Goal: Transaction & Acquisition: Purchase product/service

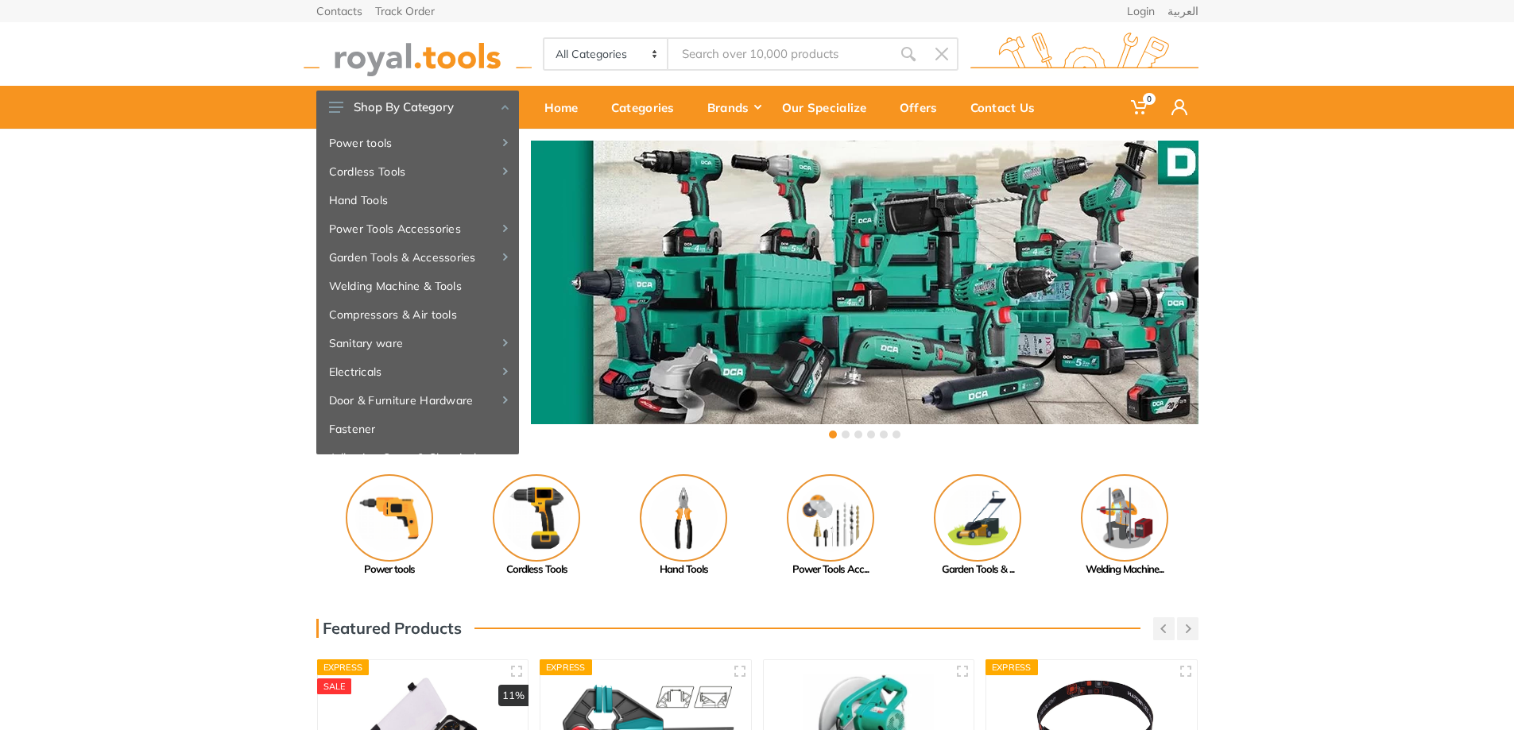
click at [153, 315] on div "‹ ›" at bounding box center [757, 292] width 1514 height 326
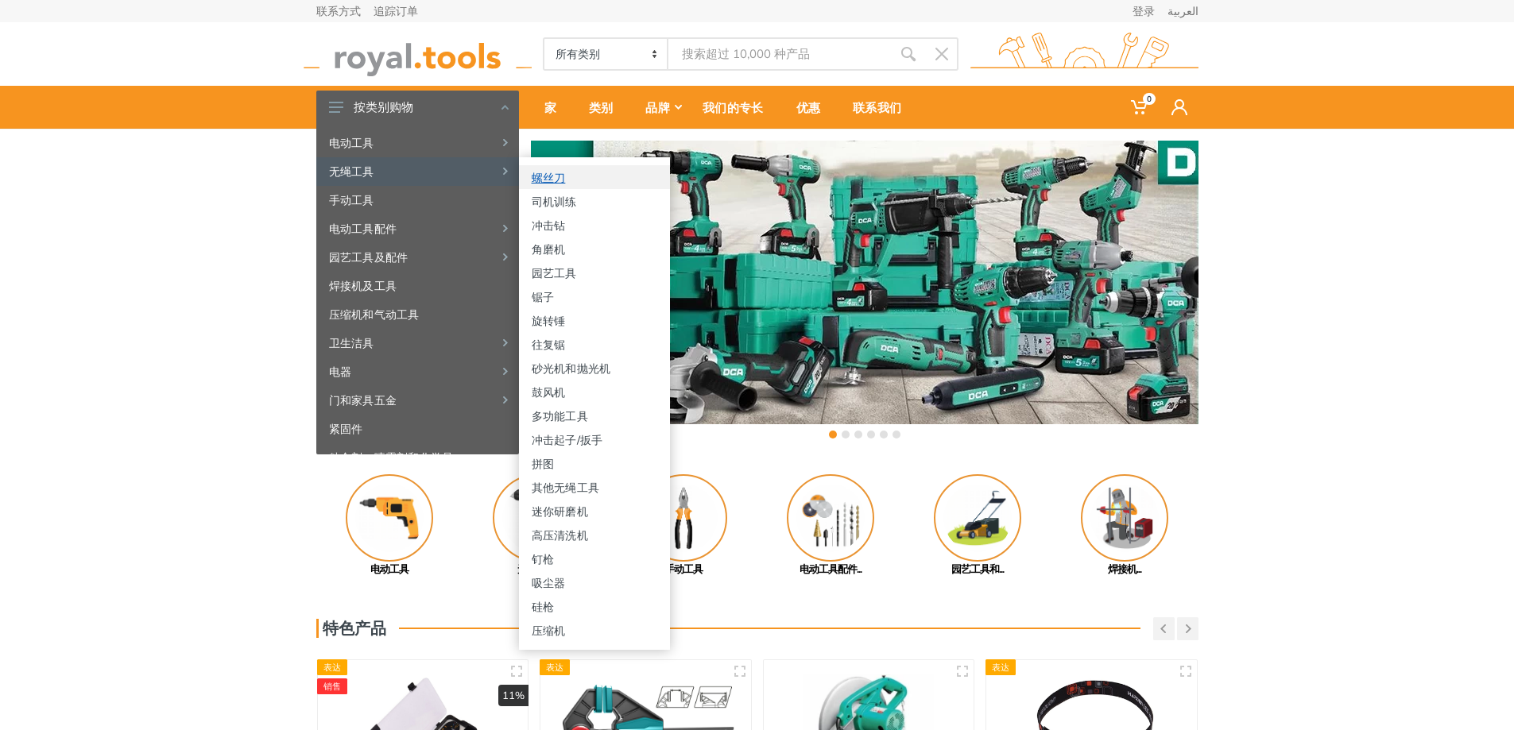
click at [598, 179] on link "螺丝刀" at bounding box center [594, 177] width 151 height 24
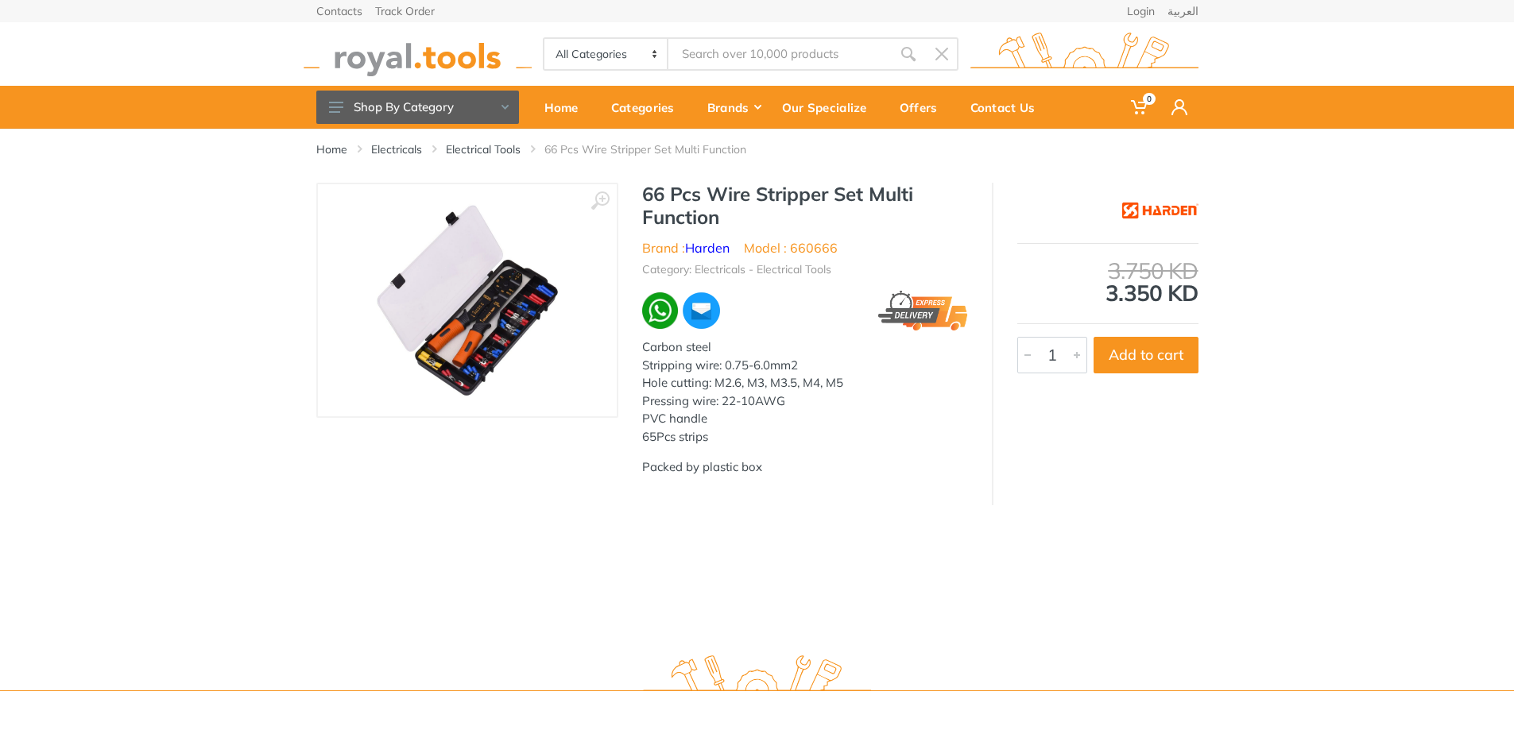
click at [487, 321] on img at bounding box center [467, 300] width 200 height 200
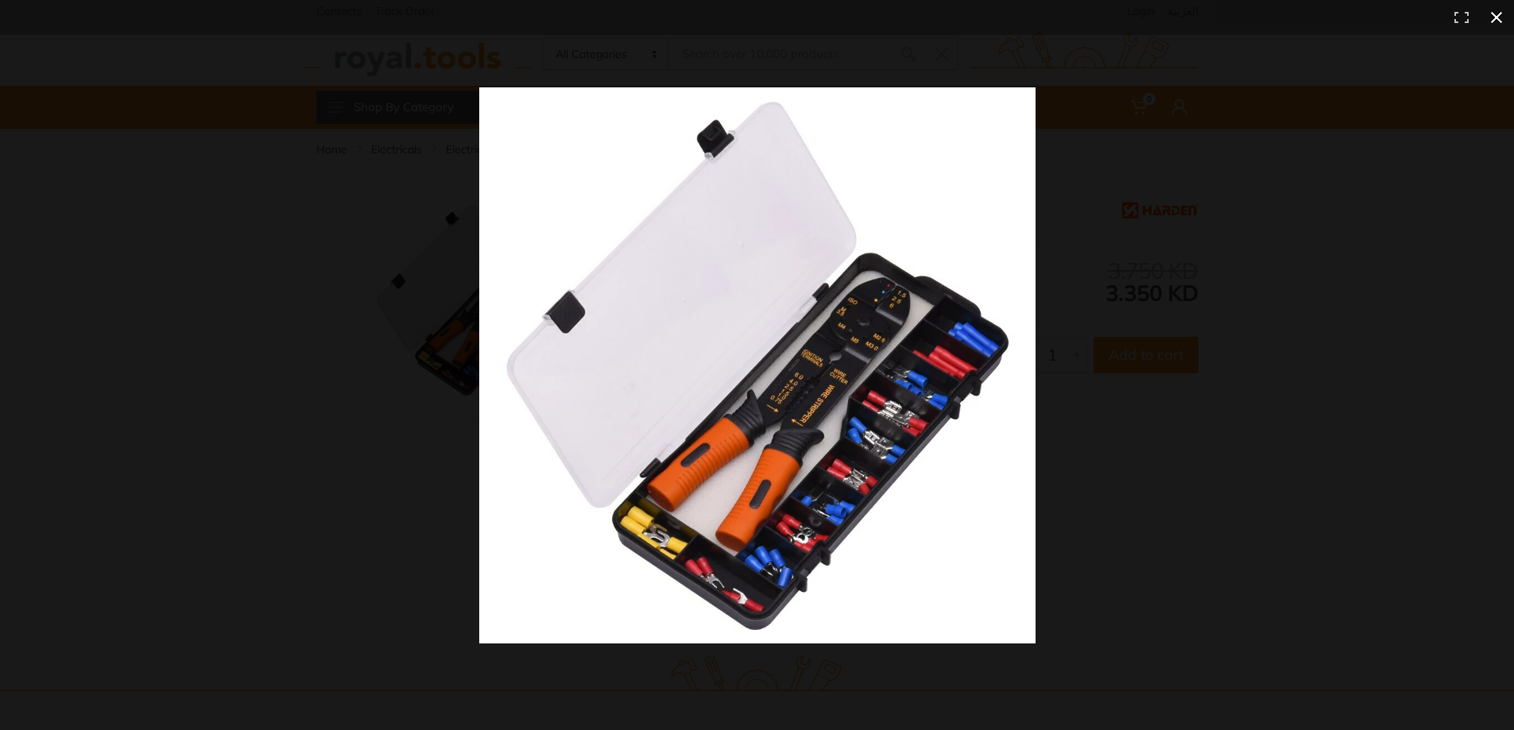
click at [1497, 18] on button at bounding box center [1496, 17] width 35 height 35
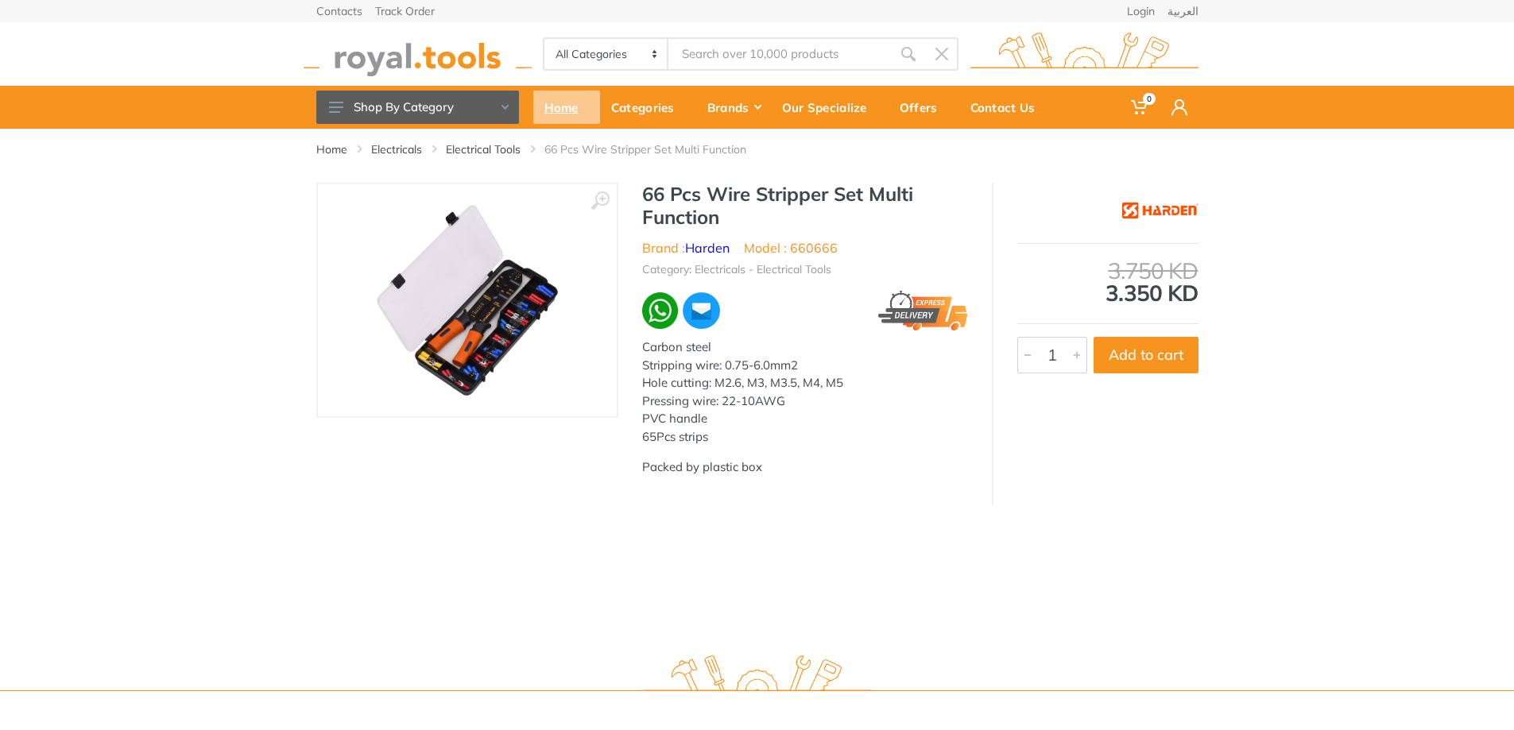
click at [554, 115] on div "Home" at bounding box center [566, 107] width 67 height 33
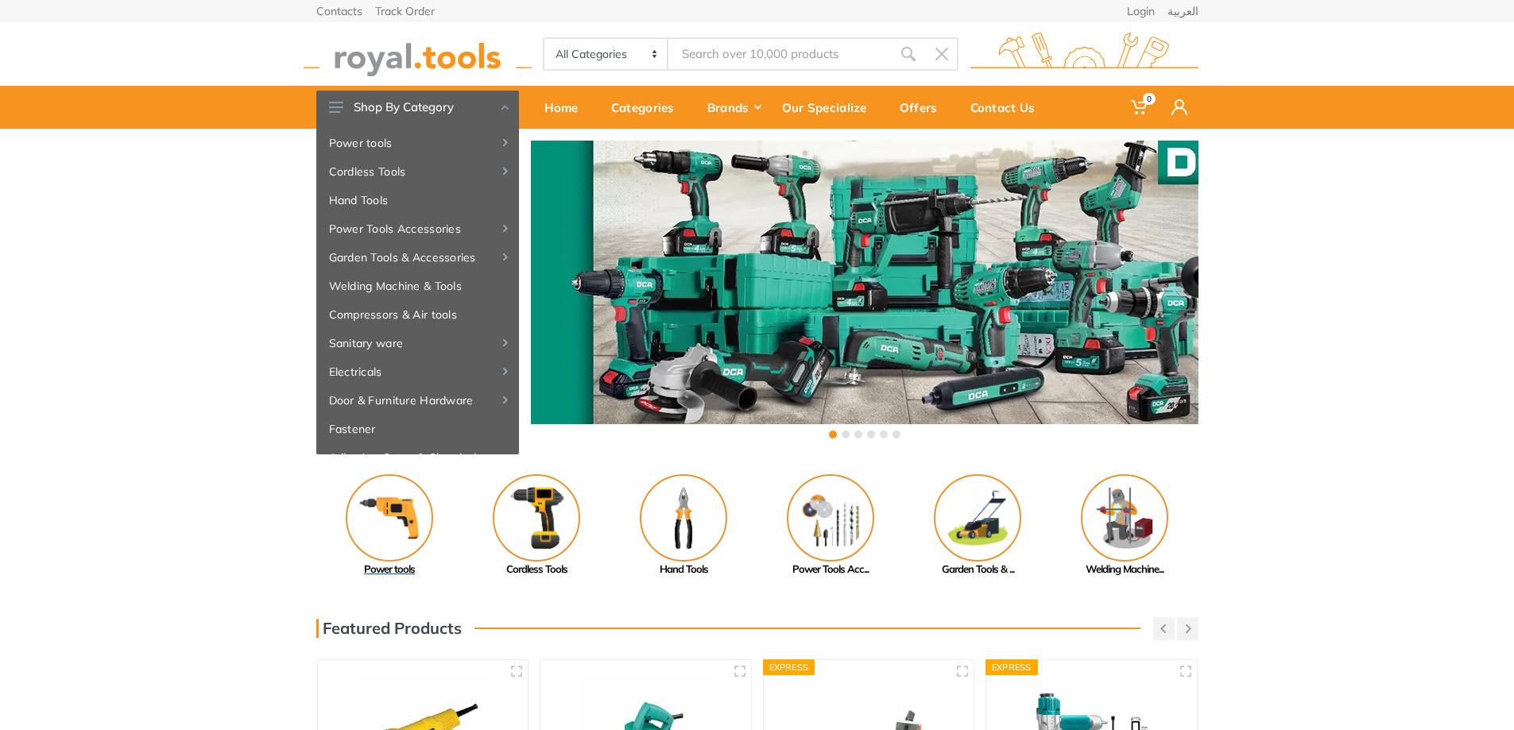
click at [385, 521] on img at bounding box center [389, 517] width 87 height 87
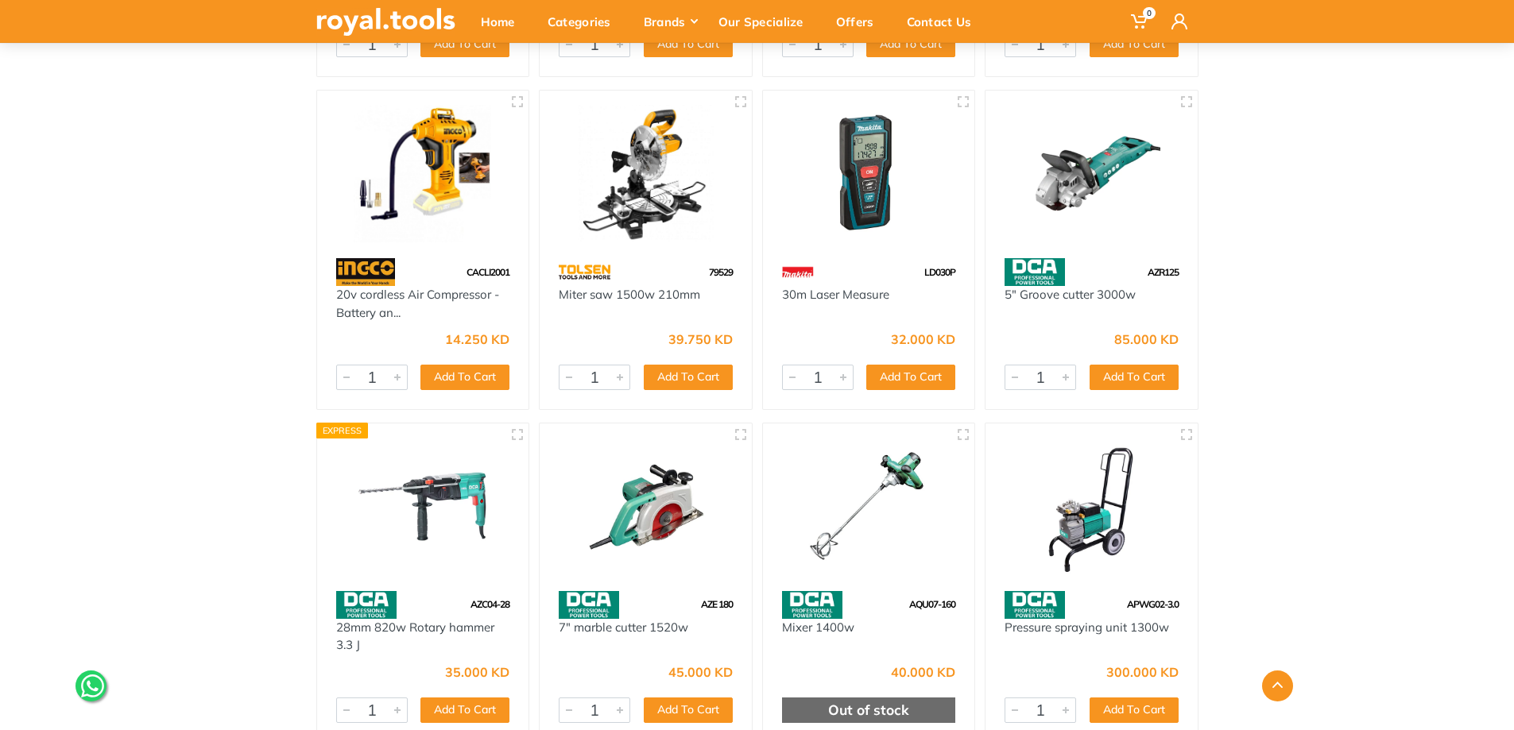
scroll to position [66261, 0]
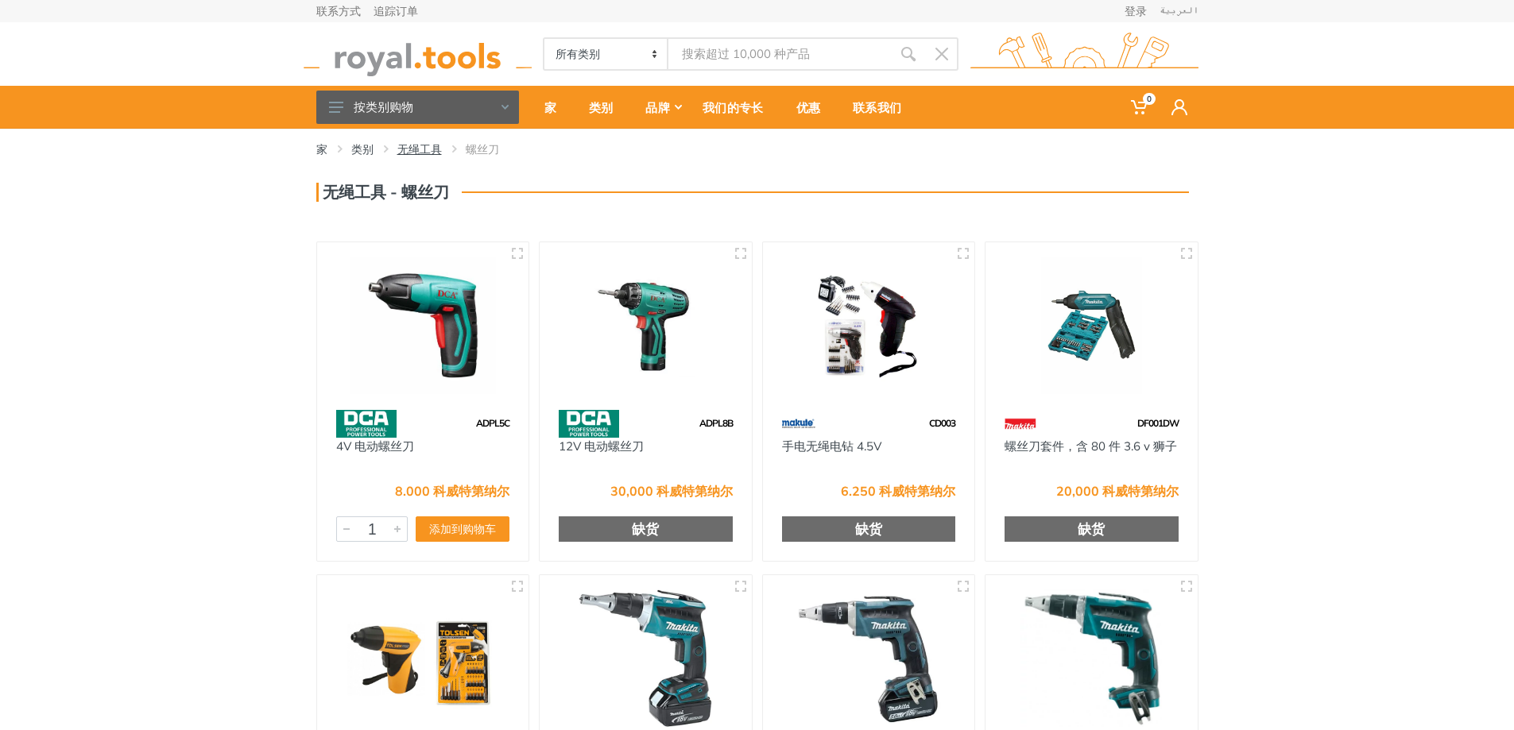
click at [420, 149] on font "无绳工具" at bounding box center [419, 149] width 44 height 14
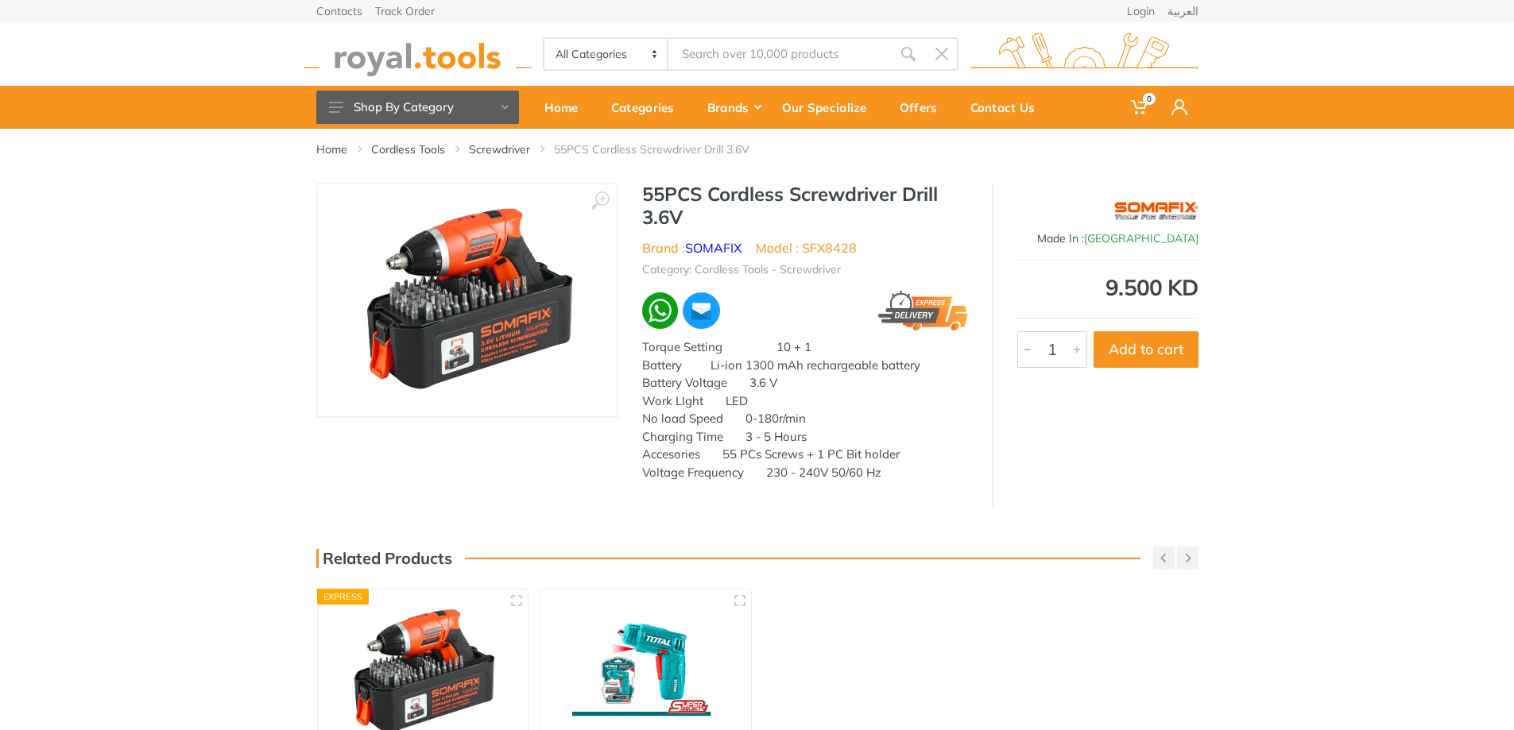
drag, startPoint x: 669, startPoint y: 401, endPoint x: 783, endPoint y: 408, distance: 114.6
click at [781, 408] on div "Work LIght LED" at bounding box center [805, 402] width 326 height 18
click at [768, 447] on div "Accesories 55 PCs Screws + 1 PC Bit holder" at bounding box center [805, 455] width 326 height 18
drag, startPoint x: 778, startPoint y: 420, endPoint x: 814, endPoint y: 420, distance: 36.6
click at [814, 420] on div "No load Speed 0-180r/min" at bounding box center [805, 419] width 326 height 18
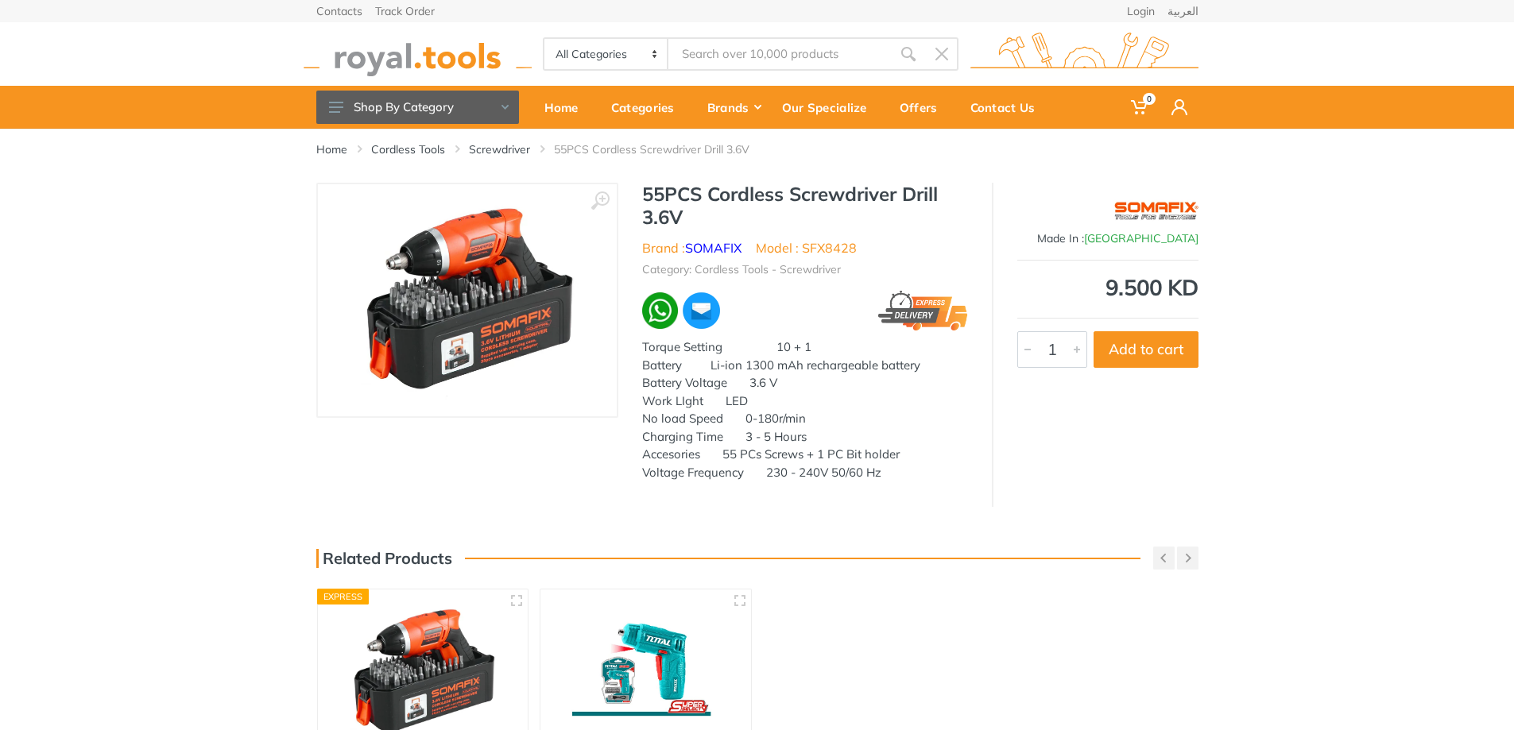
click at [753, 445] on div "Charging Time 3 - 5 Hours" at bounding box center [805, 437] width 326 height 18
drag, startPoint x: 792, startPoint y: 434, endPoint x: 799, endPoint y: 438, distance: 8.2
click at [806, 435] on div "Charging Time 3 - 5 Hours" at bounding box center [805, 437] width 326 height 18
click at [738, 458] on div "Accesories 55 PCs Screws + 1 PC Bit holder" at bounding box center [805, 455] width 326 height 18
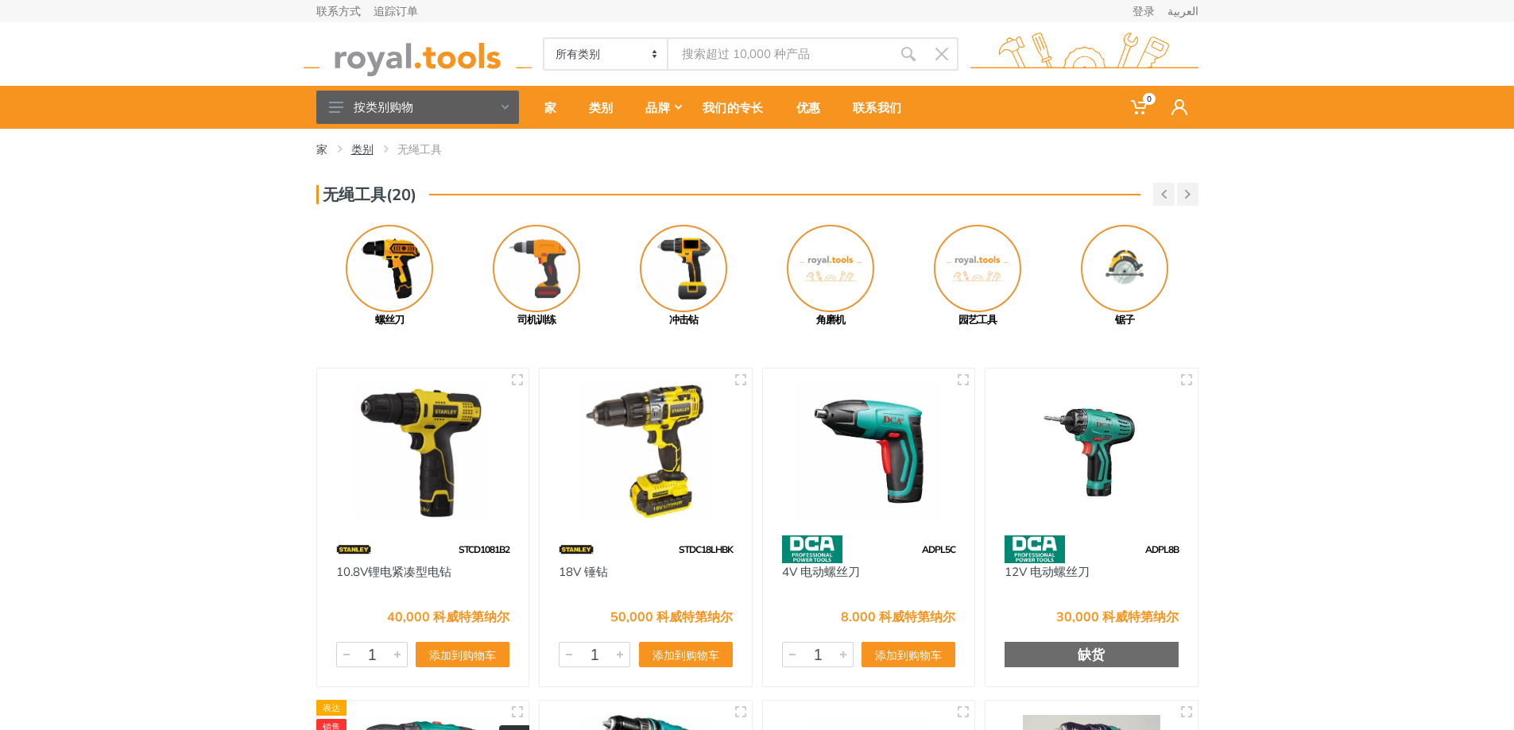
click at [356, 150] on font "类别" at bounding box center [362, 149] width 22 height 14
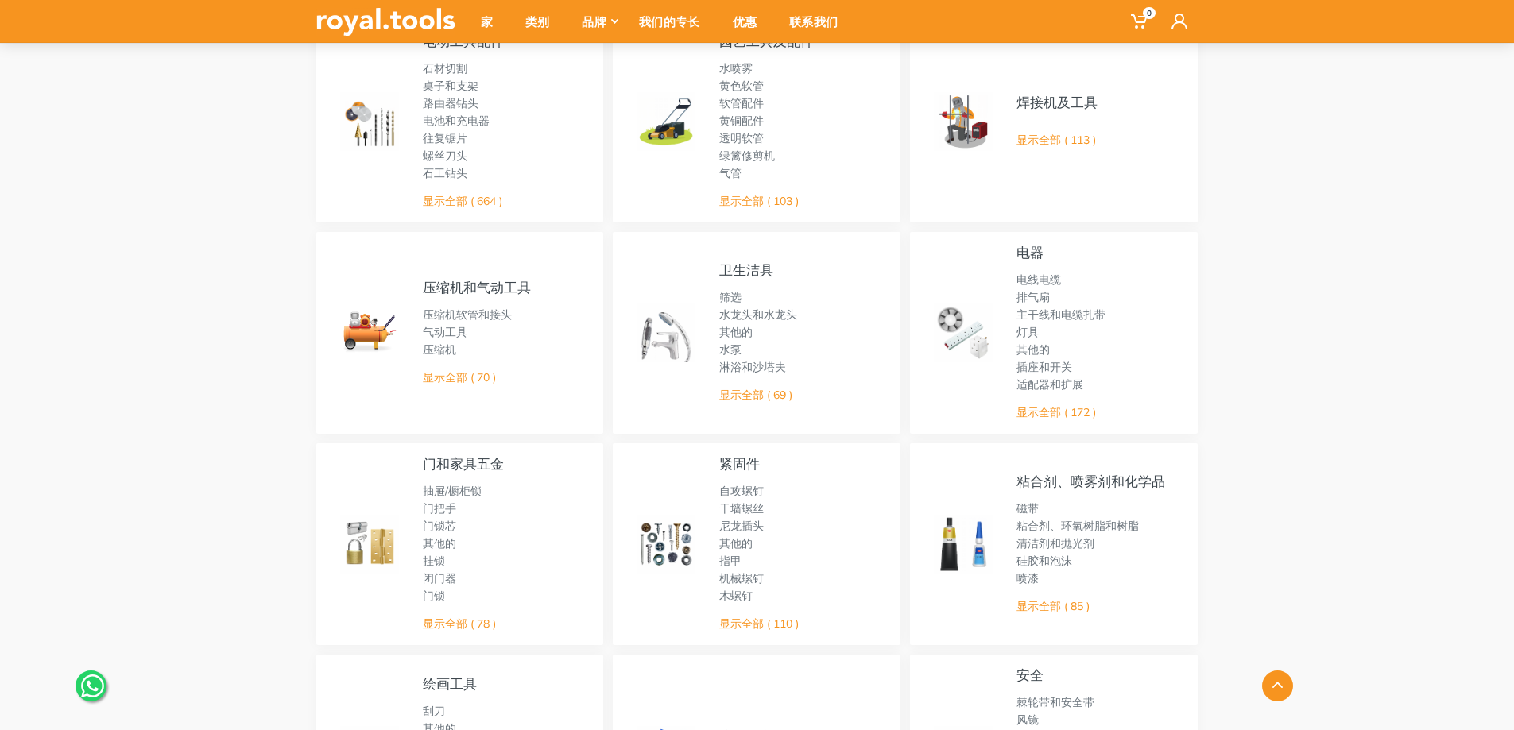
scroll to position [795, 0]
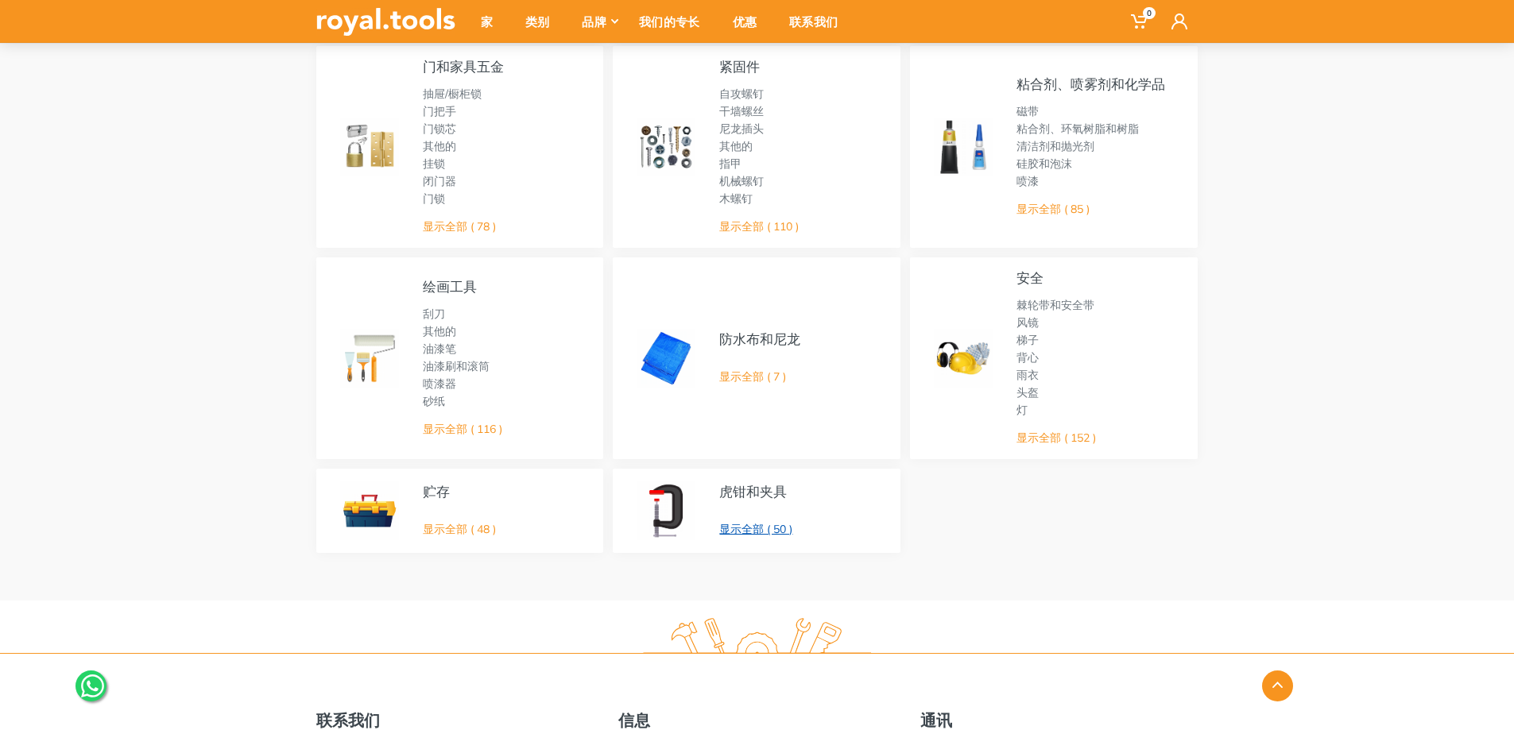
click at [764, 528] on font "显示全部 ( 50 )" at bounding box center [755, 529] width 73 height 14
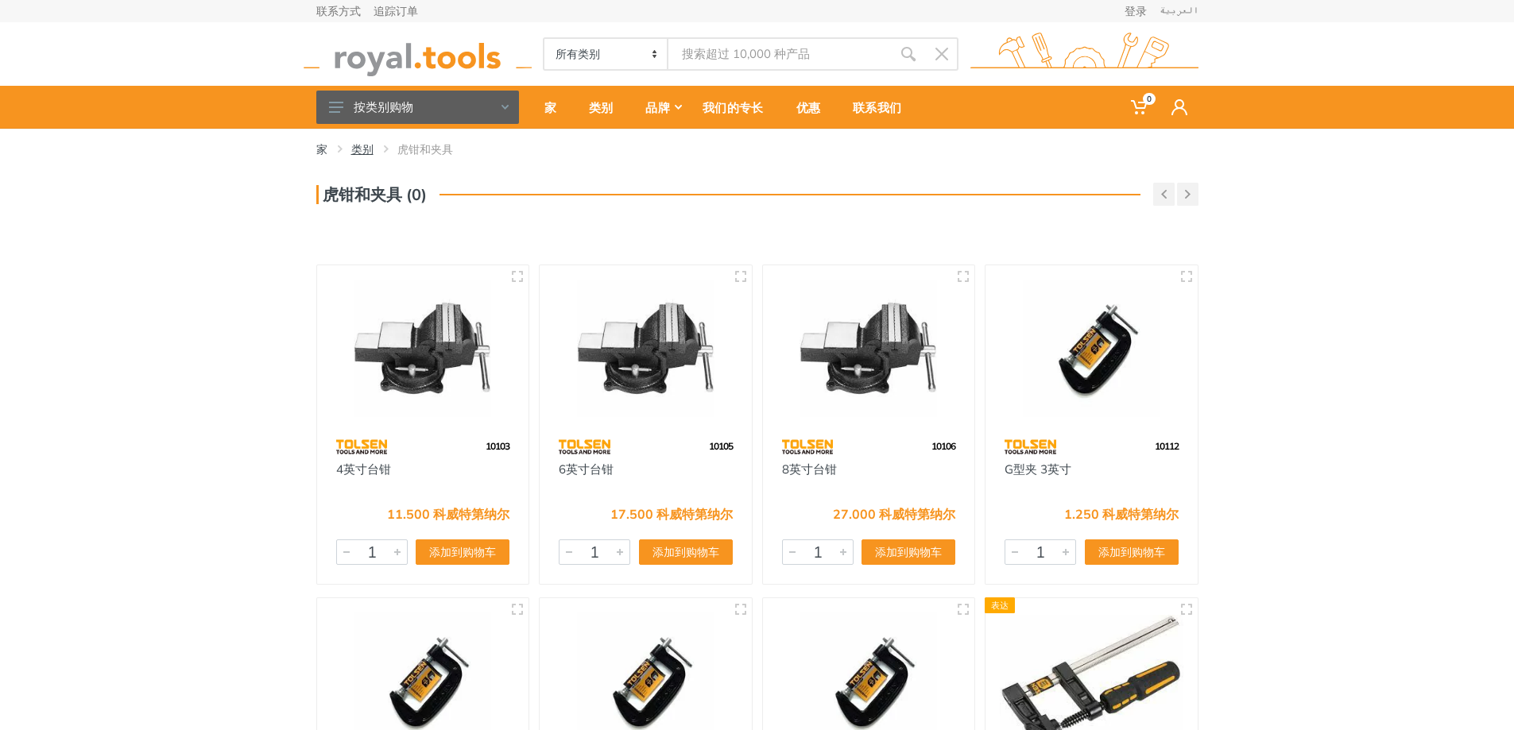
click at [365, 148] on font "类别" at bounding box center [362, 149] width 22 height 14
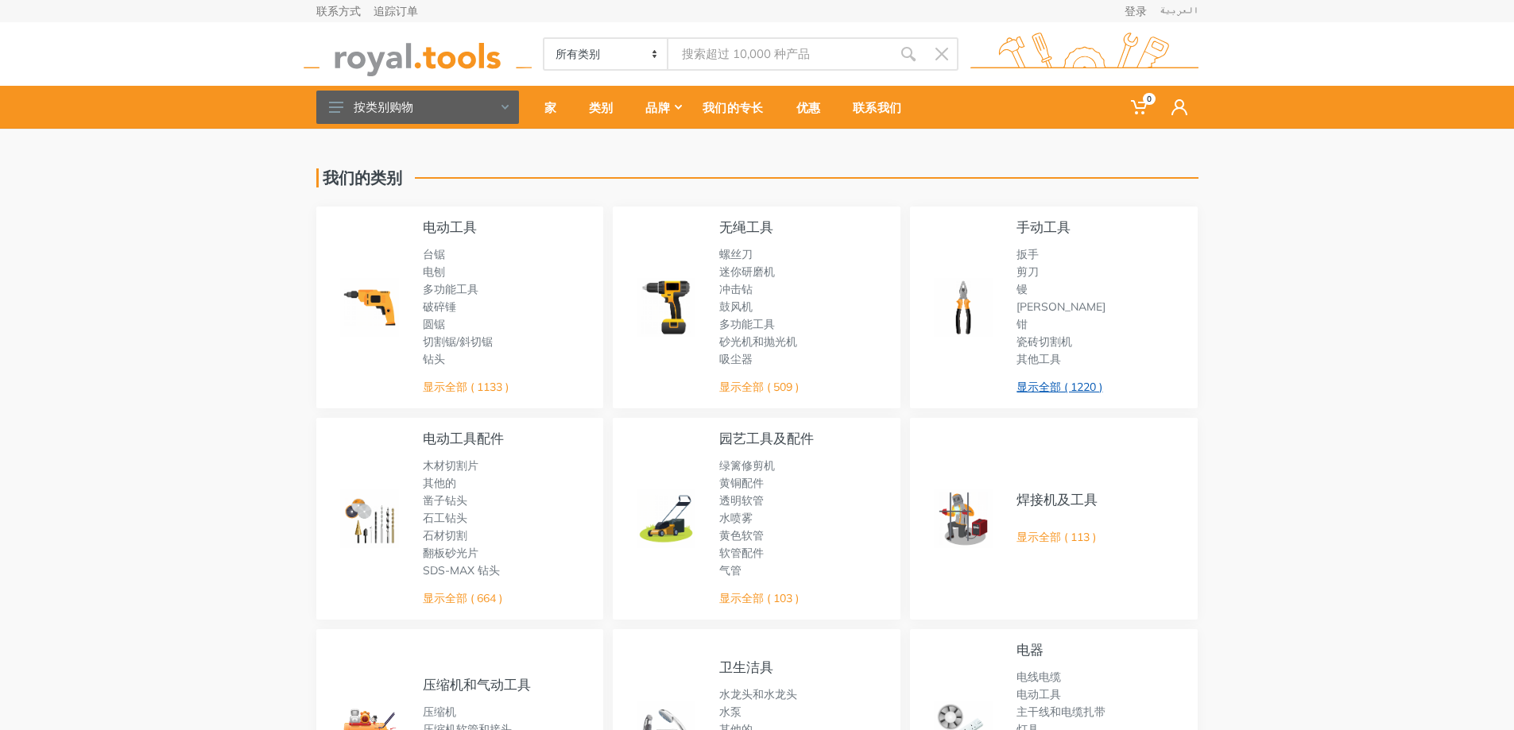
click at [1035, 390] on font "显示全部 ( 1220 )" at bounding box center [1059, 387] width 86 height 14
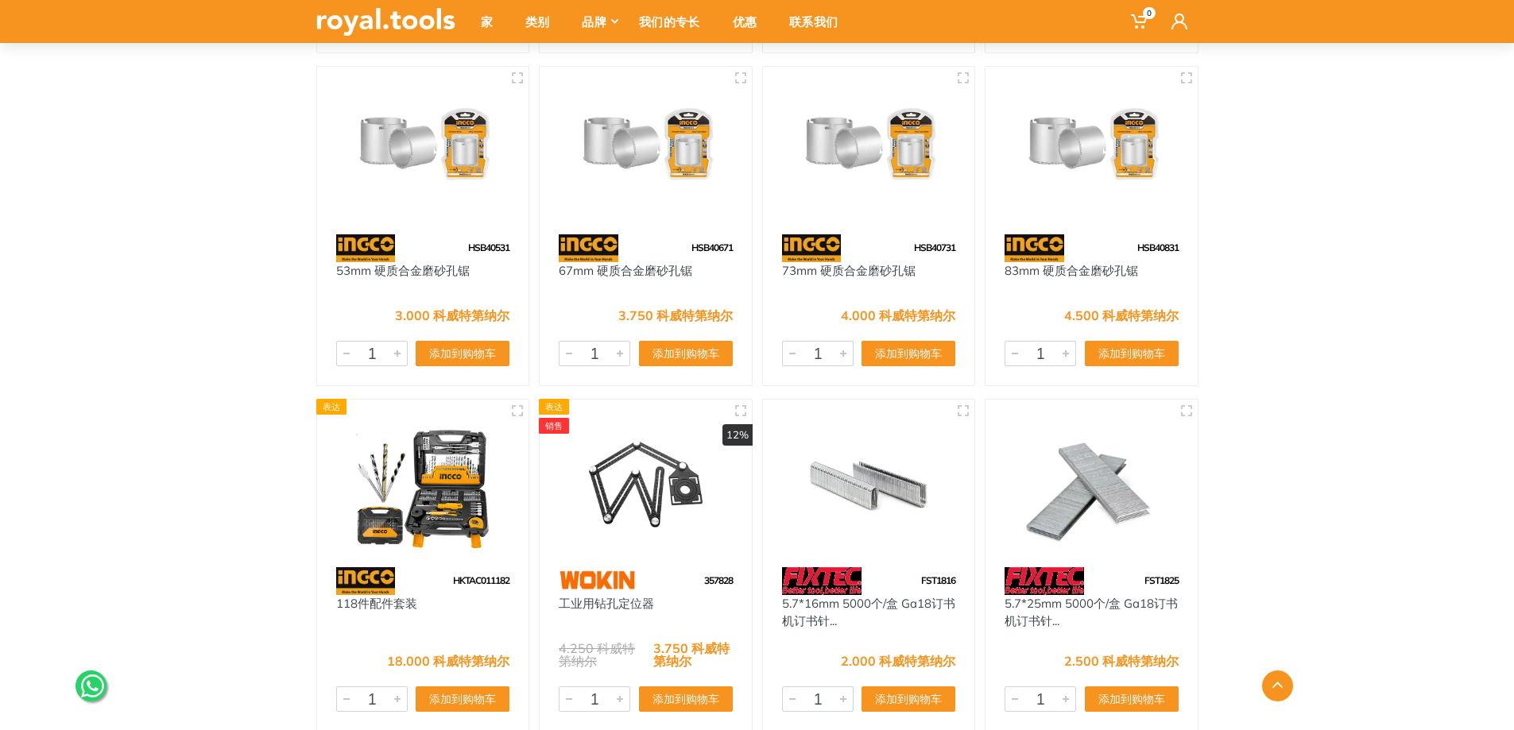
scroll to position [69287, 0]
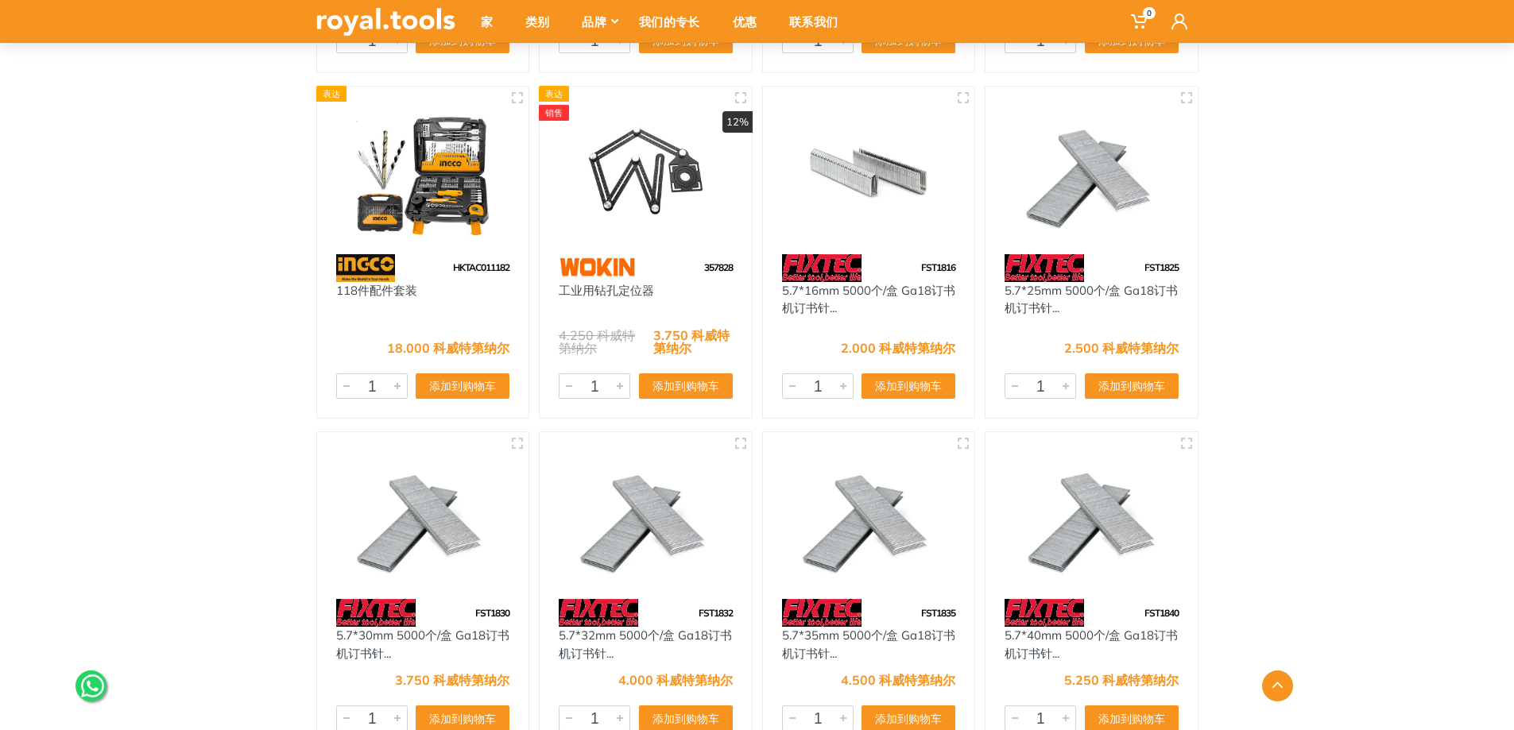
drag, startPoint x: 632, startPoint y: 179, endPoint x: 175, endPoint y: 357, distance: 490.3
click at [662, 188] on img at bounding box center [646, 169] width 184 height 137
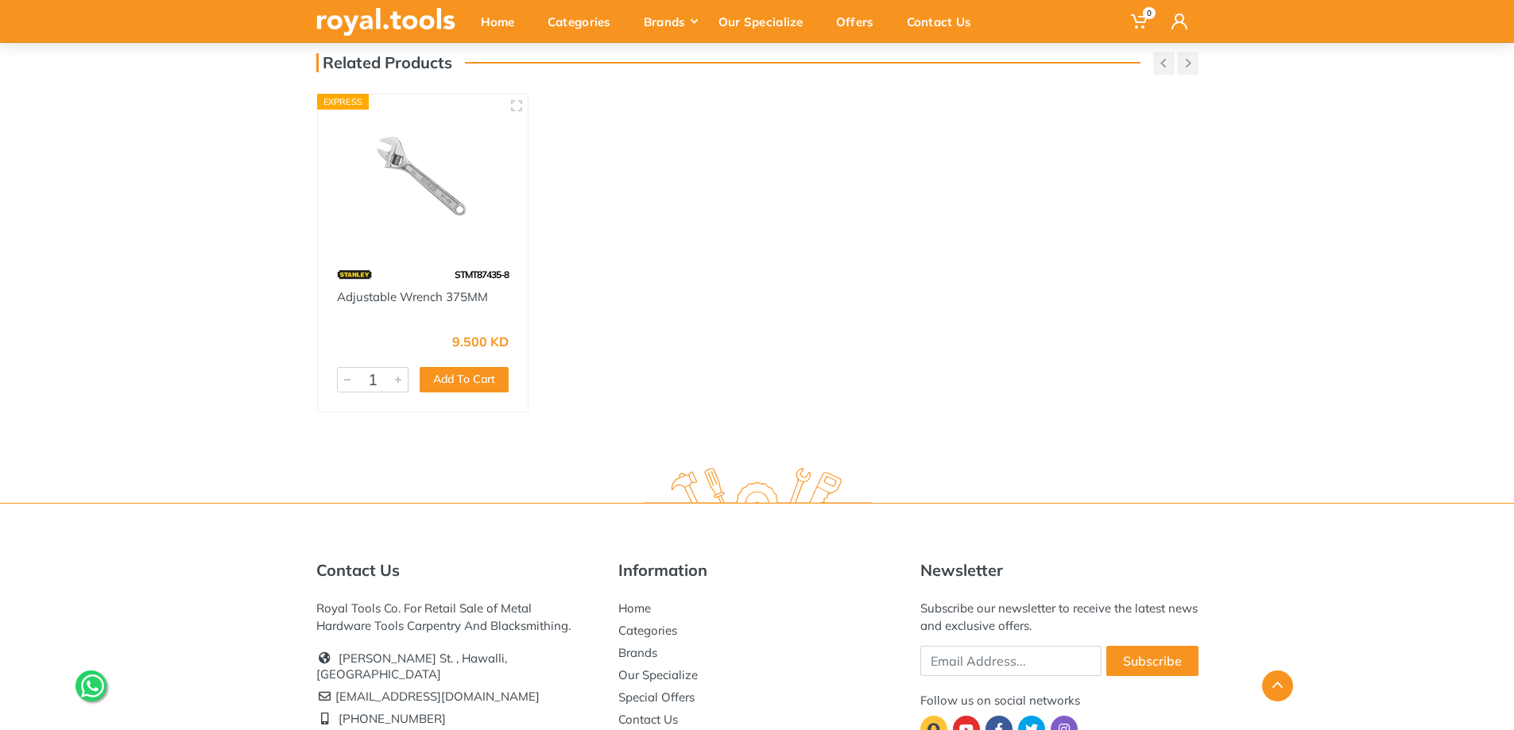
scroll to position [79, 0]
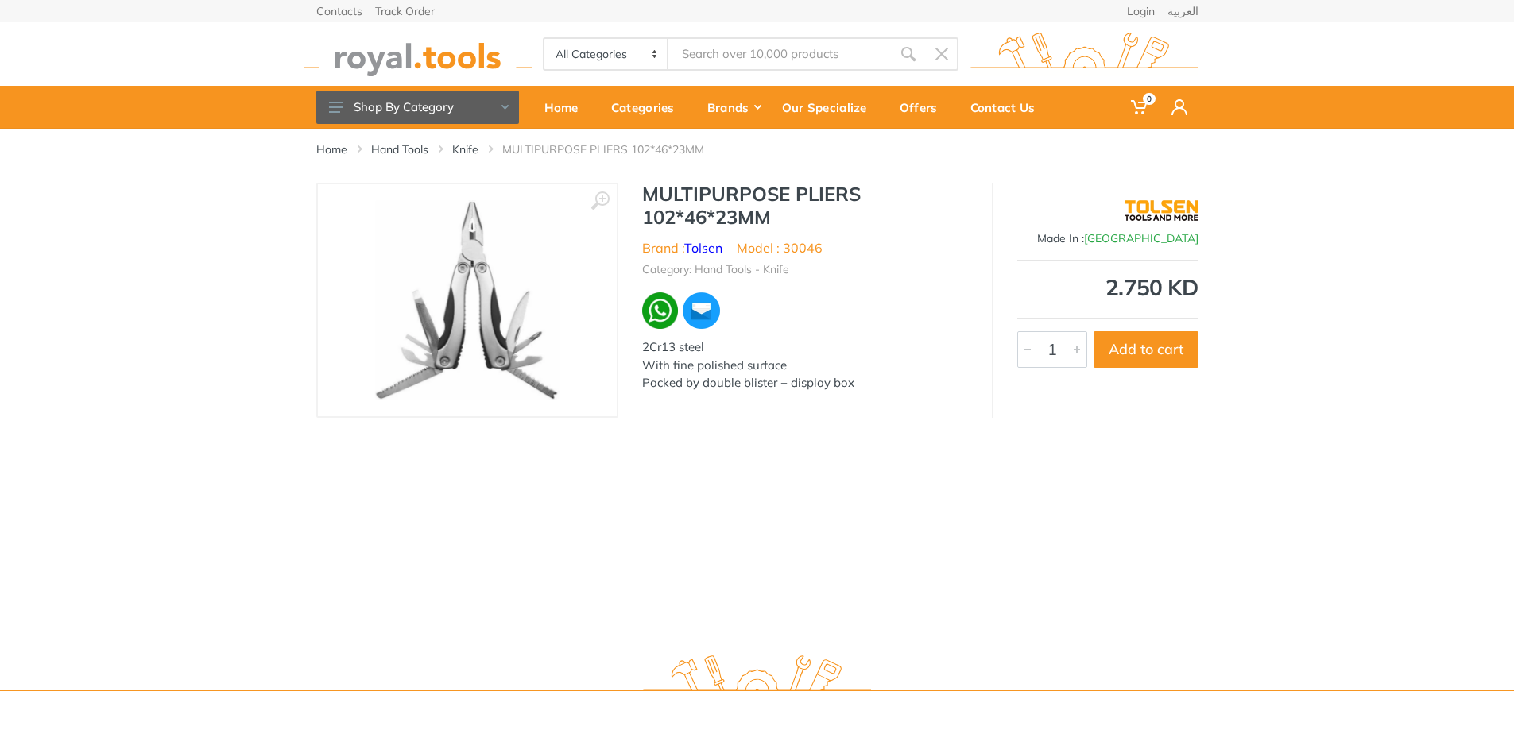
click at [470, 282] on img at bounding box center [466, 300] width 184 height 200
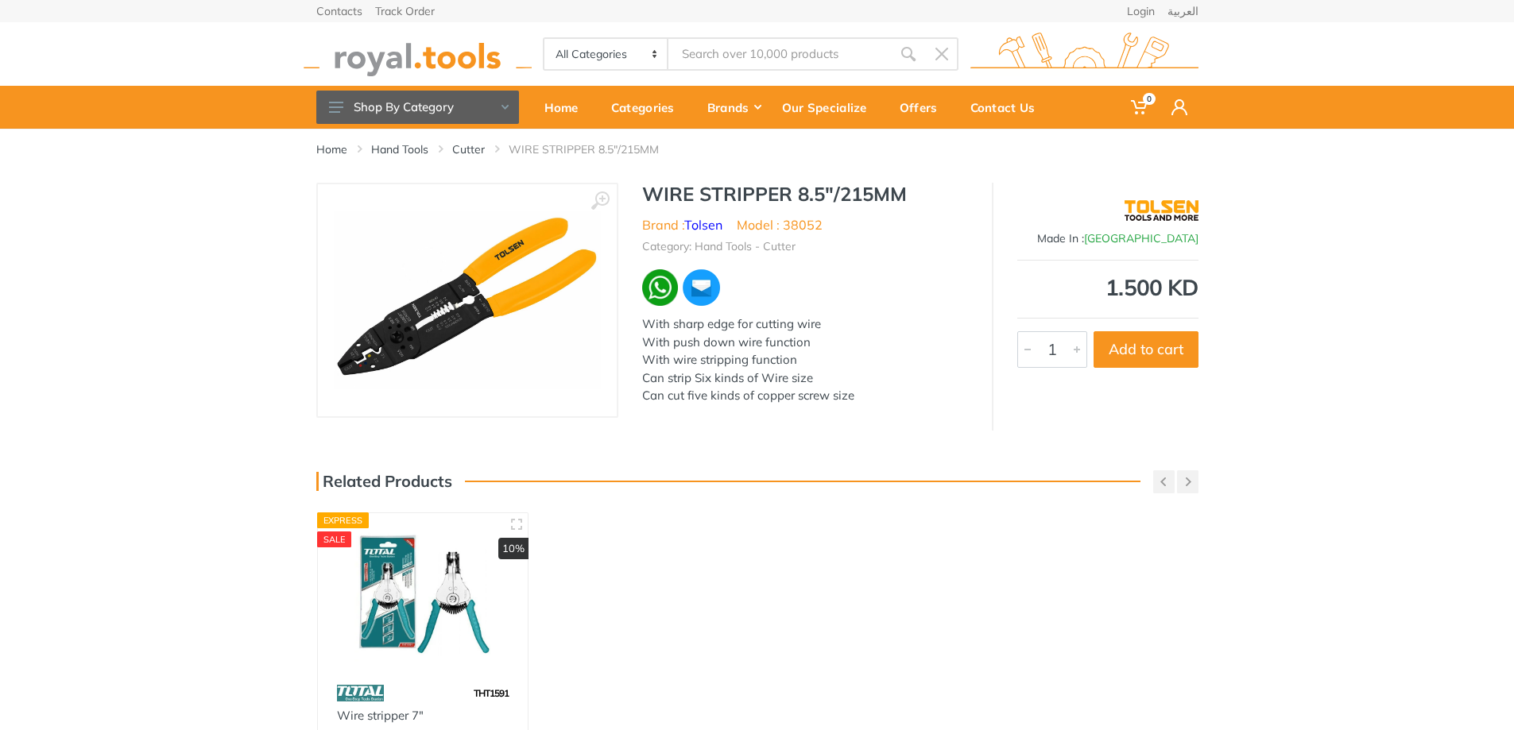
click at [455, 321] on img at bounding box center [467, 300] width 267 height 178
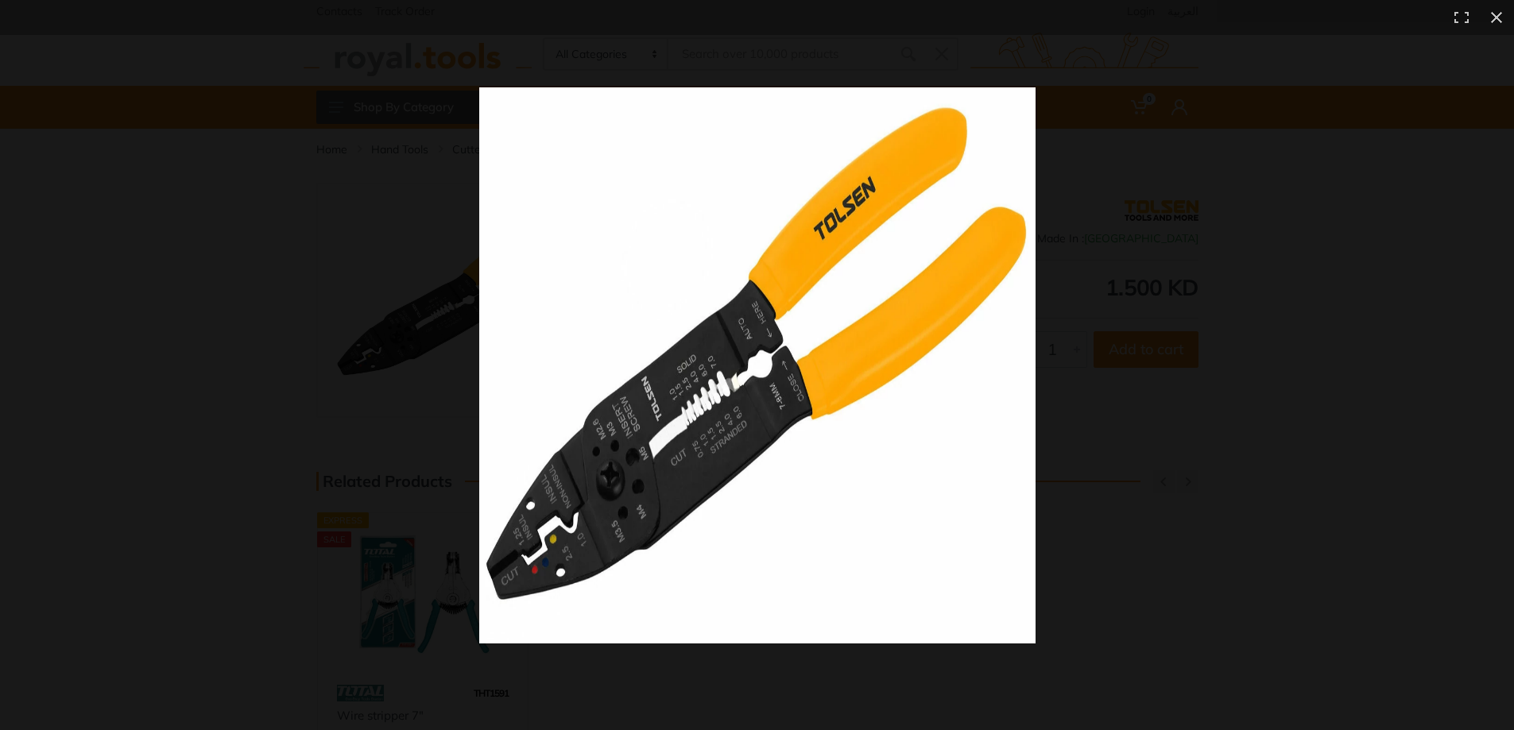
click at [658, 495] on img at bounding box center [757, 365] width 556 height 556
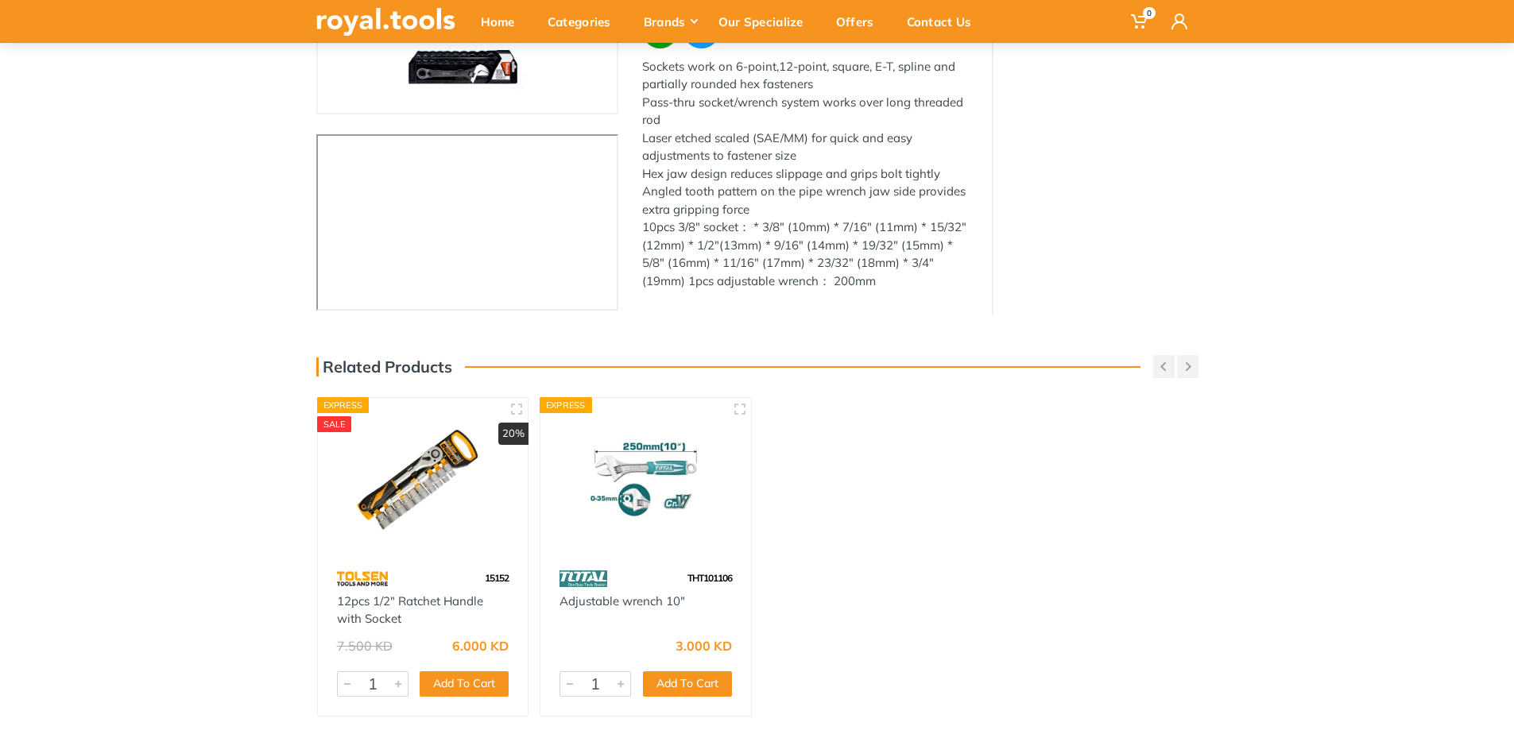
scroll to position [159, 0]
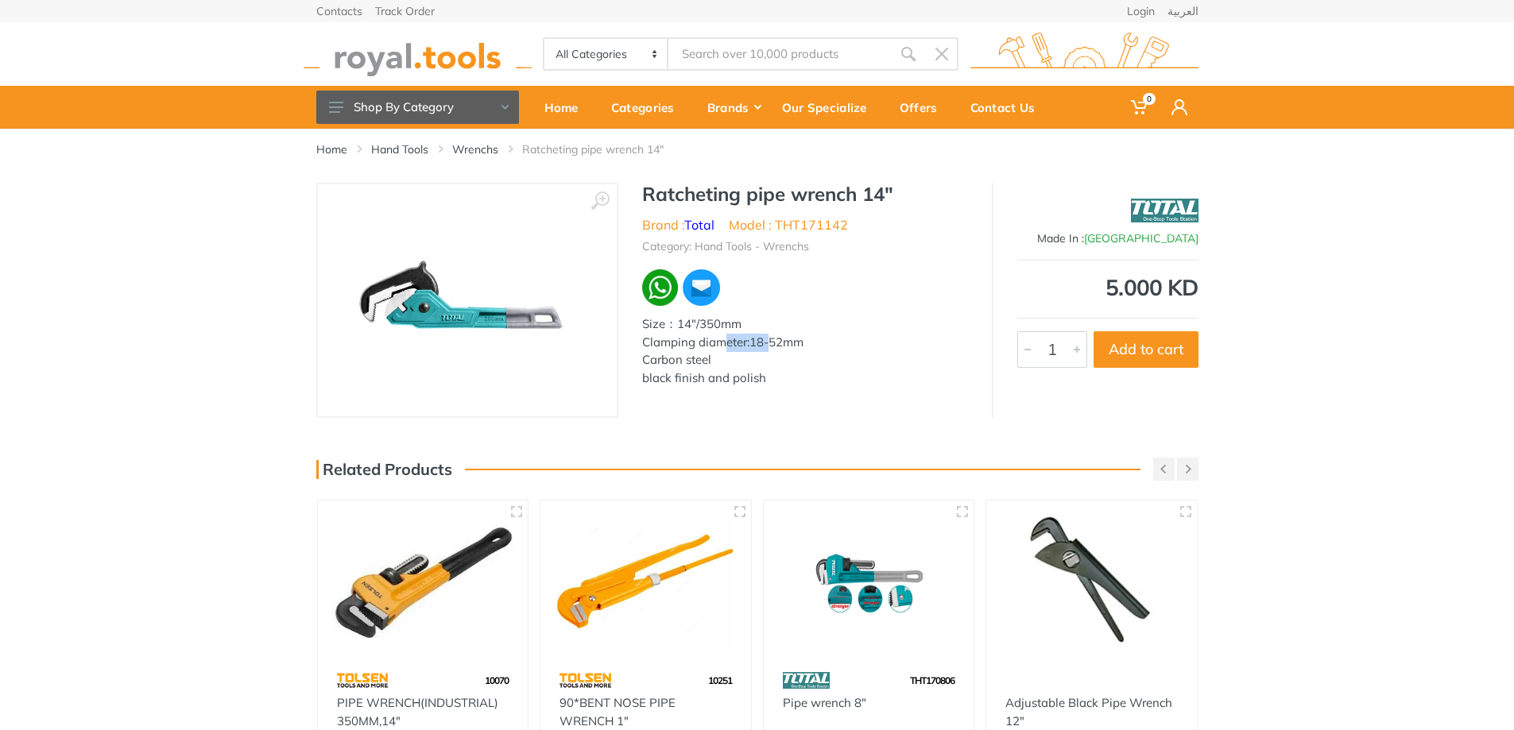
drag, startPoint x: 728, startPoint y: 344, endPoint x: 768, endPoint y: 342, distance: 40.6
click at [768, 342] on div "Clamping diameter:18-52mm" at bounding box center [805, 343] width 326 height 18
click at [740, 402] on div "‹ › Ratcheting pipe wrench 14" Brand : Total Model : THT171142 1" at bounding box center [757, 300] width 882 height 235
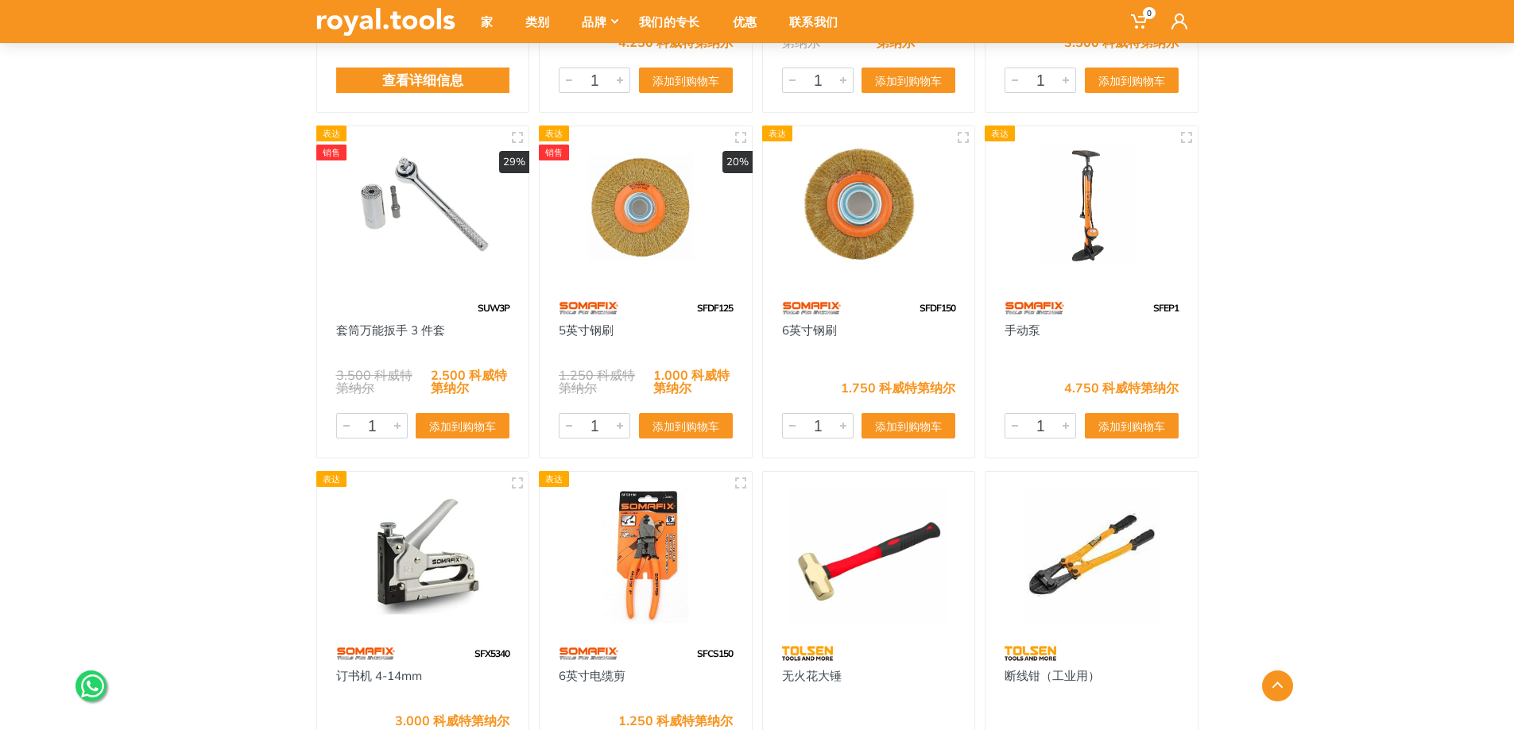
scroll to position [43159, 0]
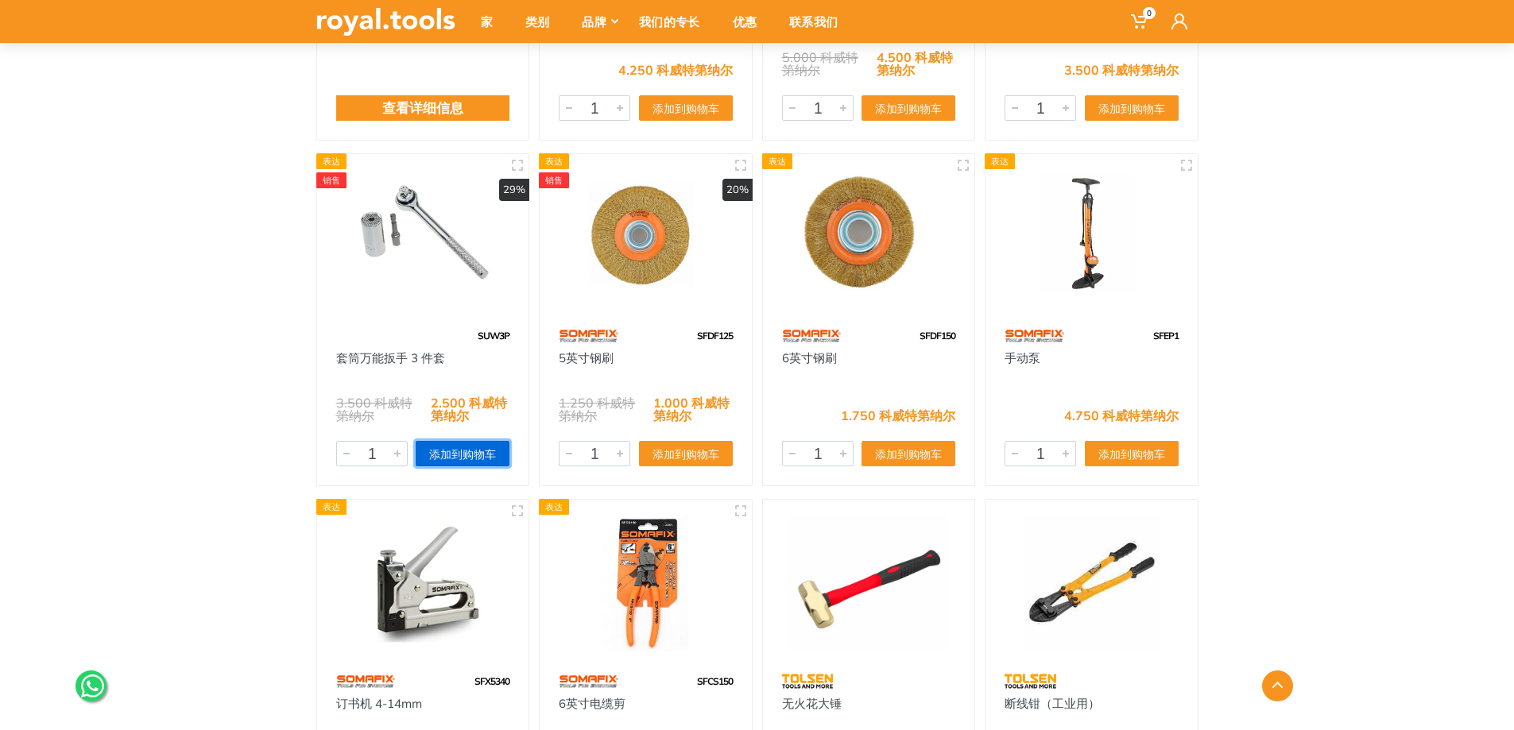
click at [436, 457] on font "添加到购物车" at bounding box center [462, 454] width 67 height 14
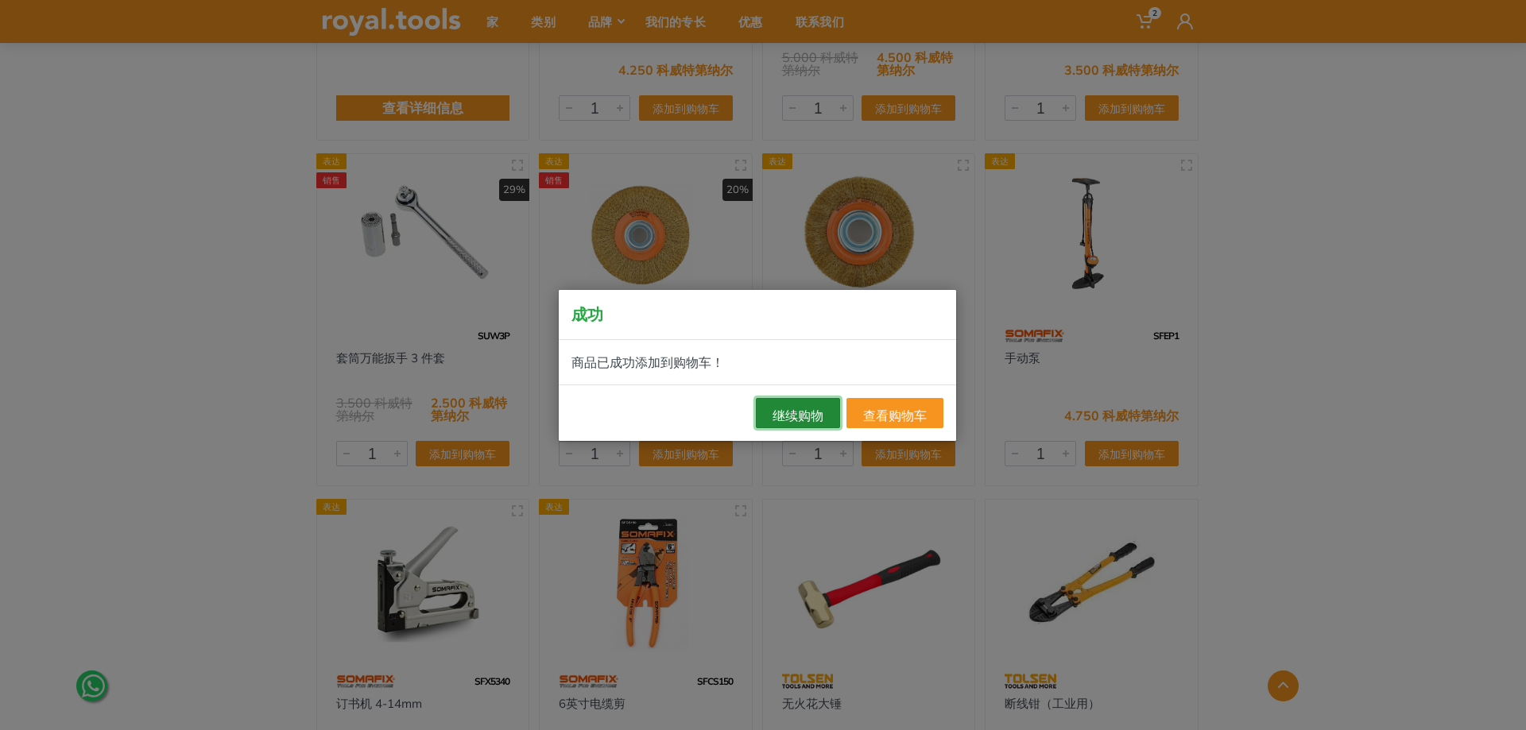
click at [783, 410] on font "继续购物" at bounding box center [797, 416] width 51 height 16
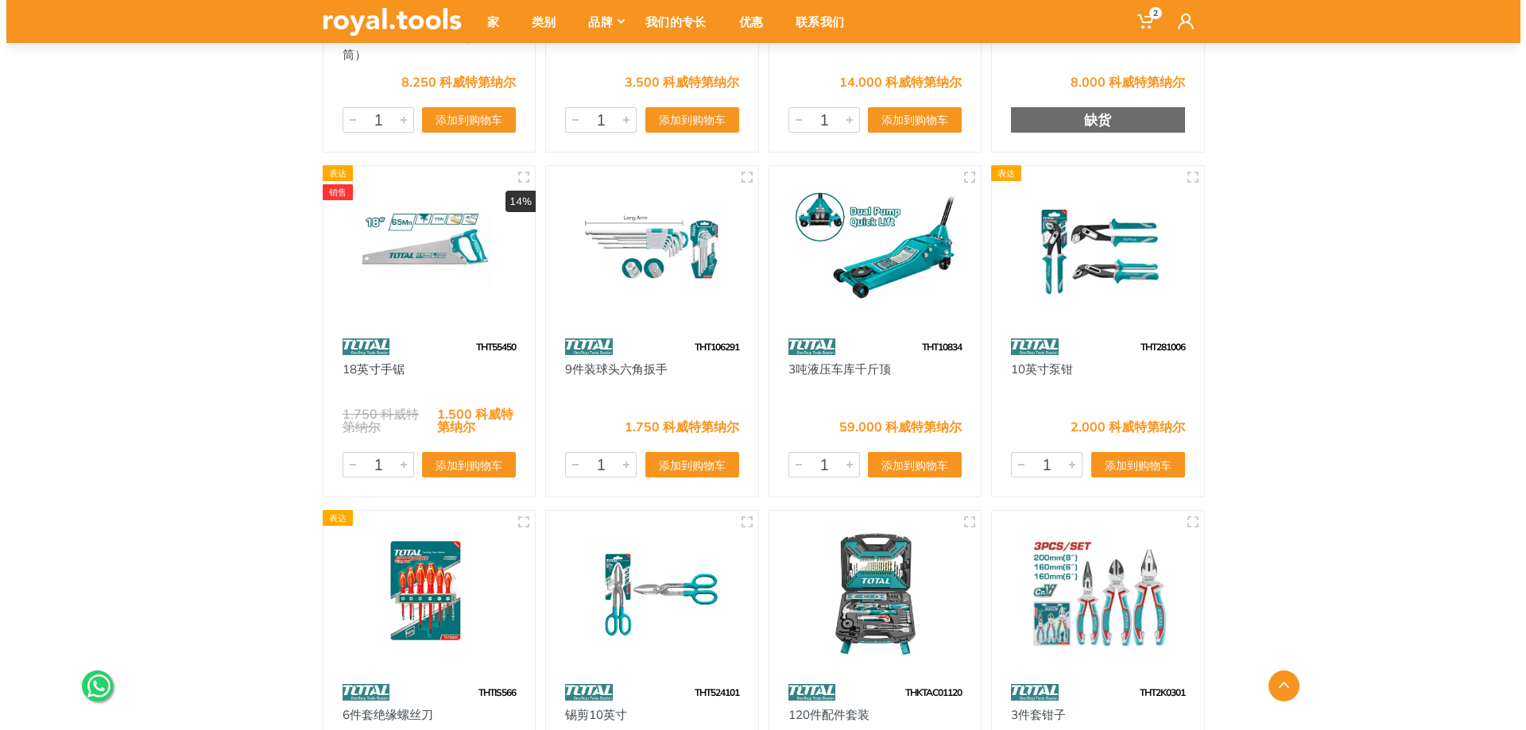
scroll to position [47847, 0]
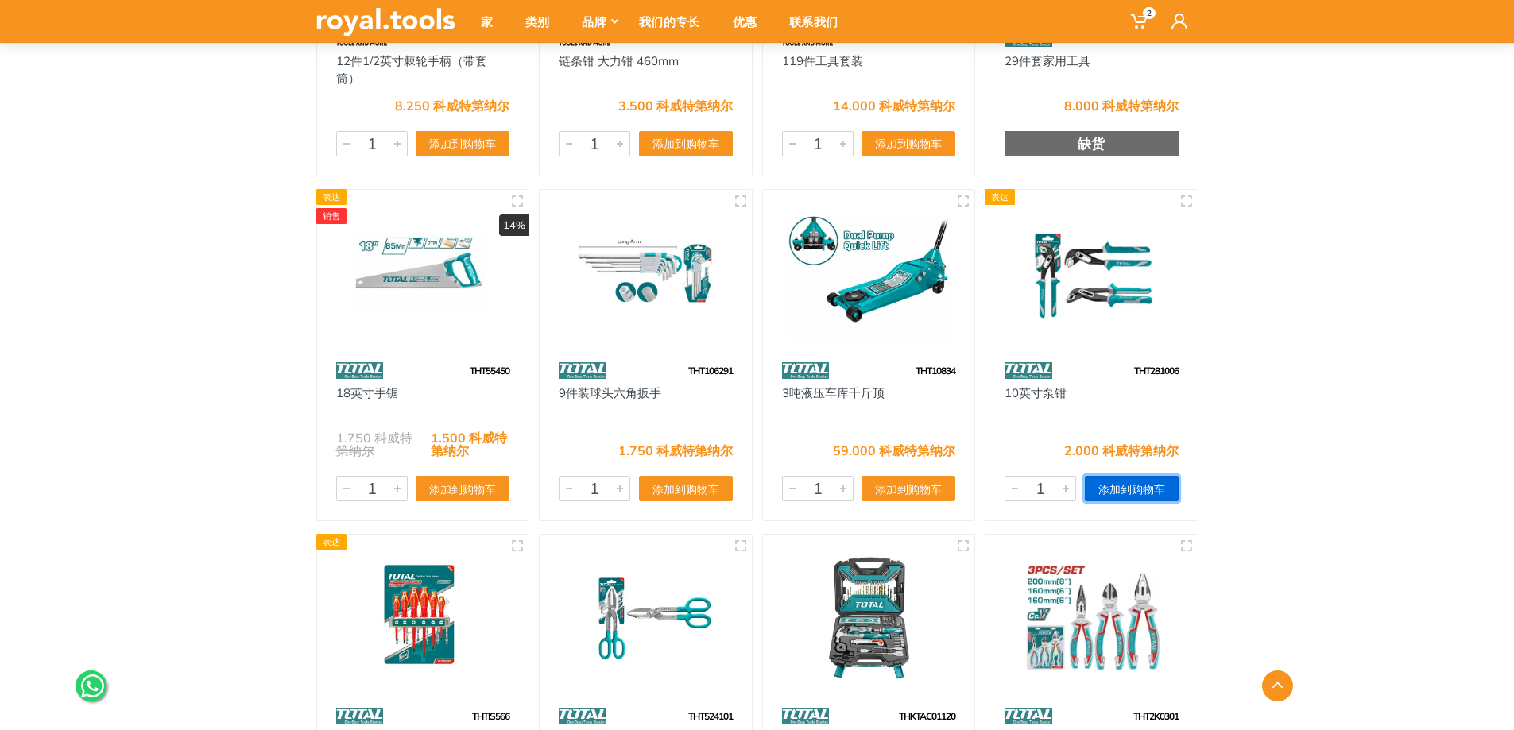
click at [1130, 489] on font "添加到购物车" at bounding box center [1131, 489] width 67 height 14
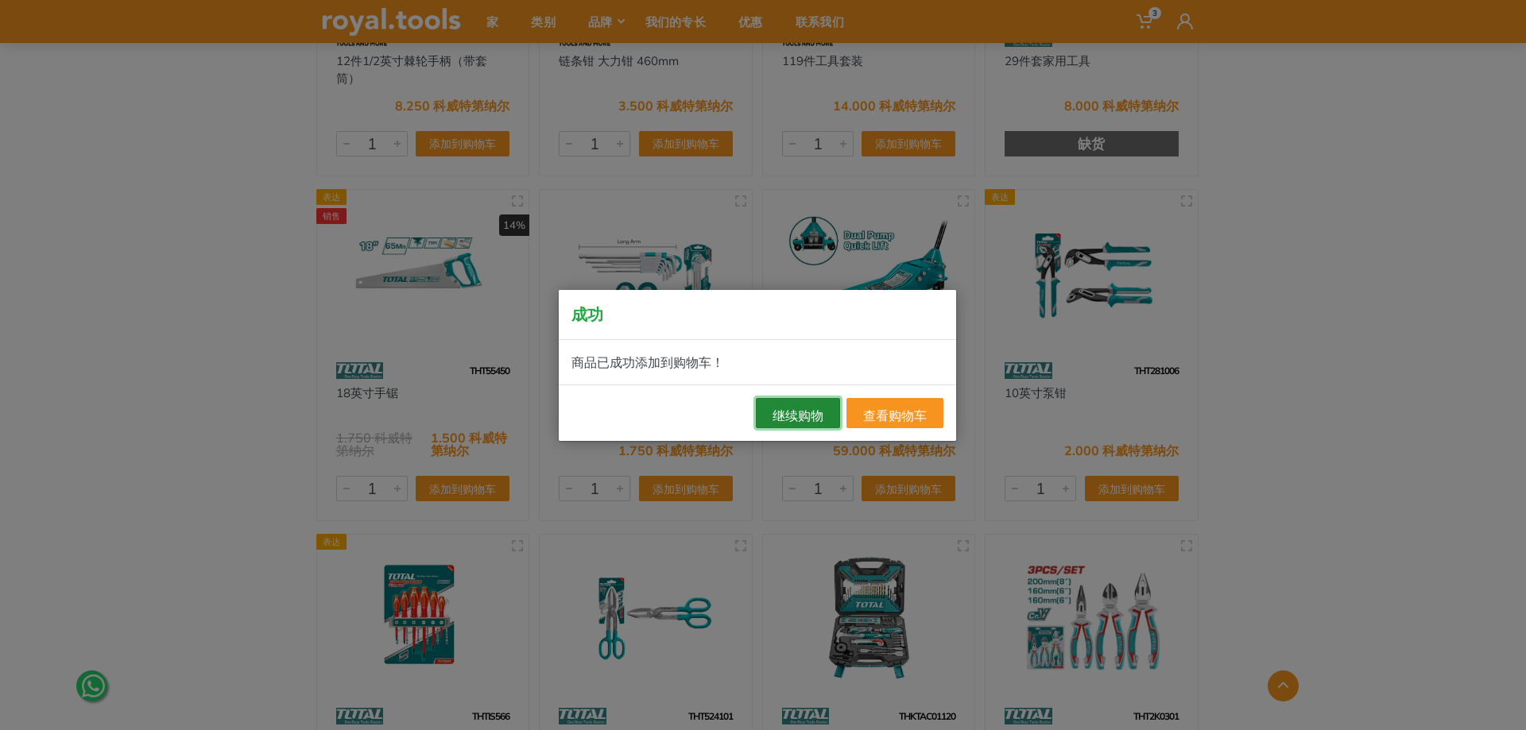
click at [779, 419] on font "继续购物" at bounding box center [797, 416] width 51 height 16
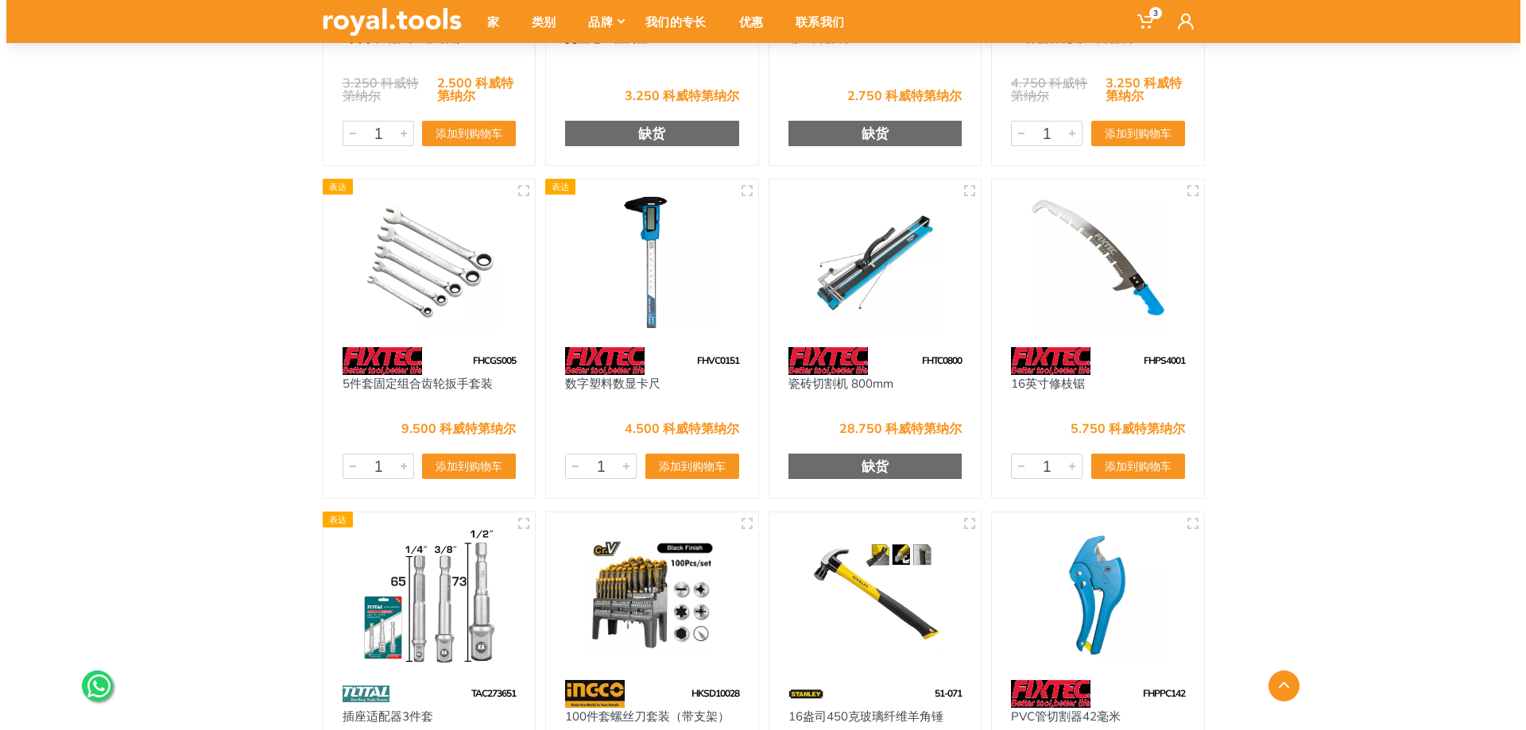
scroll to position [74327, 0]
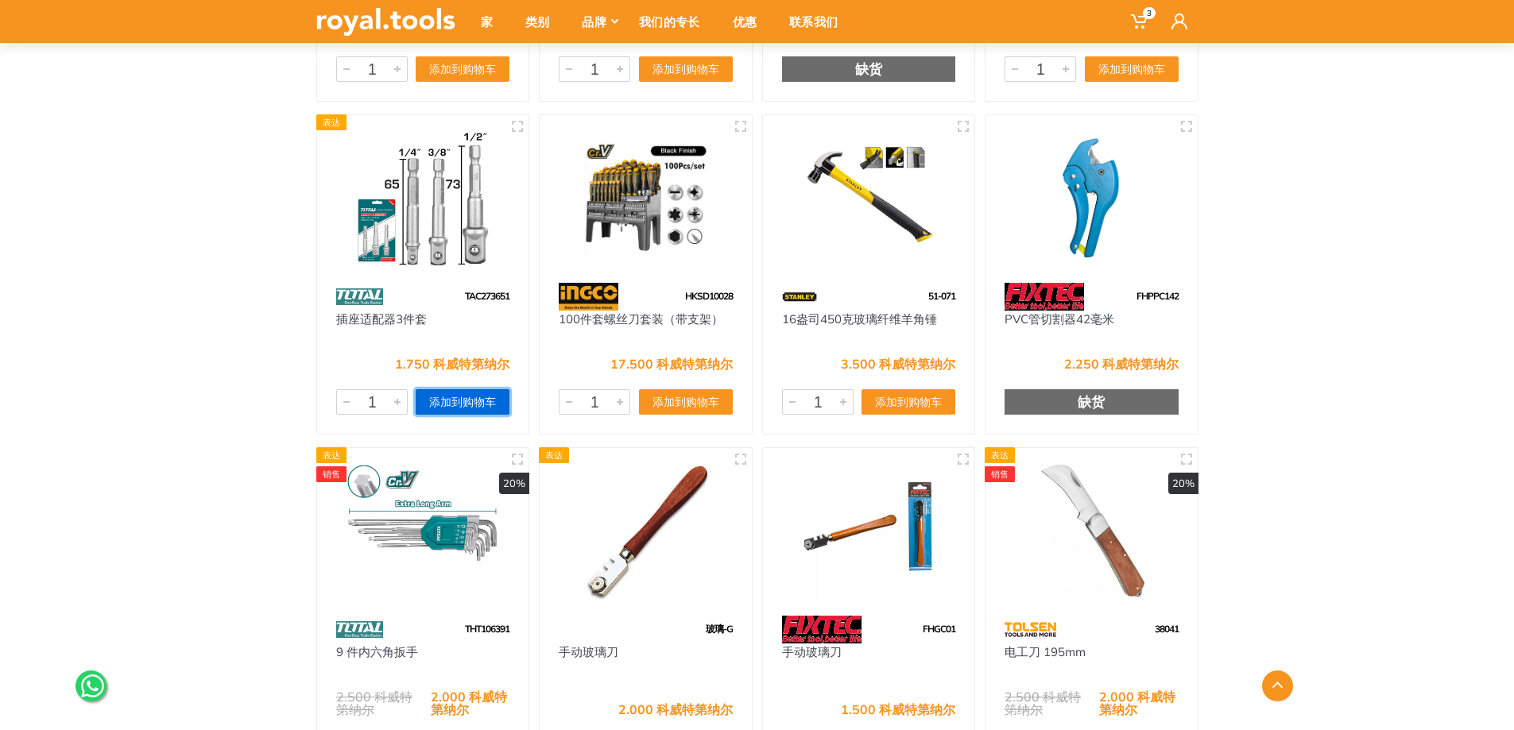
click at [451, 396] on font "添加到购物车" at bounding box center [462, 402] width 67 height 14
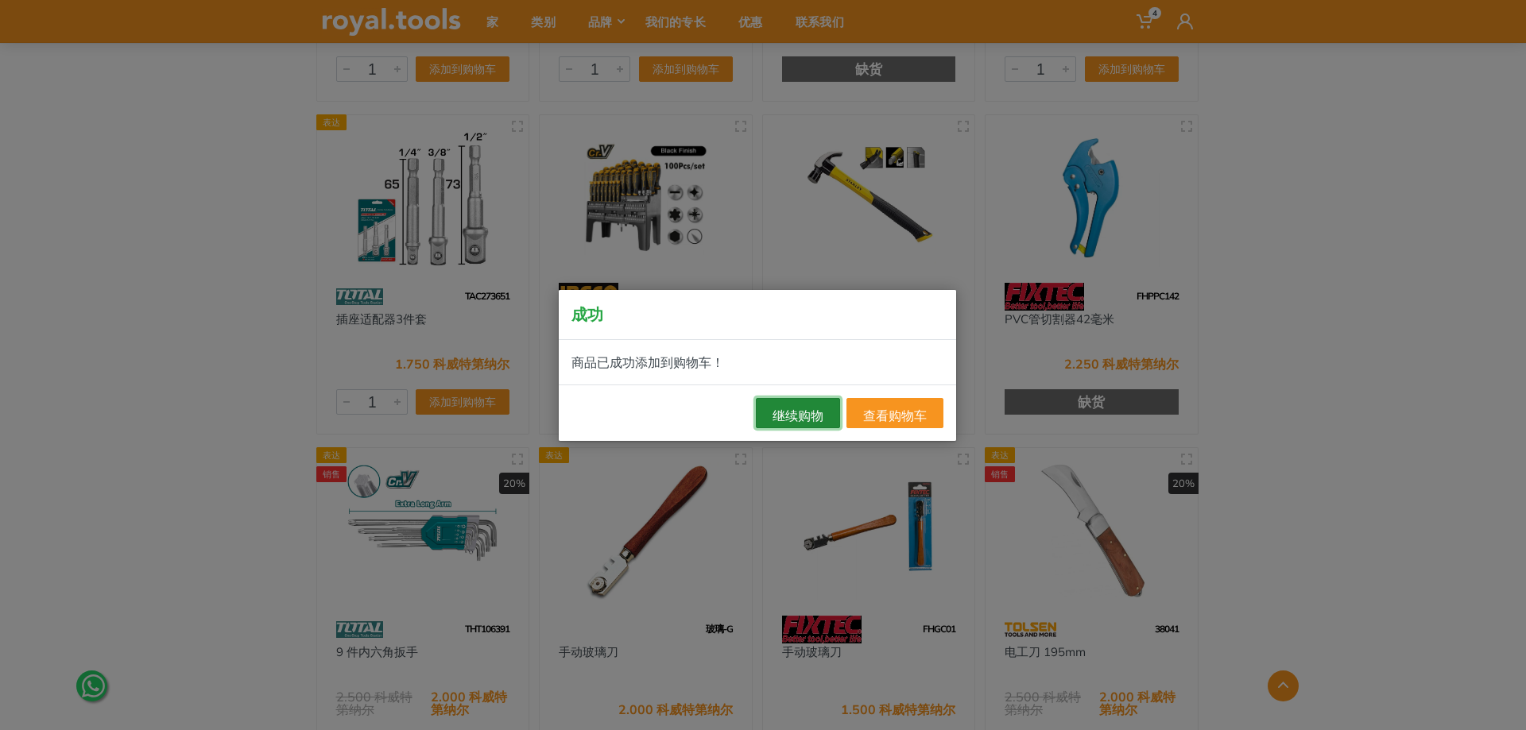
click at [792, 412] on font "继续购物" at bounding box center [797, 416] width 51 height 16
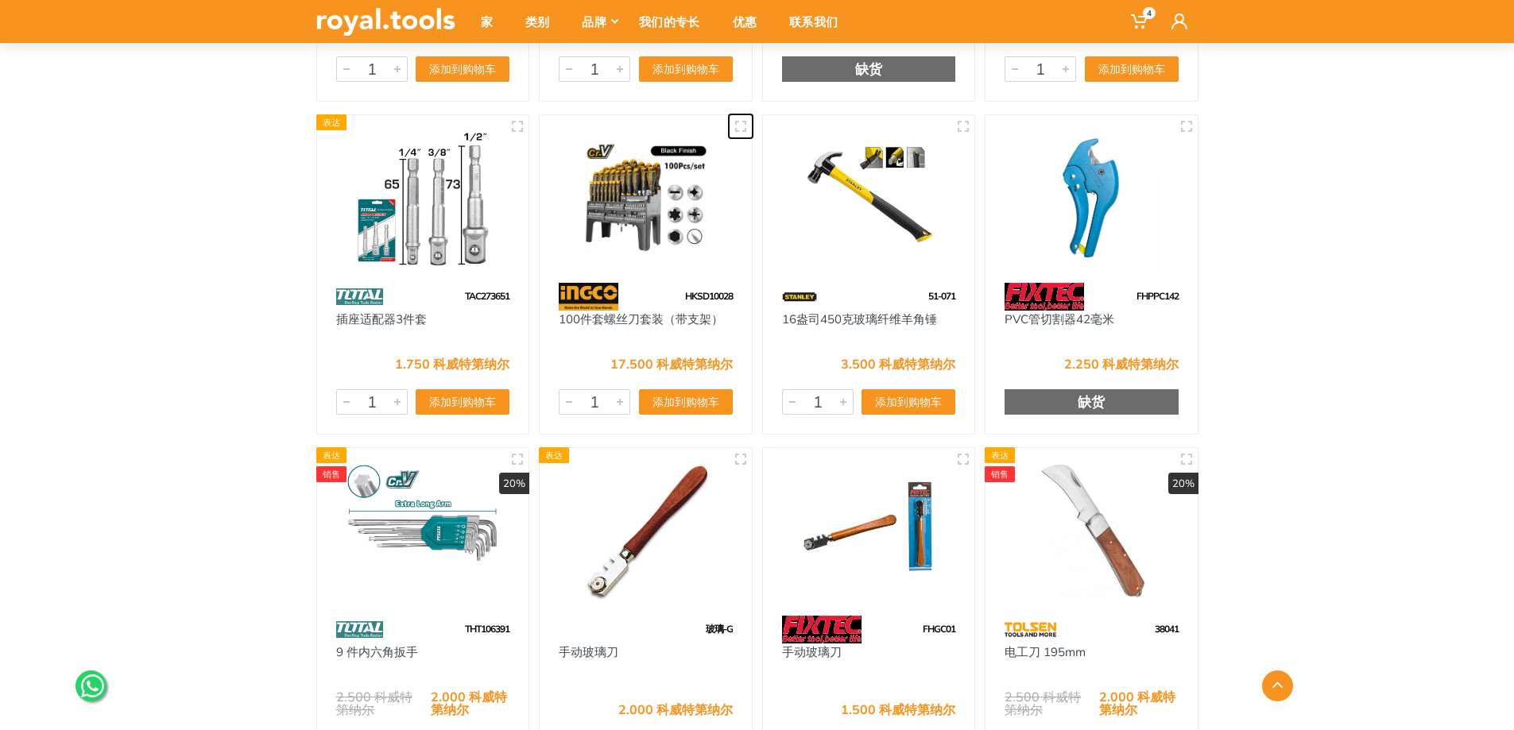
click at [745, 125] on icon "button" at bounding box center [740, 126] width 13 height 13
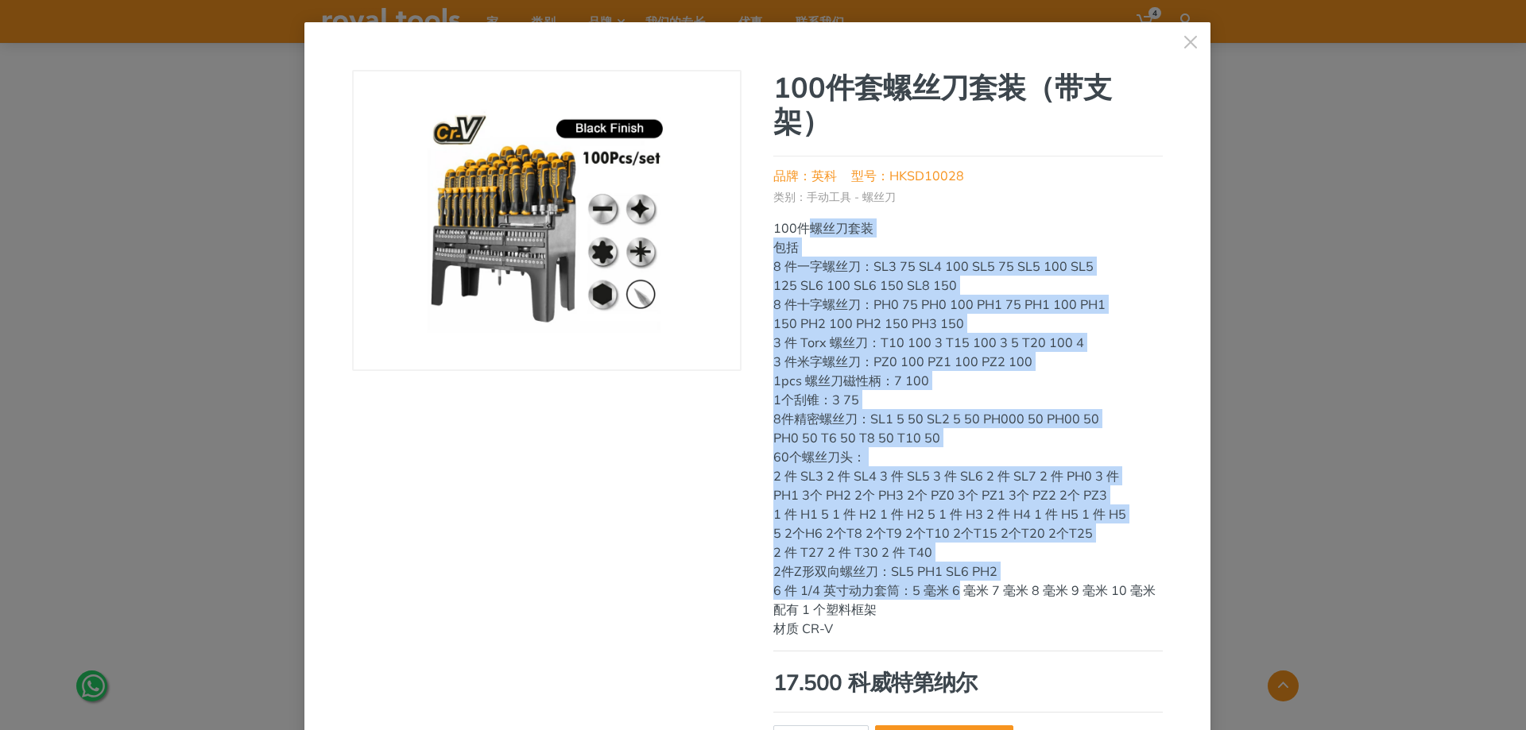
drag, startPoint x: 799, startPoint y: 227, endPoint x: 950, endPoint y: 589, distance: 391.5
click at [950, 589] on div "100件螺丝刀套装 包括 8 件一字螺丝刀：SL3 75 SL4 100 SL5 75 SL5 100 SL5 125 SL6 100 SL6 150 SL8…" at bounding box center [967, 429] width 389 height 420
copy div "螺丝刀套装 包括 8 件一字螺丝刀：SL3 75 SL4 100 SL5 75 SL5 100 SL5 125 SL6 100 SL6 150 SL8 150…"
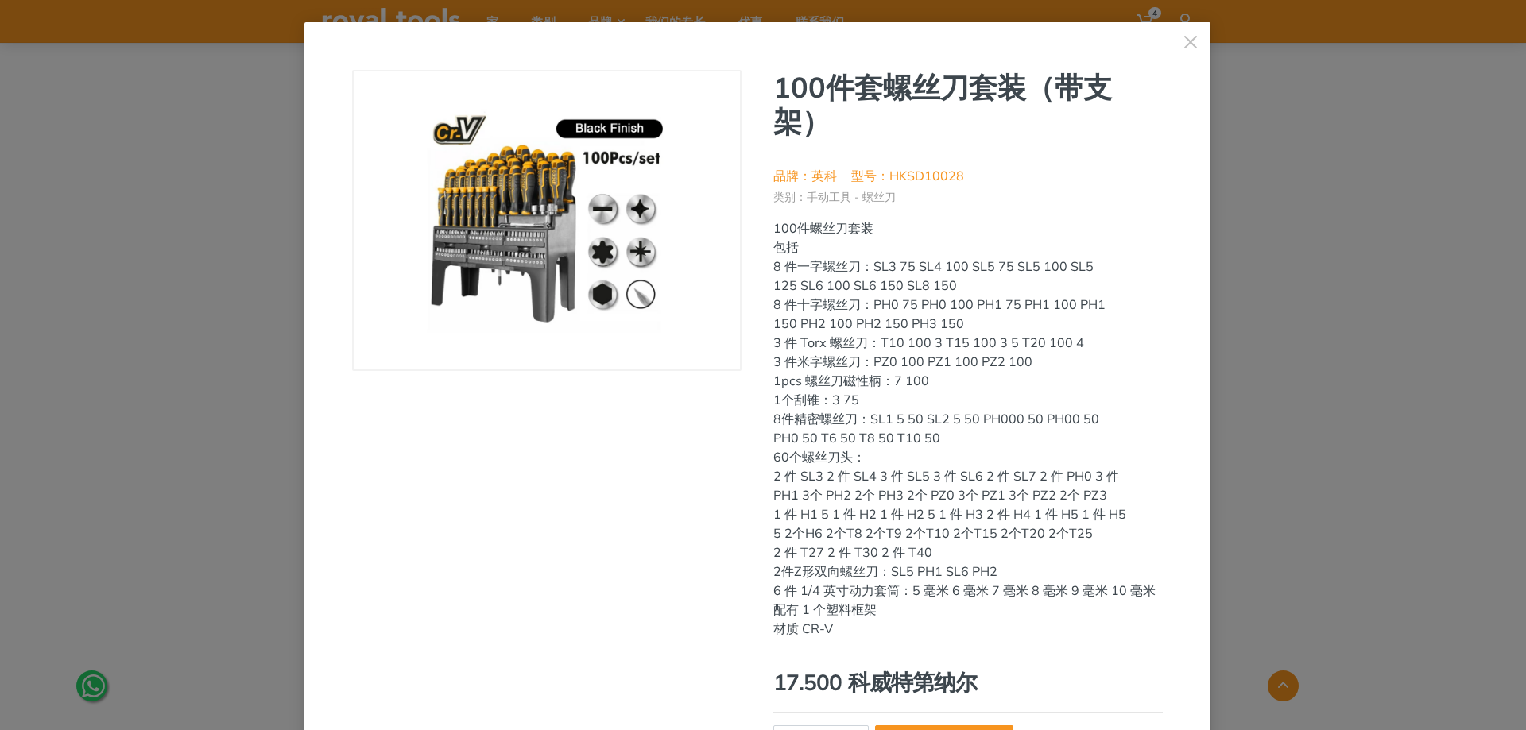
click at [888, 621] on div "材质 CR-V" at bounding box center [967, 628] width 389 height 19
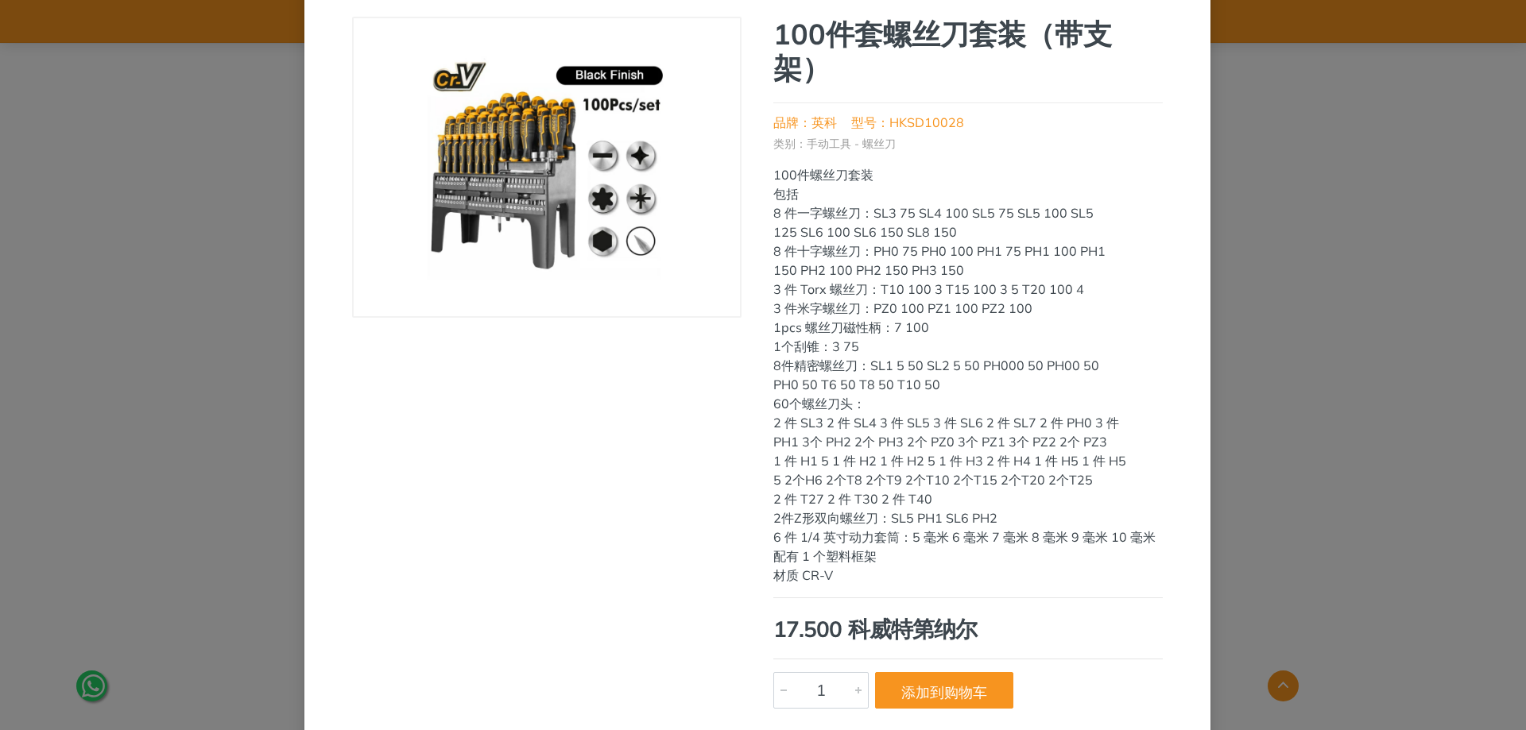
scroll to position [0, 0]
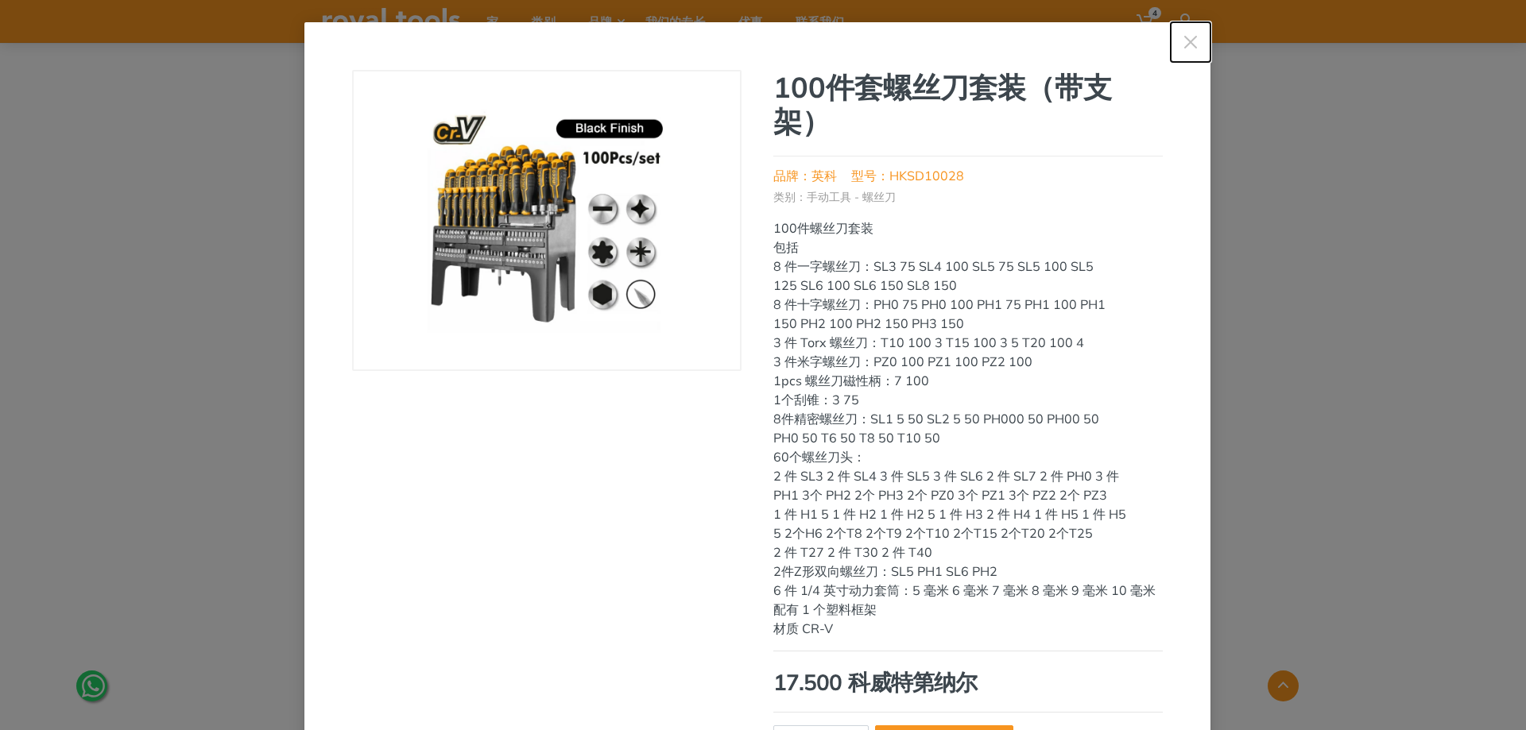
click at [1187, 38] on use "button" at bounding box center [1189, 42] width 13 height 13
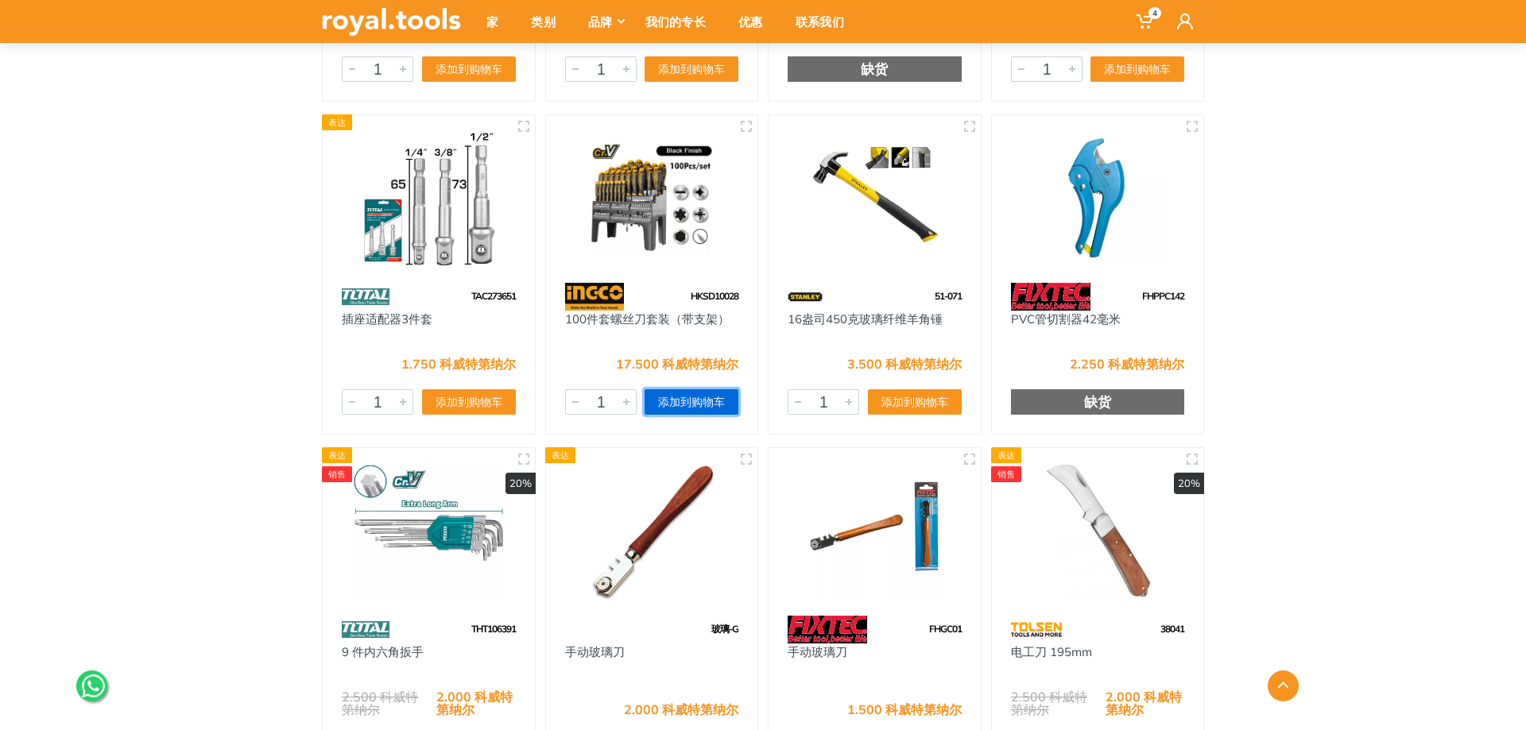
click at [711, 400] on font "添加到购物车" at bounding box center [691, 402] width 67 height 14
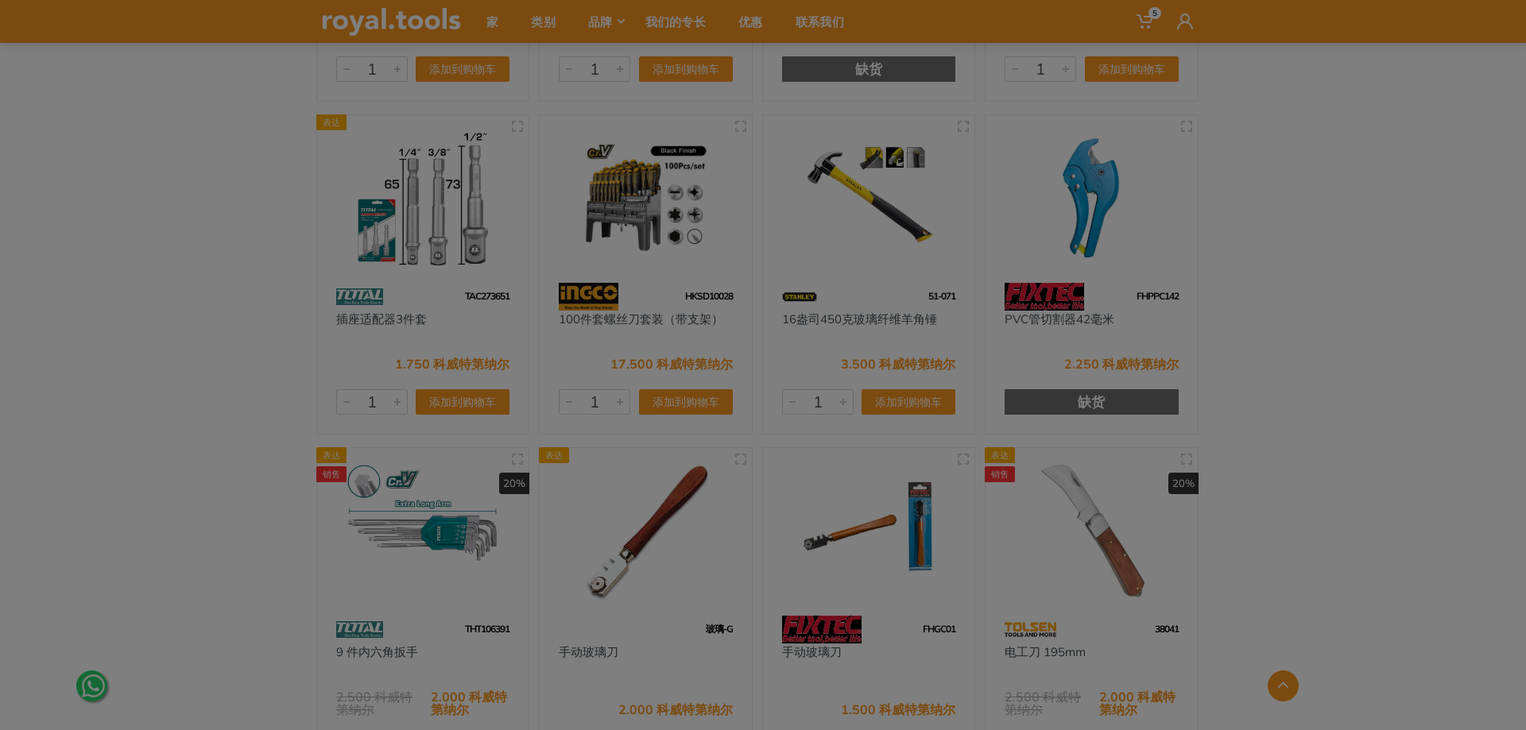
click at [0, 0] on font "继续购物" at bounding box center [0, 0] width 0 height 0
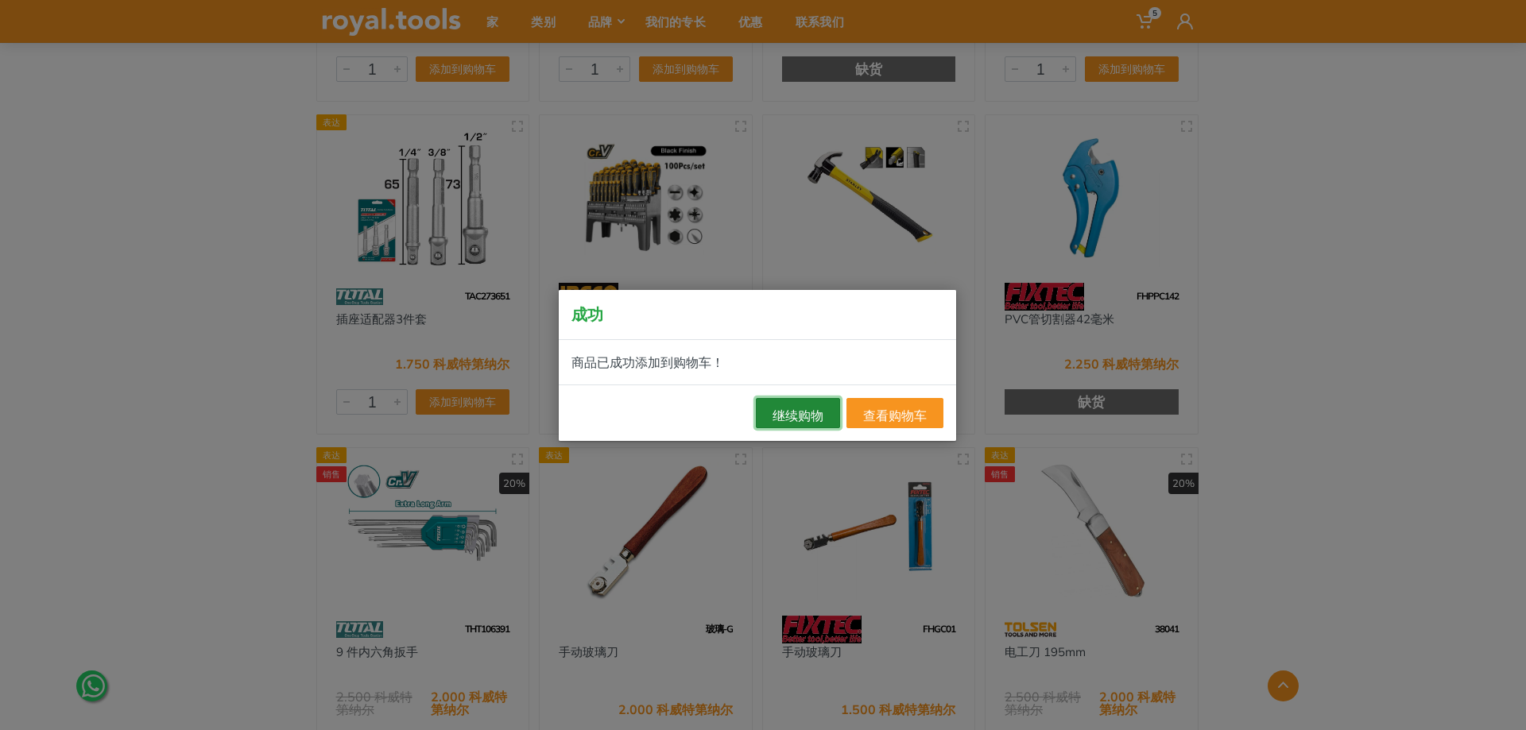
click at [795, 410] on font "继续购物" at bounding box center [797, 416] width 51 height 16
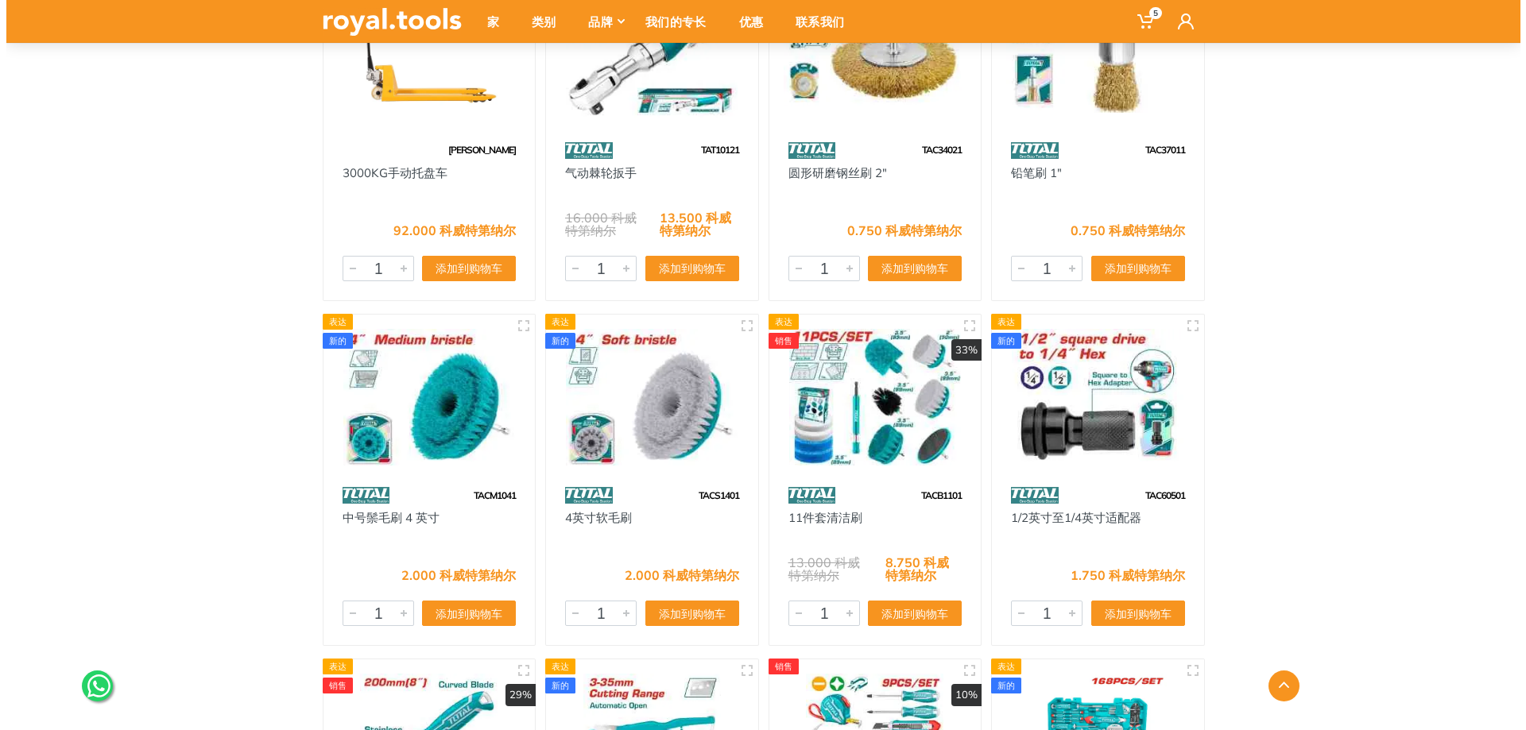
scroll to position [88391, 0]
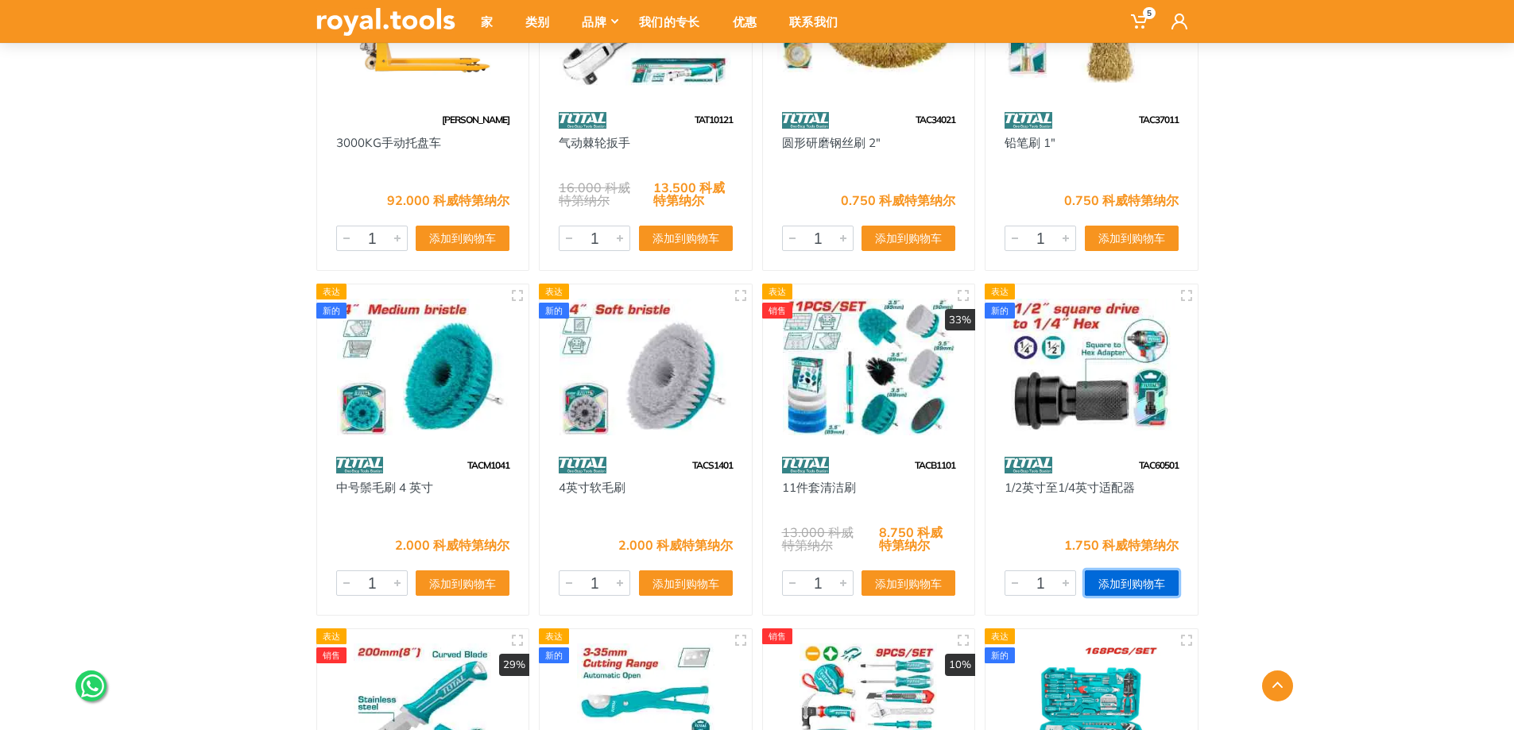
click at [1112, 584] on font "添加到购物车" at bounding box center [1131, 584] width 67 height 14
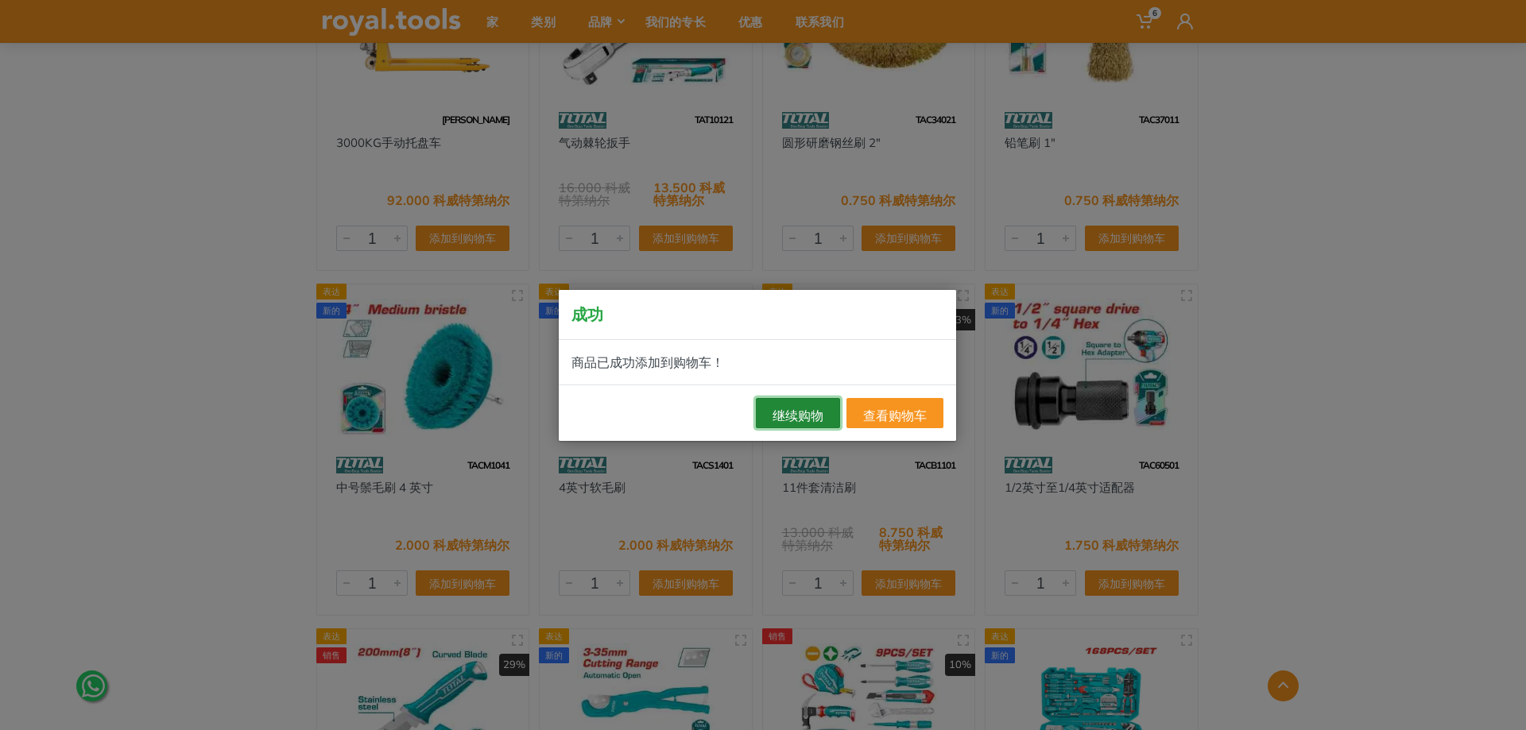
click at [765, 412] on button "继续购物" at bounding box center [798, 413] width 84 height 30
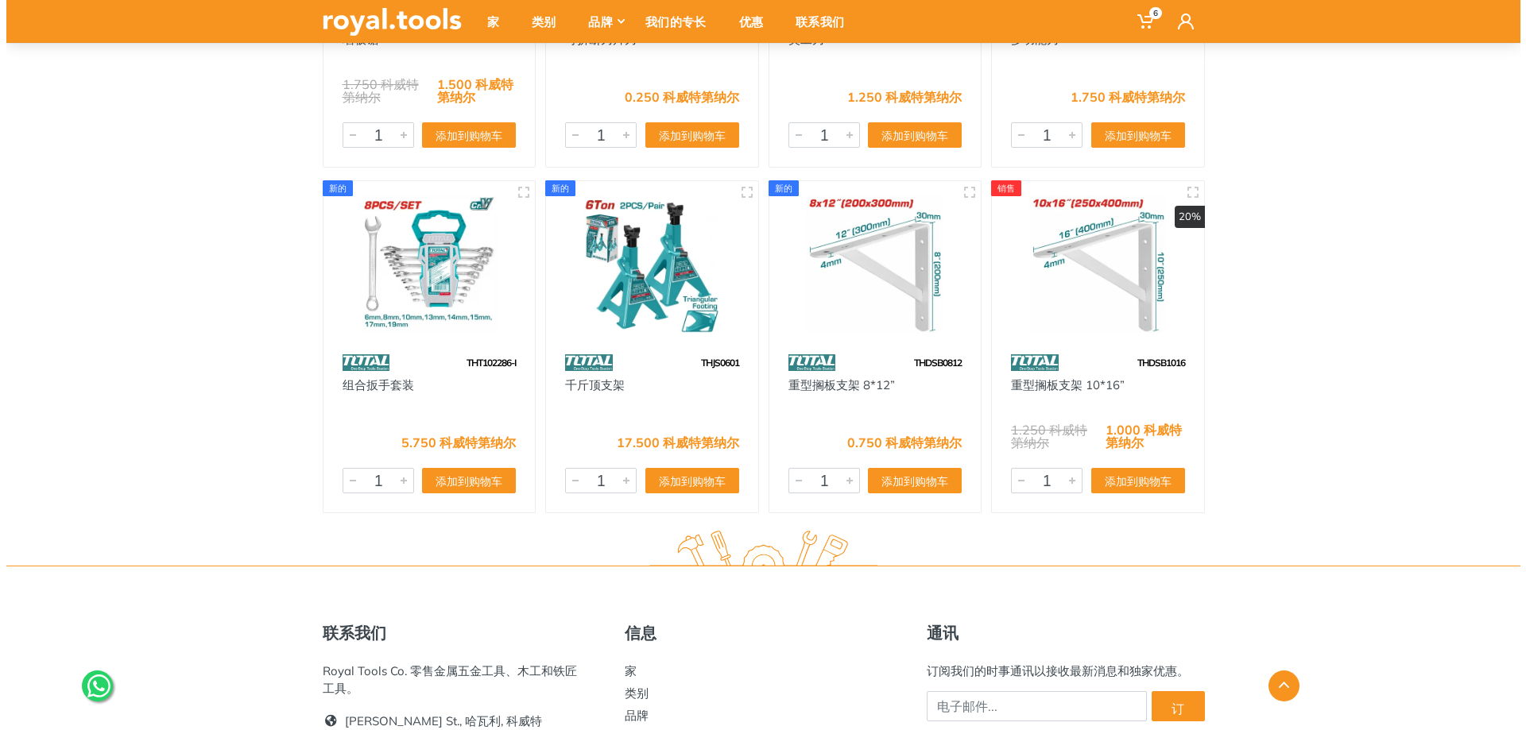
scroll to position [102563, 0]
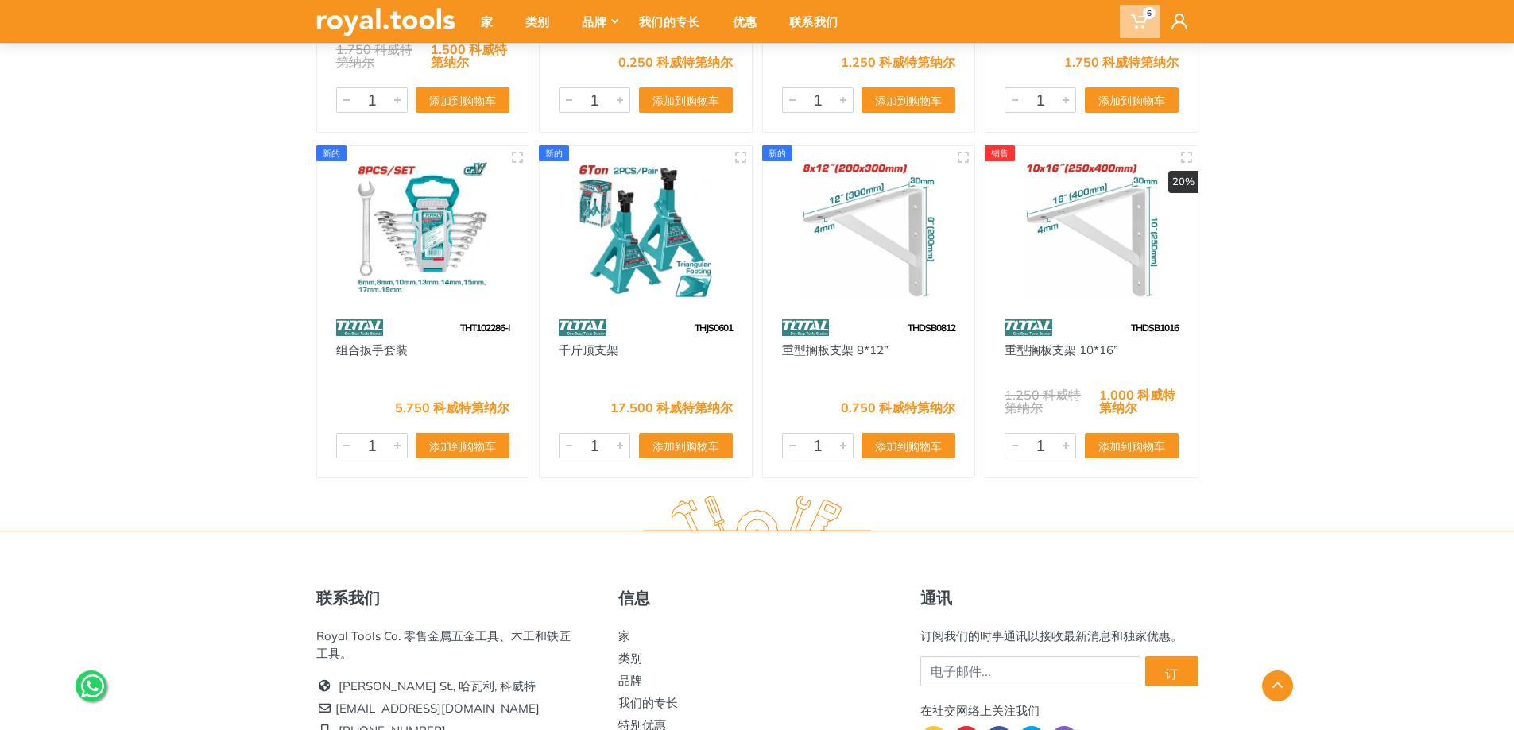
click at [1147, 23] on span "6" at bounding box center [1140, 21] width 41 height 33
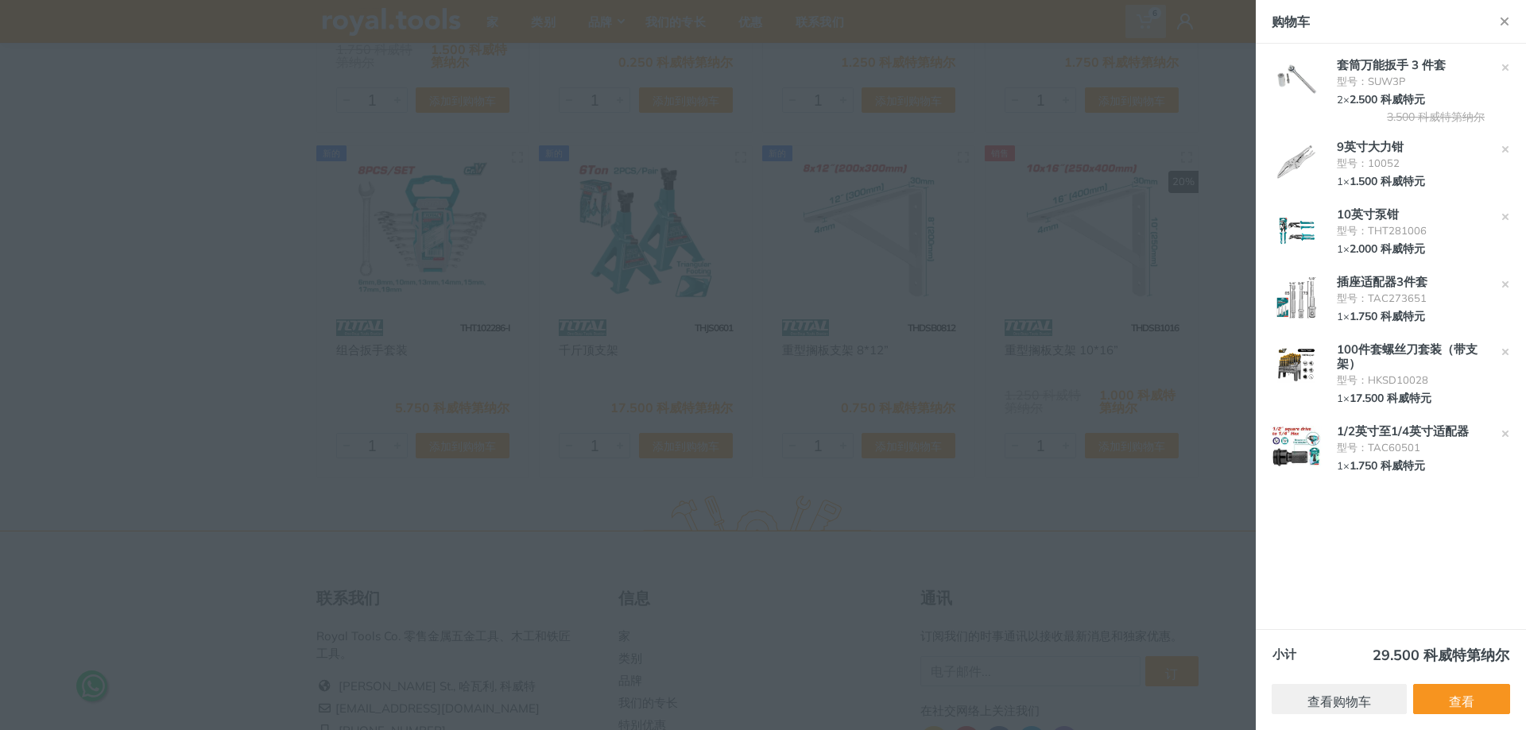
click at [1309, 75] on img at bounding box center [1296, 81] width 56 height 42
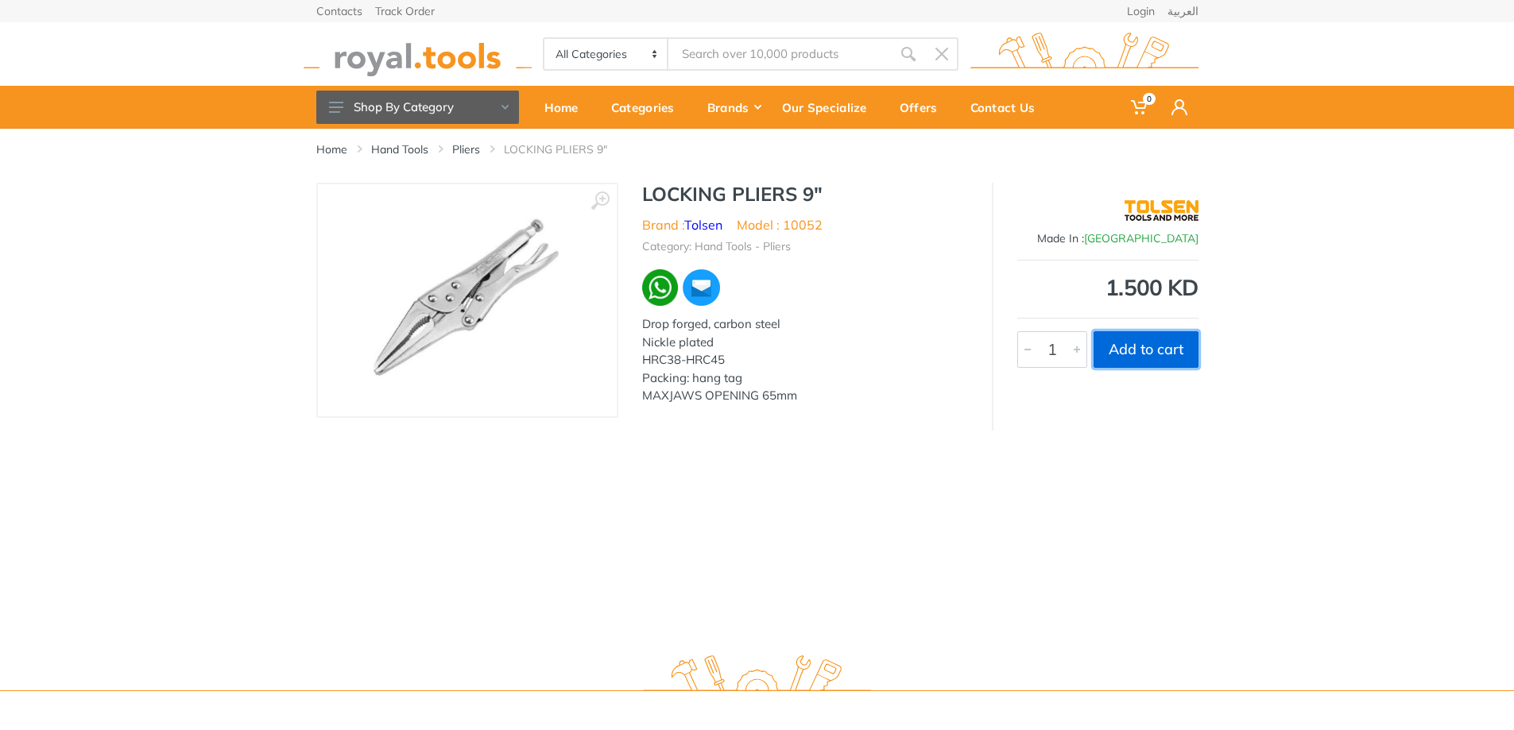
click at [1124, 353] on button "Add to cart" at bounding box center [1145, 349] width 105 height 37
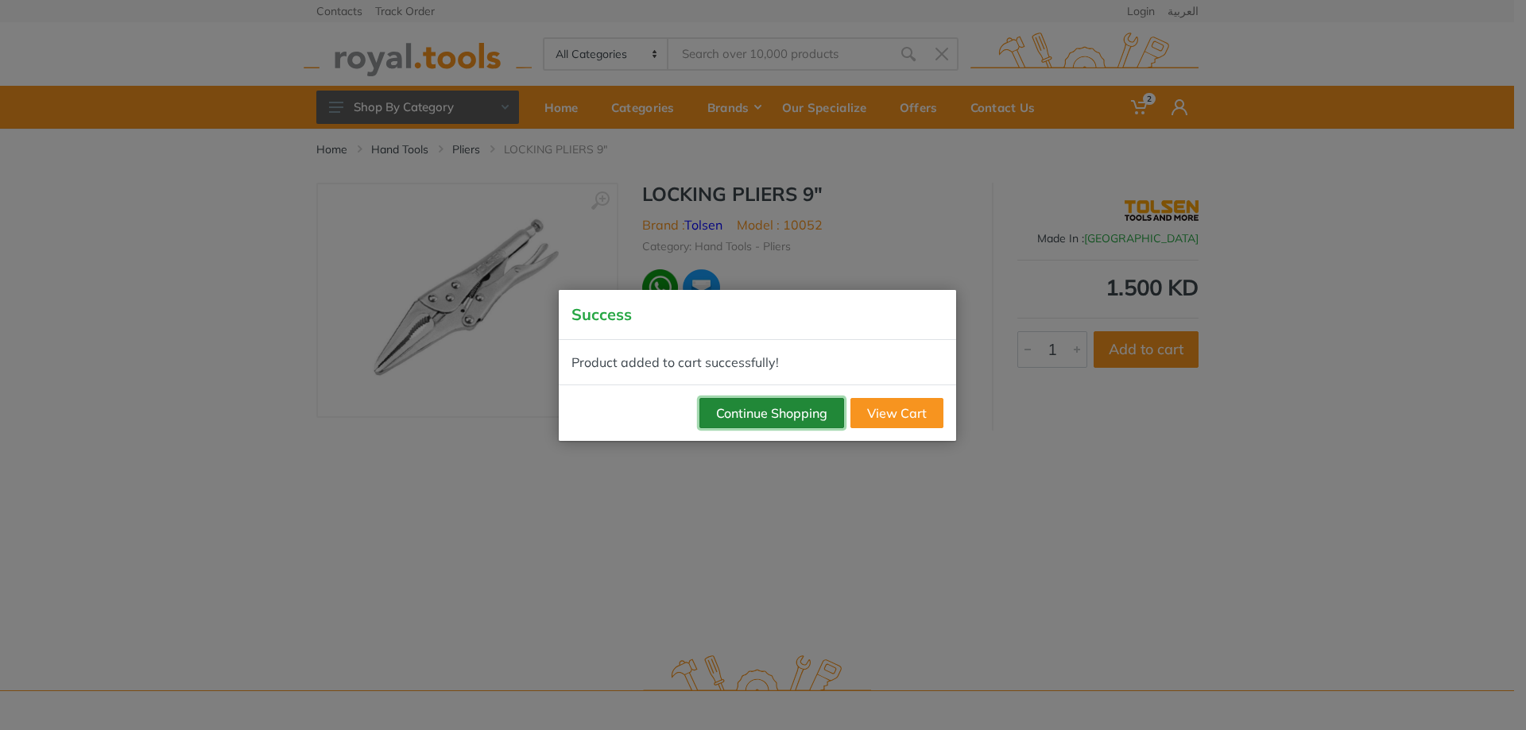
click at [779, 410] on button "Continue Shopping" at bounding box center [771, 413] width 145 height 30
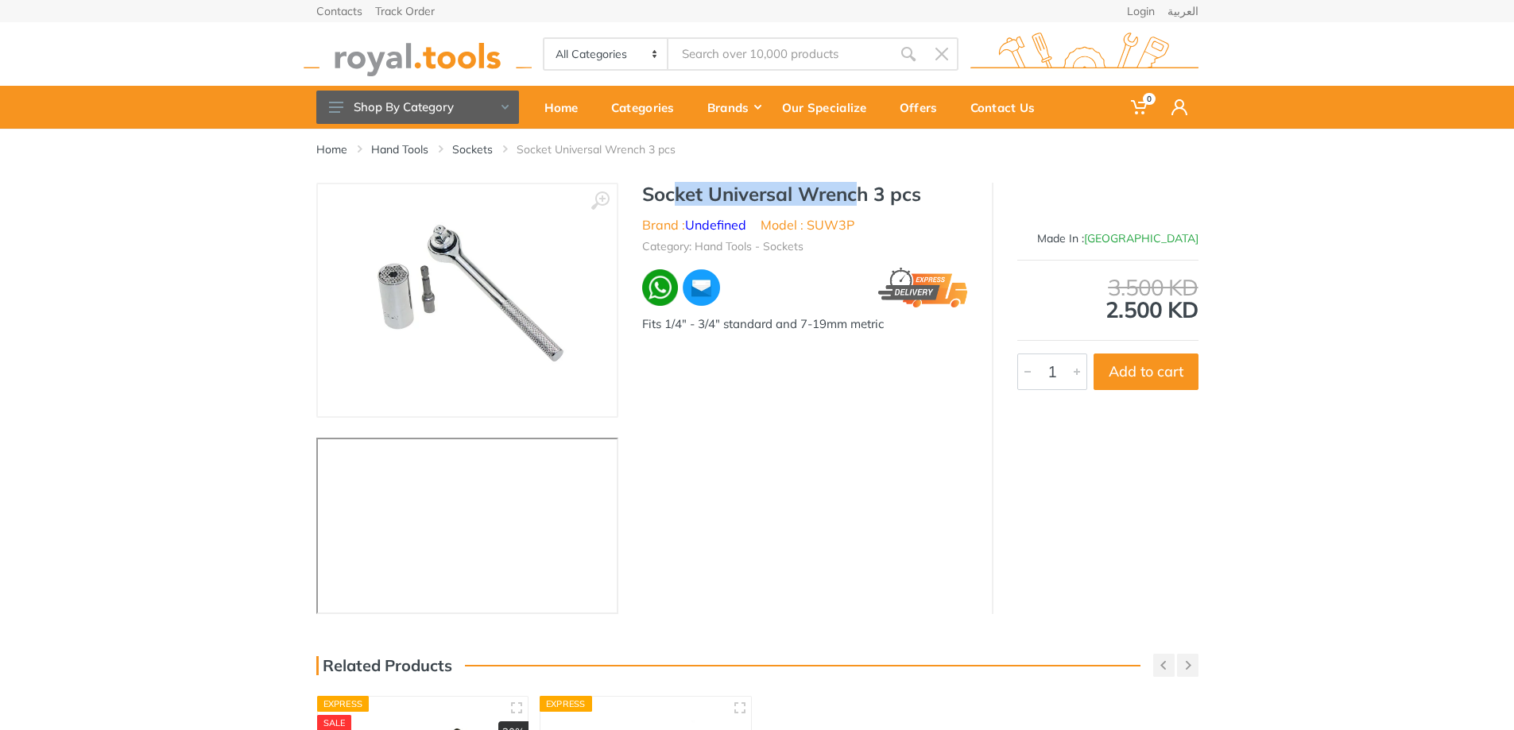
drag, startPoint x: 671, startPoint y: 195, endPoint x: 856, endPoint y: 192, distance: 184.4
click at [856, 192] on h1 "Socket Universal Wrench 3 pcs" at bounding box center [805, 194] width 326 height 23
click at [748, 508] on div "‹ › Socket Universal Wrench 3 pcs Brand : 1" at bounding box center [757, 398] width 882 height 431
click at [841, 228] on li "Model : SUW3P" at bounding box center [807, 224] width 94 height 19
click at [782, 246] on li "Category: Hand Tools - Sockets" at bounding box center [722, 246] width 161 height 17
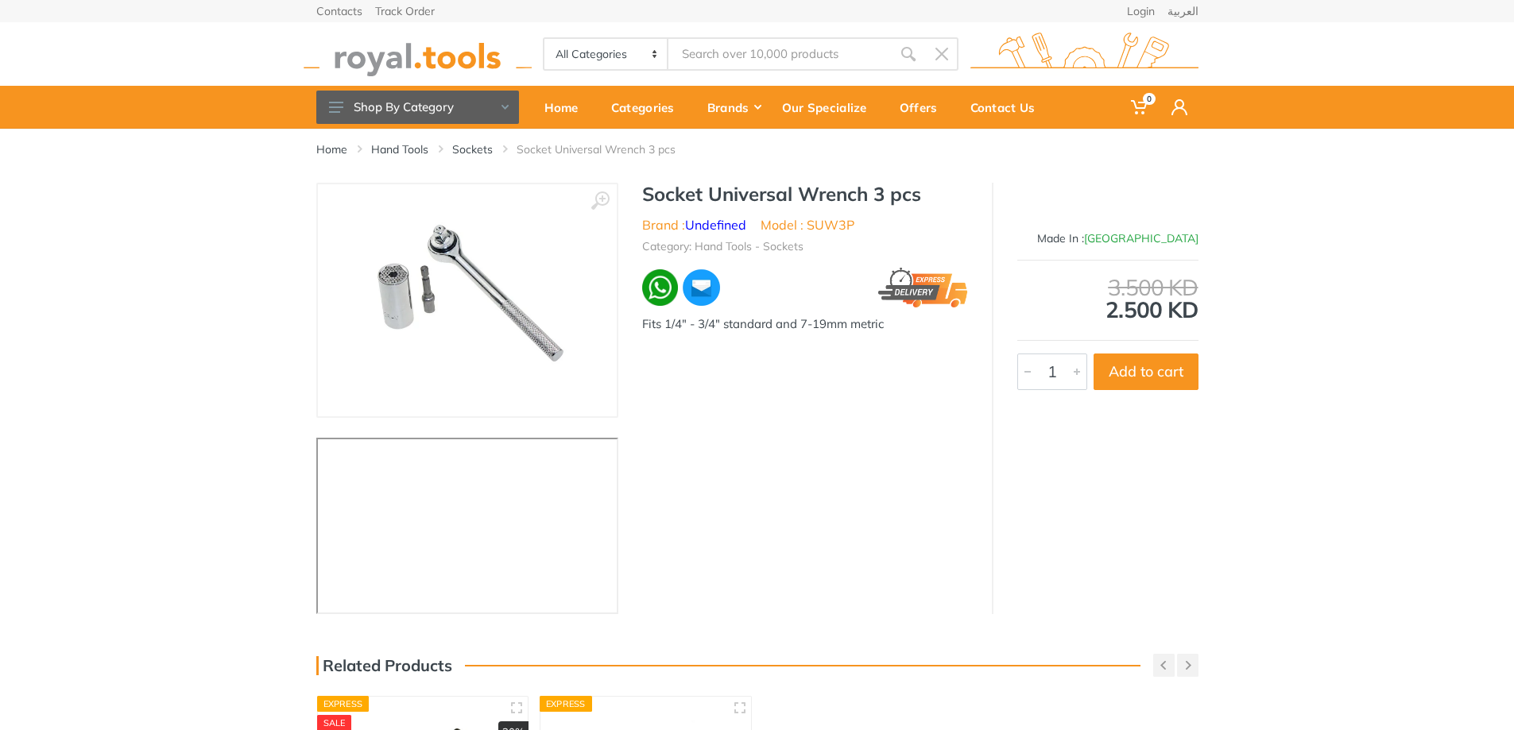
drag, startPoint x: 737, startPoint y: 325, endPoint x: 794, endPoint y: 319, distance: 56.7
click at [794, 319] on div "Fits 1/4" - 3/4" standard and 7-19mm metric" at bounding box center [805, 333] width 326 height 36
click at [865, 328] on div "Fits 1/4" - 3/4" standard and 7-19mm metric" at bounding box center [805, 333] width 326 height 36
drag, startPoint x: 531, startPoint y: 153, endPoint x: 663, endPoint y: 153, distance: 131.9
click at [663, 153] on li "Socket Universal Wrench 3 pcs" at bounding box center [607, 149] width 183 height 16
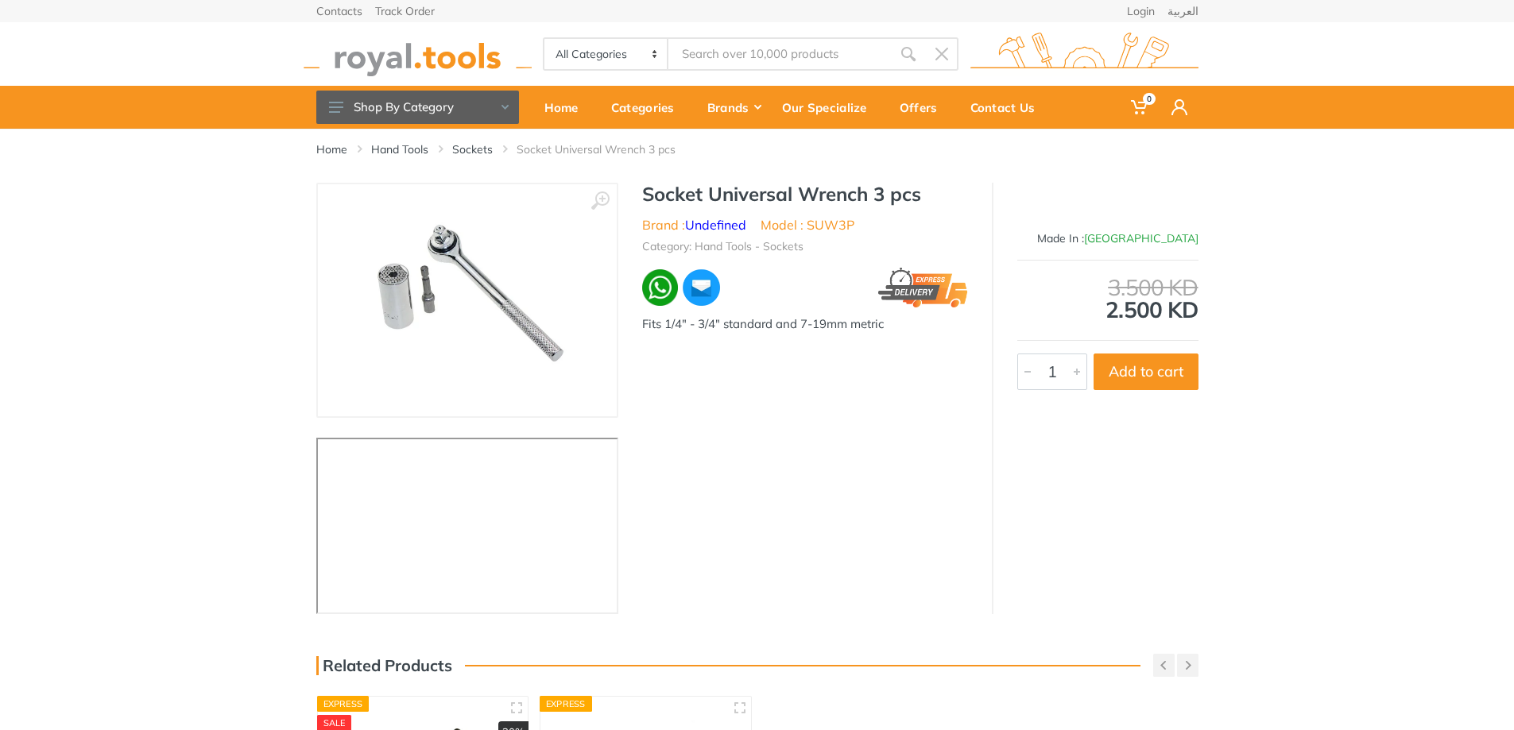
click at [813, 196] on h1 "Socket Universal Wrench 3 pcs" at bounding box center [805, 194] width 326 height 23
click at [1155, 373] on button "Add to cart" at bounding box center [1145, 372] width 105 height 37
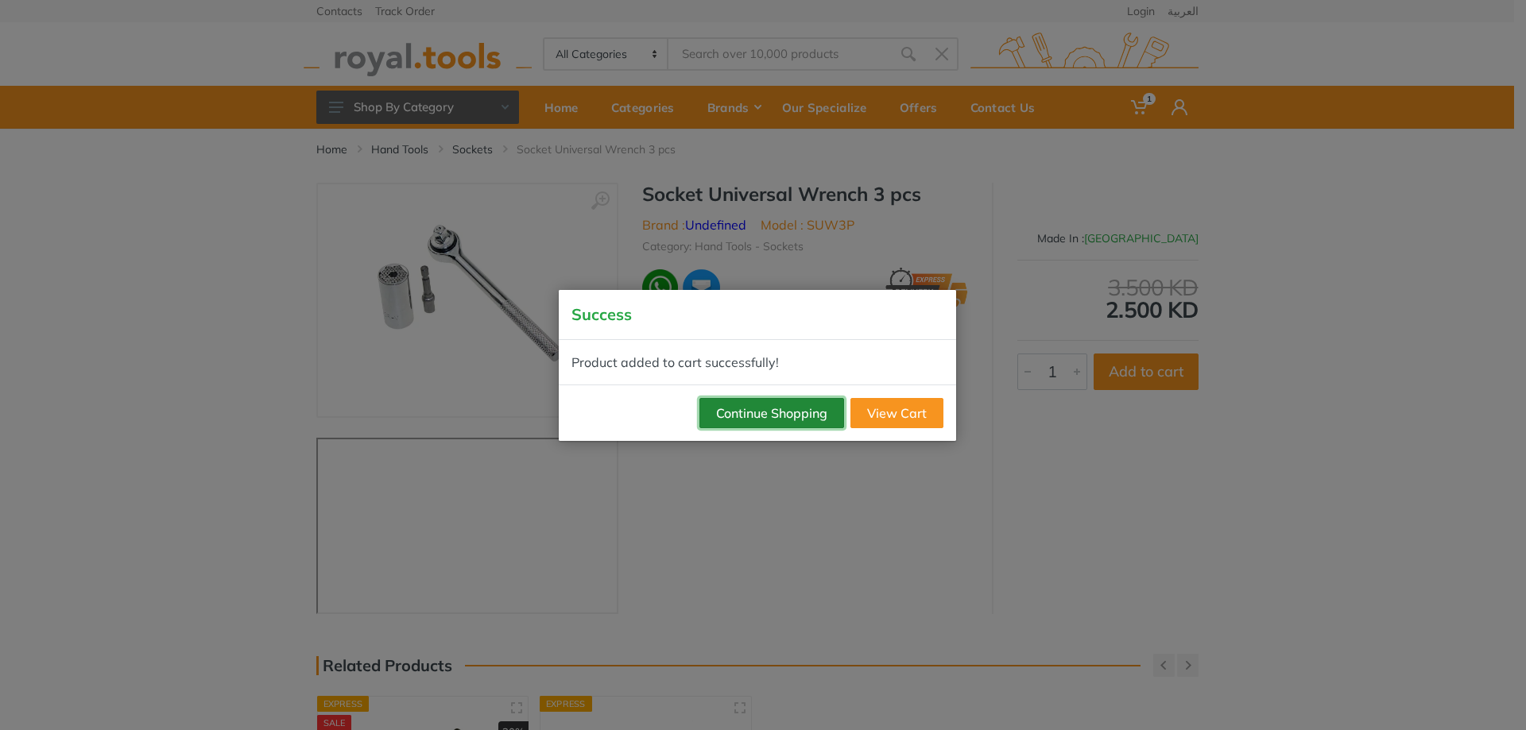
click at [816, 419] on button "Continue Shopping" at bounding box center [771, 413] width 145 height 30
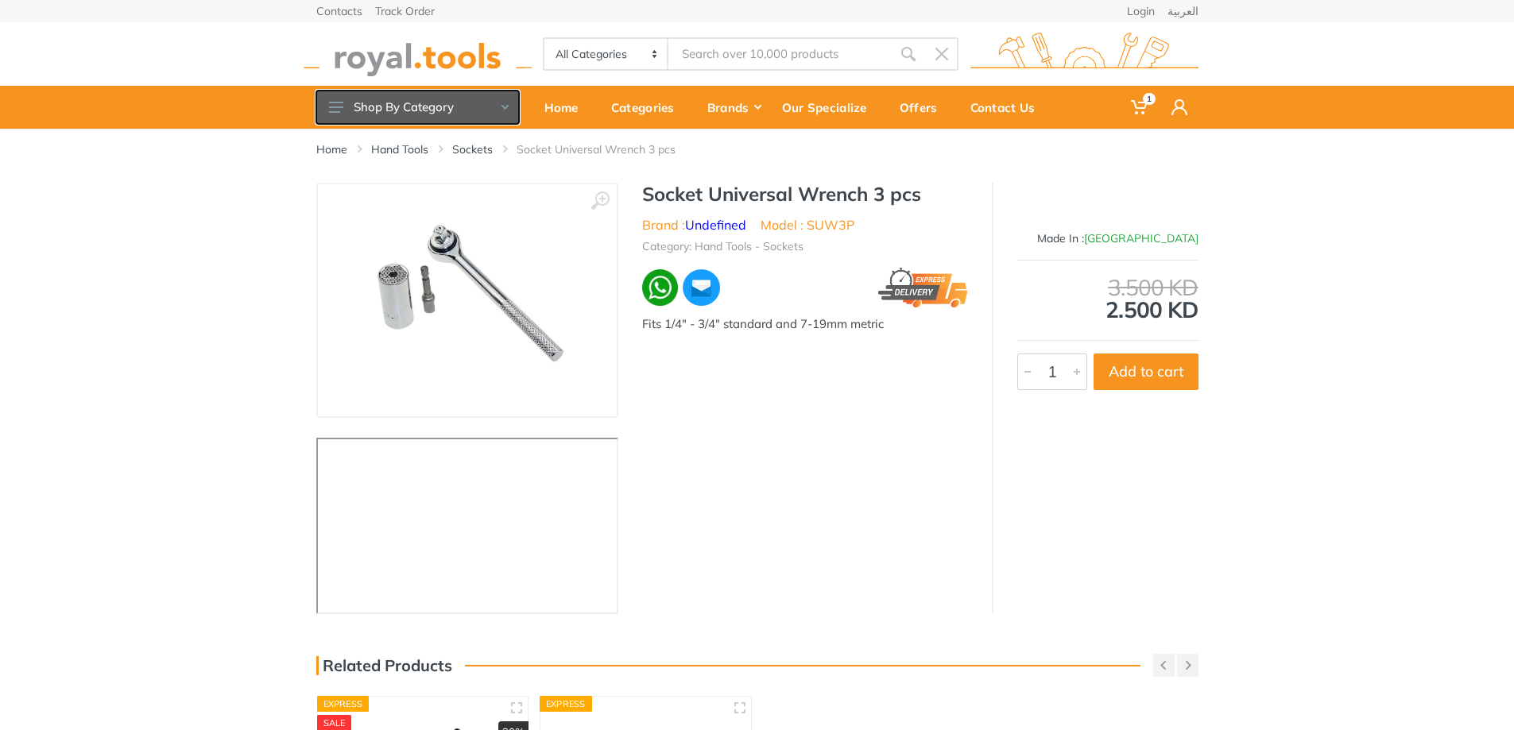
click at [497, 102] on button "Shop By Category" at bounding box center [417, 107] width 203 height 33
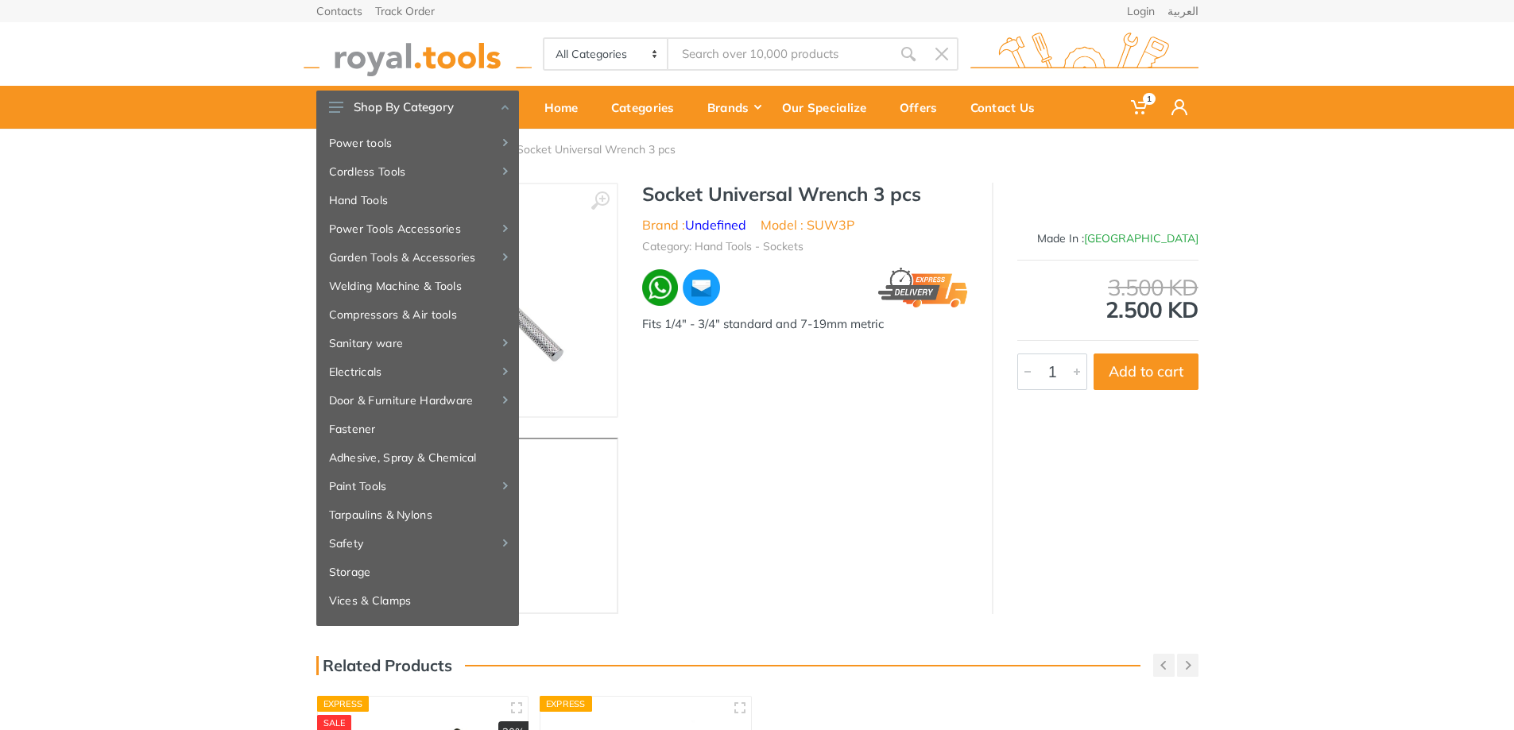
click at [106, 306] on div "‹ ›" at bounding box center [757, 398] width 1514 height 431
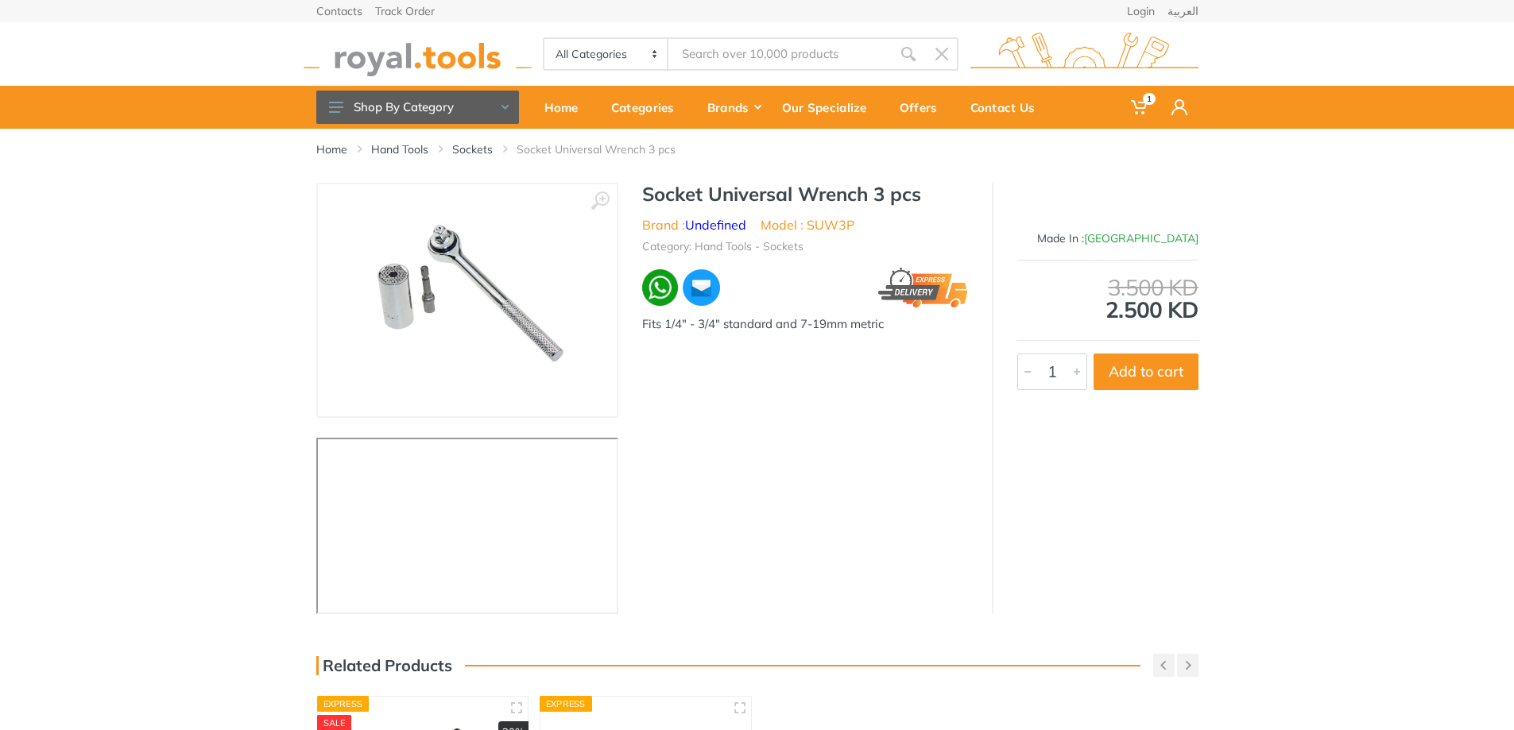
drag, startPoint x: 437, startPoint y: 267, endPoint x: 238, endPoint y: 303, distance: 201.8
click at [238, 303] on div "‹ ›" at bounding box center [757, 398] width 1514 height 431
drag, startPoint x: 271, startPoint y: 30, endPoint x: 698, endPoint y: 307, distance: 509.5
click at [698, 307] on div "1" at bounding box center [757, 732] width 1514 height 1464
click at [892, 515] on div "‹ › Socket Universal Wrench 3 pcs Brand : 1" at bounding box center [757, 398] width 882 height 431
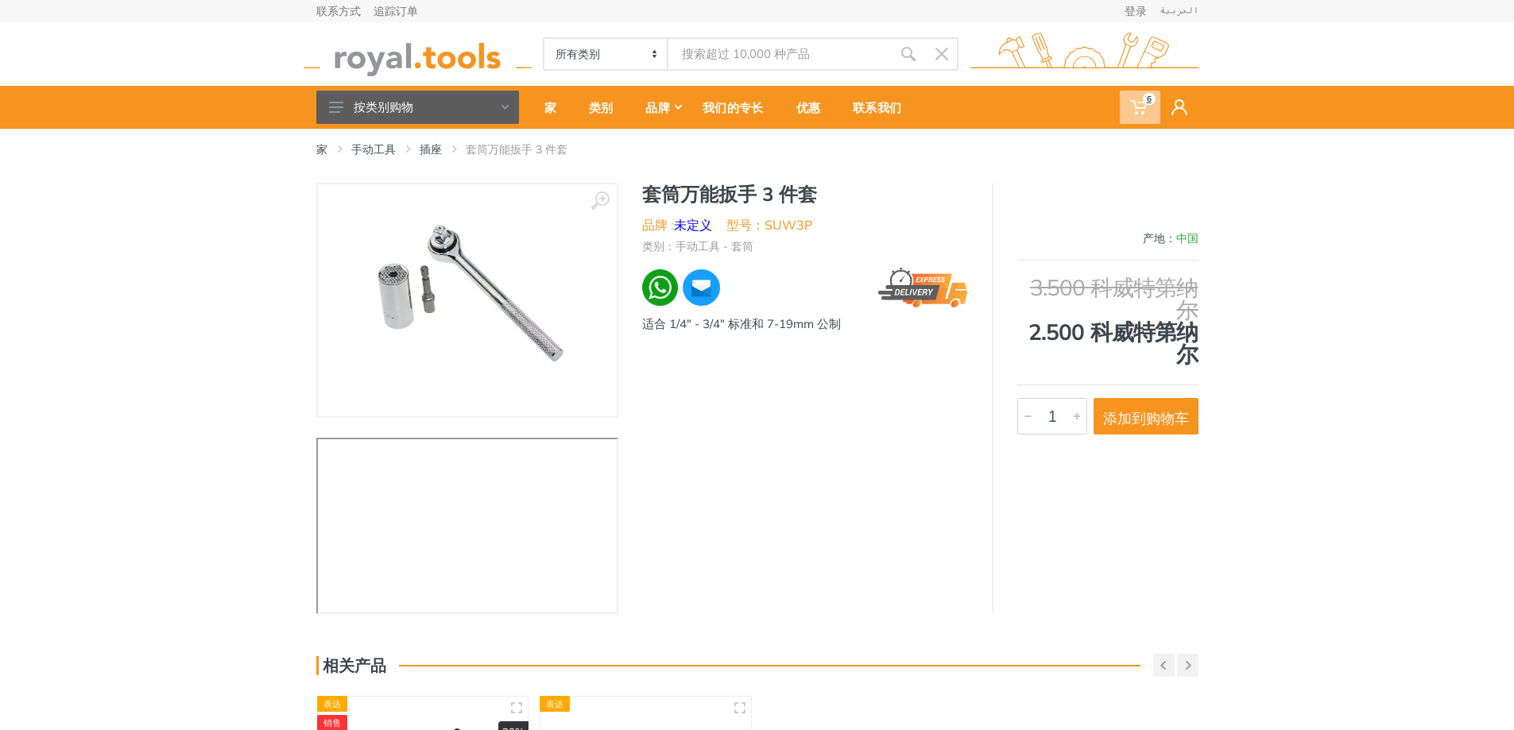
click at [1143, 102] on span "6" at bounding box center [1149, 99] width 13 height 12
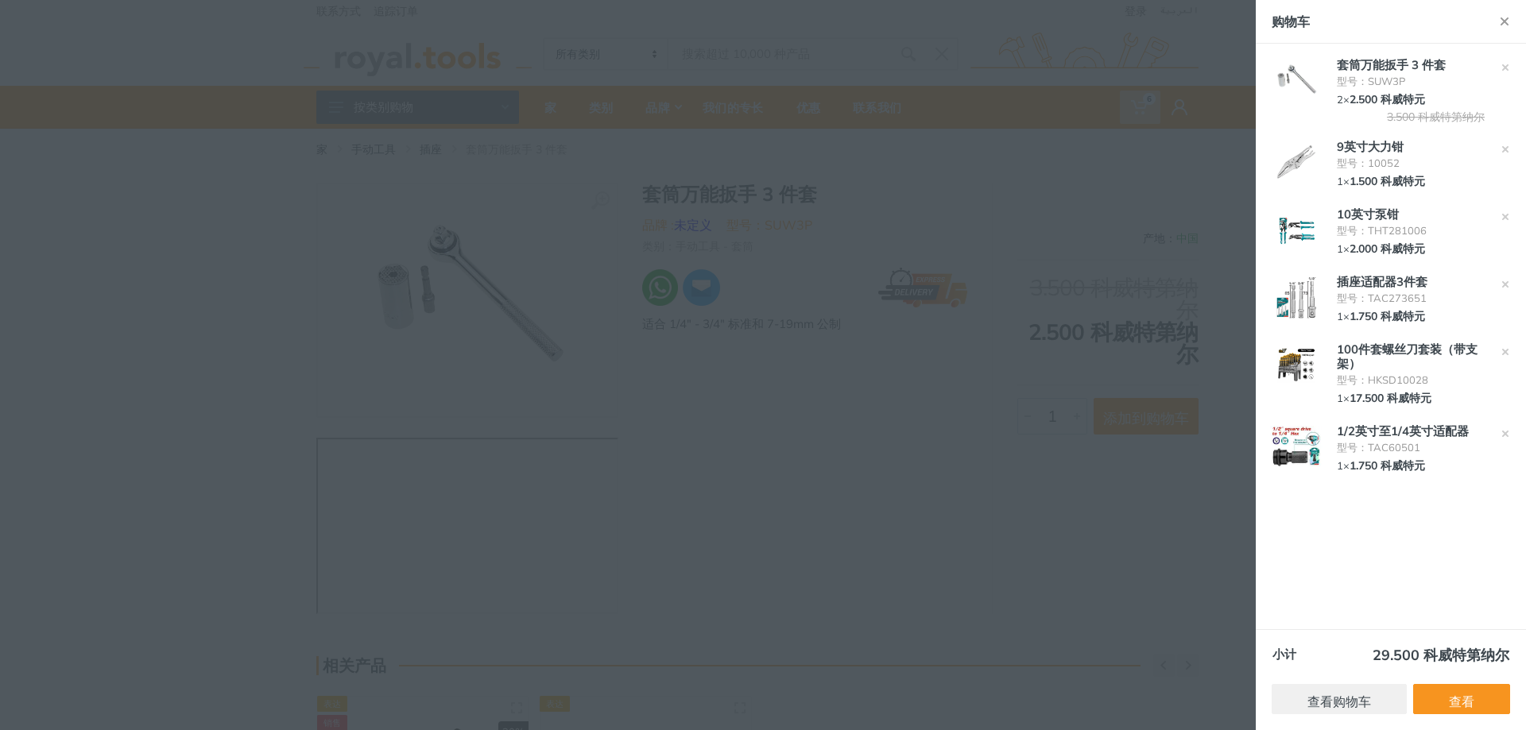
click at [1302, 158] on img at bounding box center [1296, 162] width 56 height 42
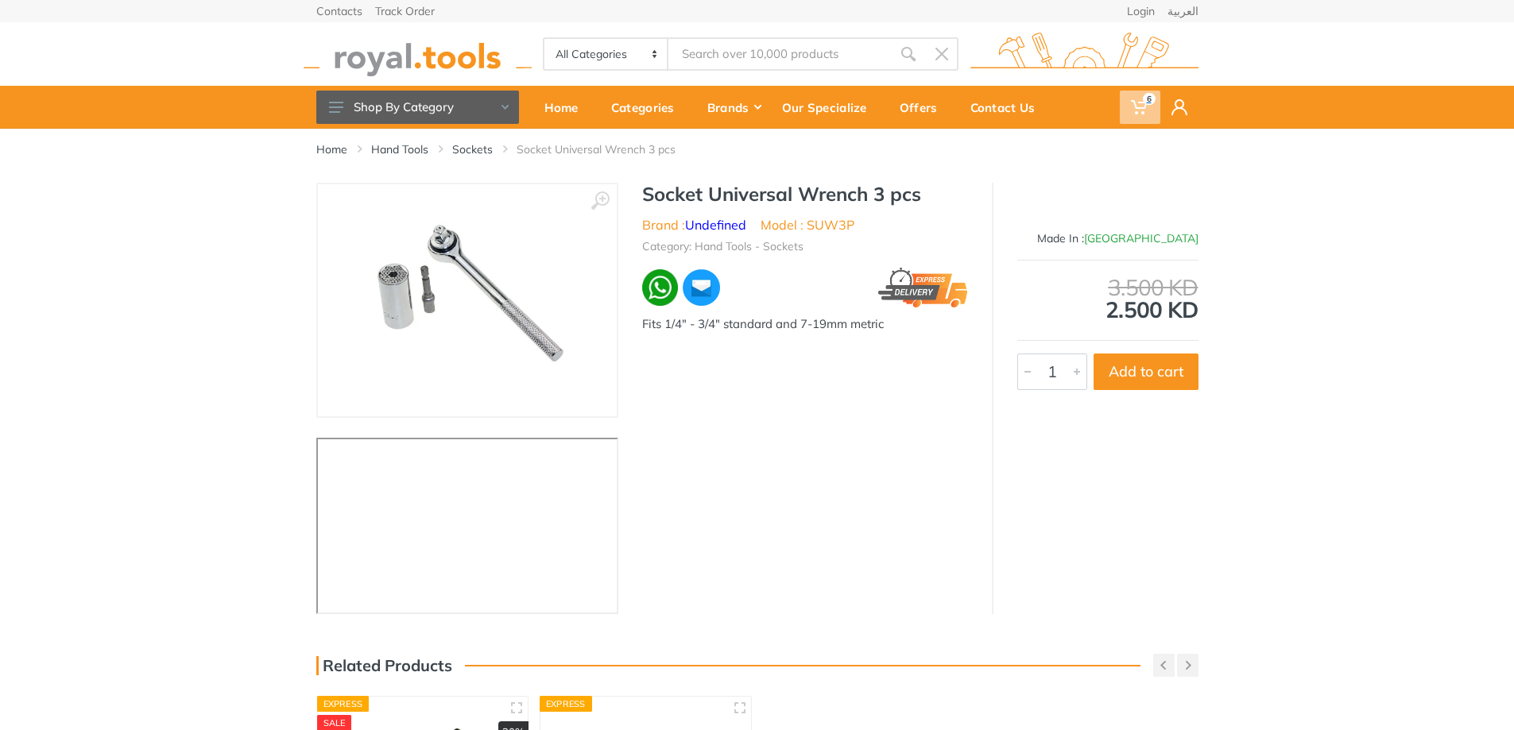
click at [1138, 110] on icon at bounding box center [1139, 107] width 16 height 16
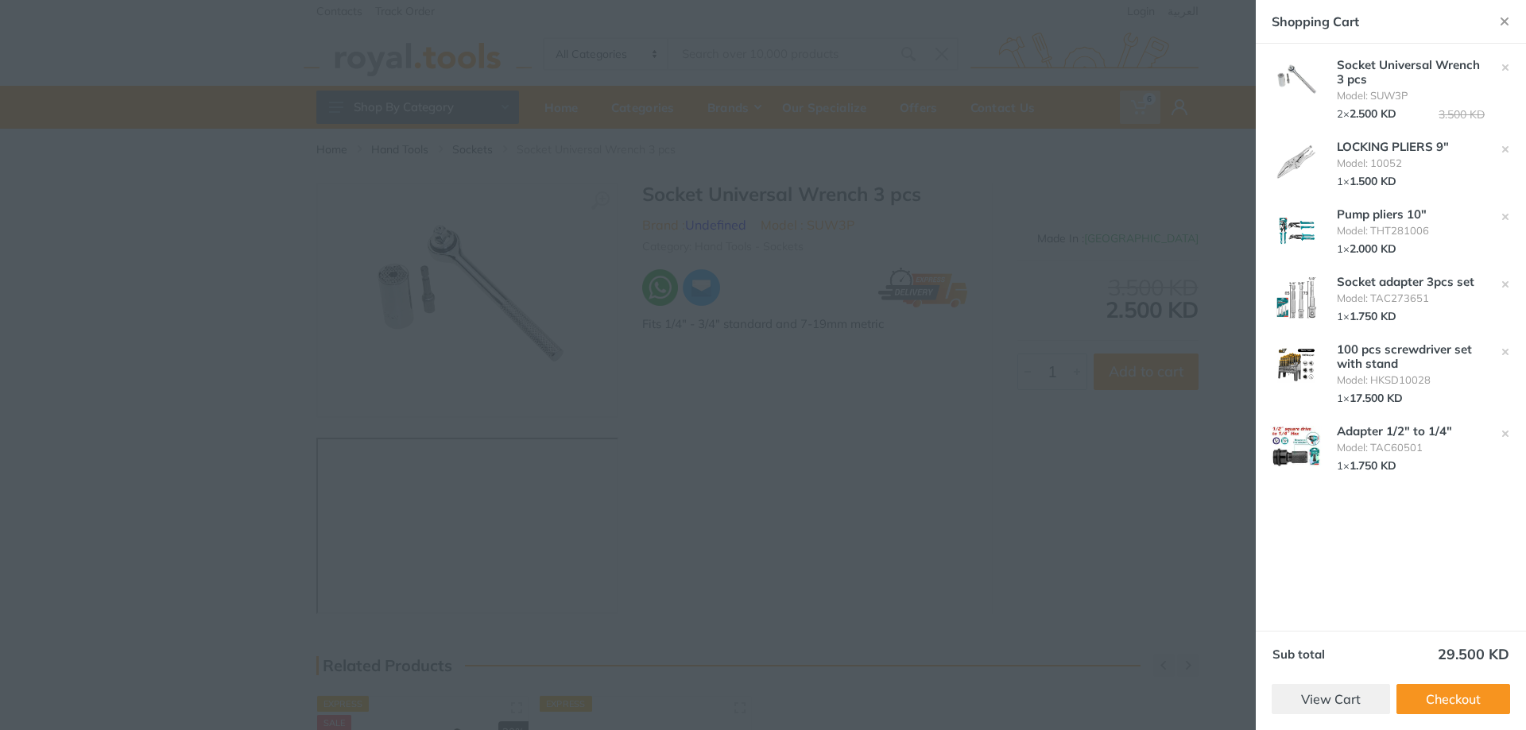
click at [1307, 232] on img at bounding box center [1296, 230] width 56 height 42
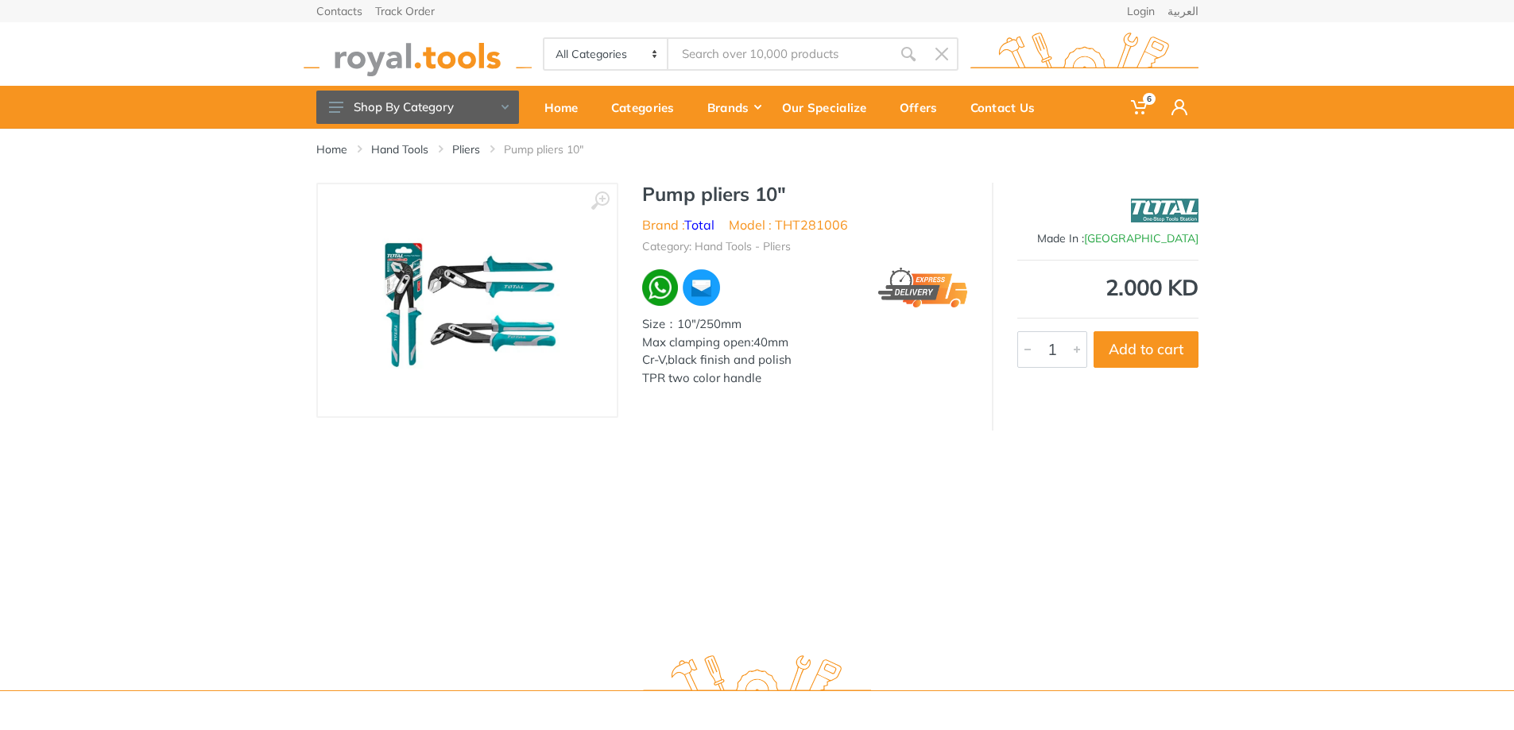
drag, startPoint x: 423, startPoint y: 524, endPoint x: 447, endPoint y: 525, distance: 23.9
click at [423, 524] on div "Home Hand Tools Pliers Pump pliers 10"" at bounding box center [757, 384] width 1514 height 511
click at [1138, 101] on icon at bounding box center [1139, 107] width 16 height 16
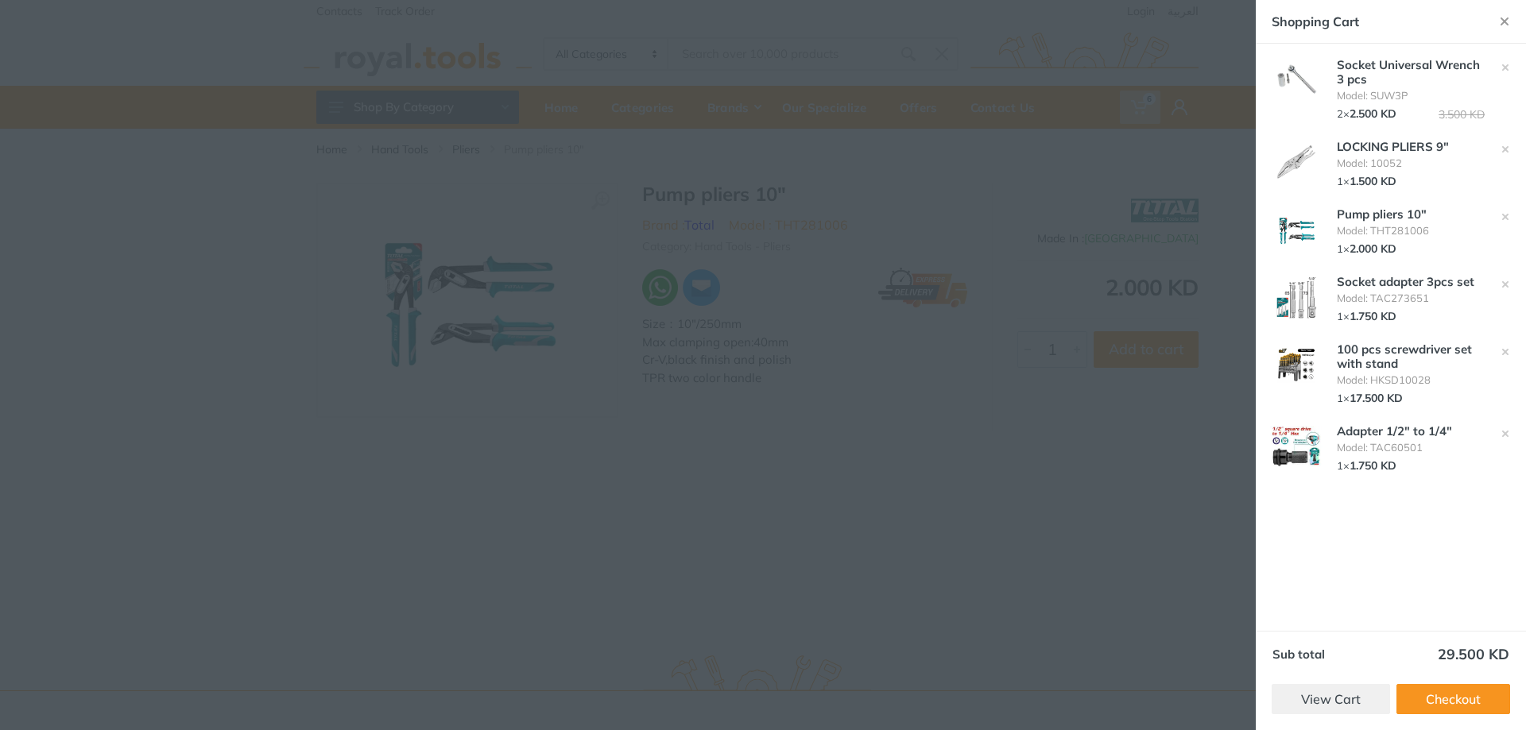
click at [1302, 306] on img at bounding box center [1296, 298] width 56 height 42
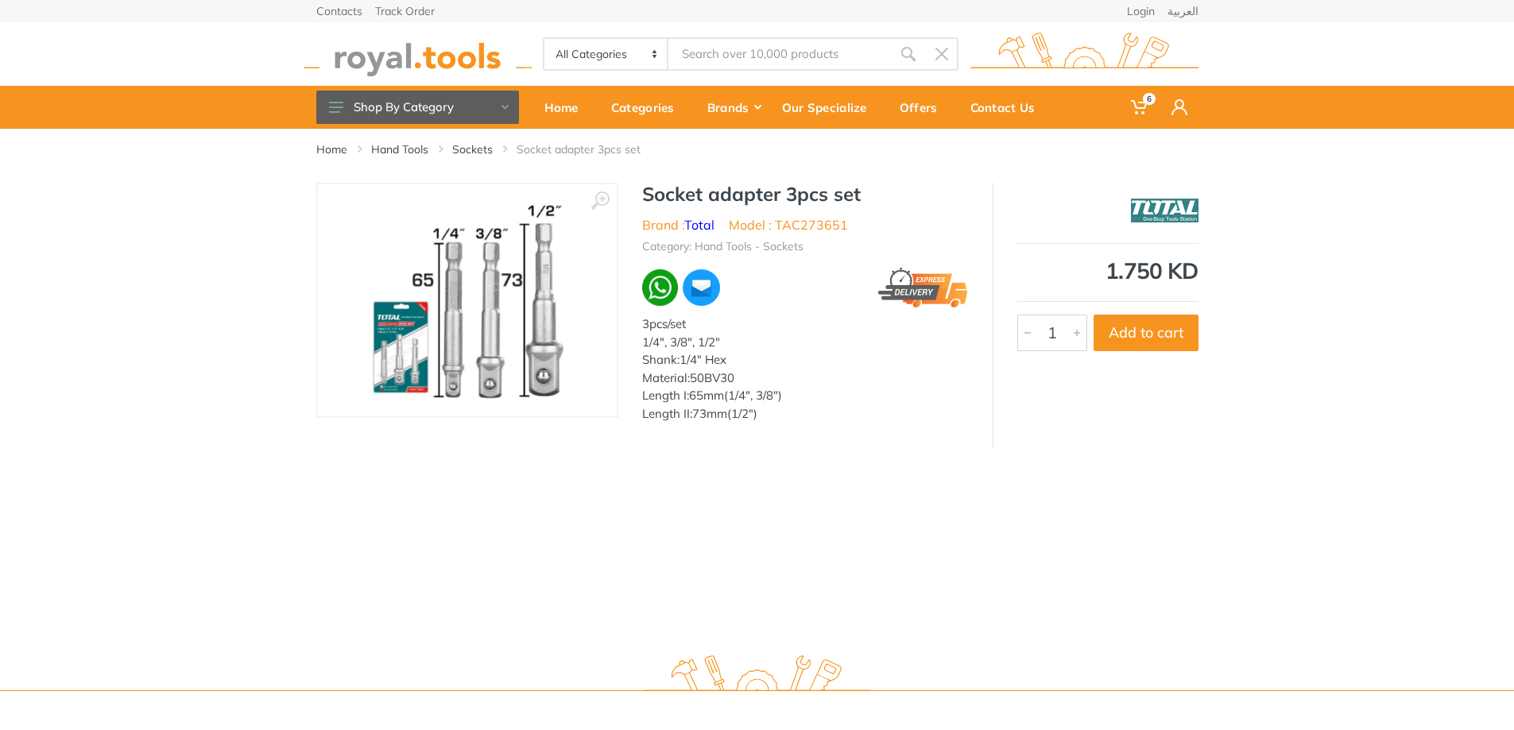
click at [467, 608] on div "Home Hand Tools Sockets Socket adapter 3pcs set ‹ › 6006" at bounding box center [757, 384] width 1514 height 511
click at [1155, 99] on span "6" at bounding box center [1140, 107] width 41 height 33
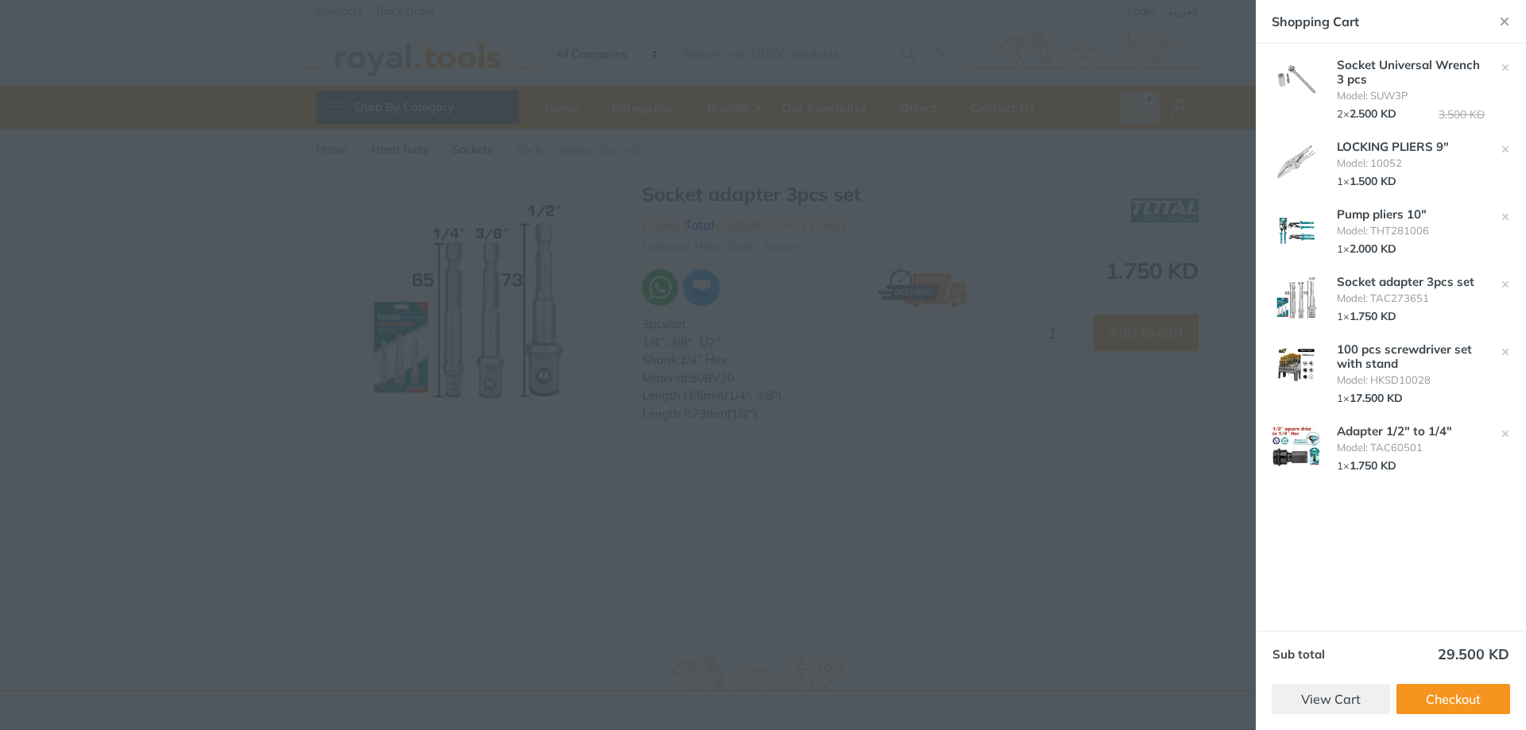
click at [1291, 362] on img at bounding box center [1296, 365] width 56 height 42
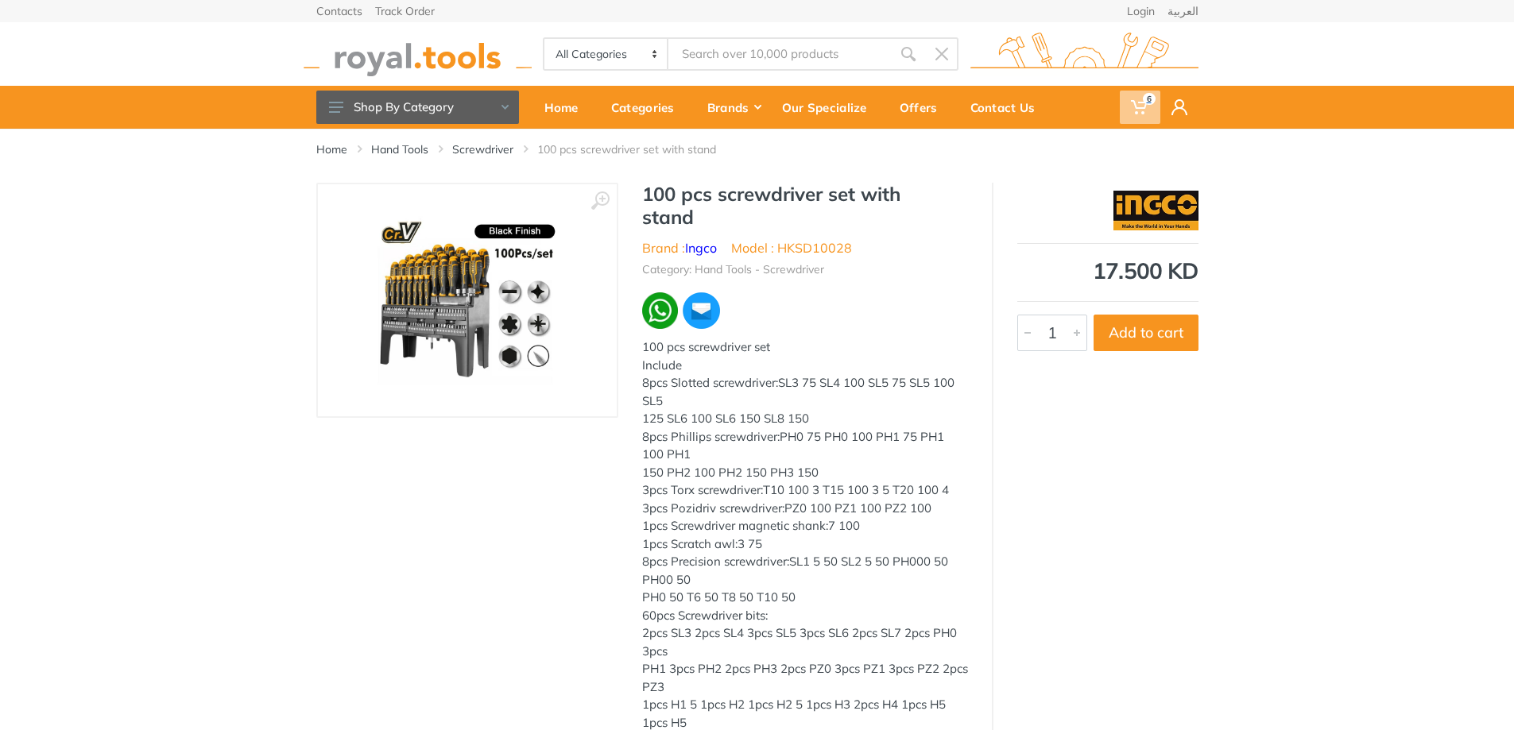
click at [1148, 106] on span "6" at bounding box center [1140, 107] width 41 height 33
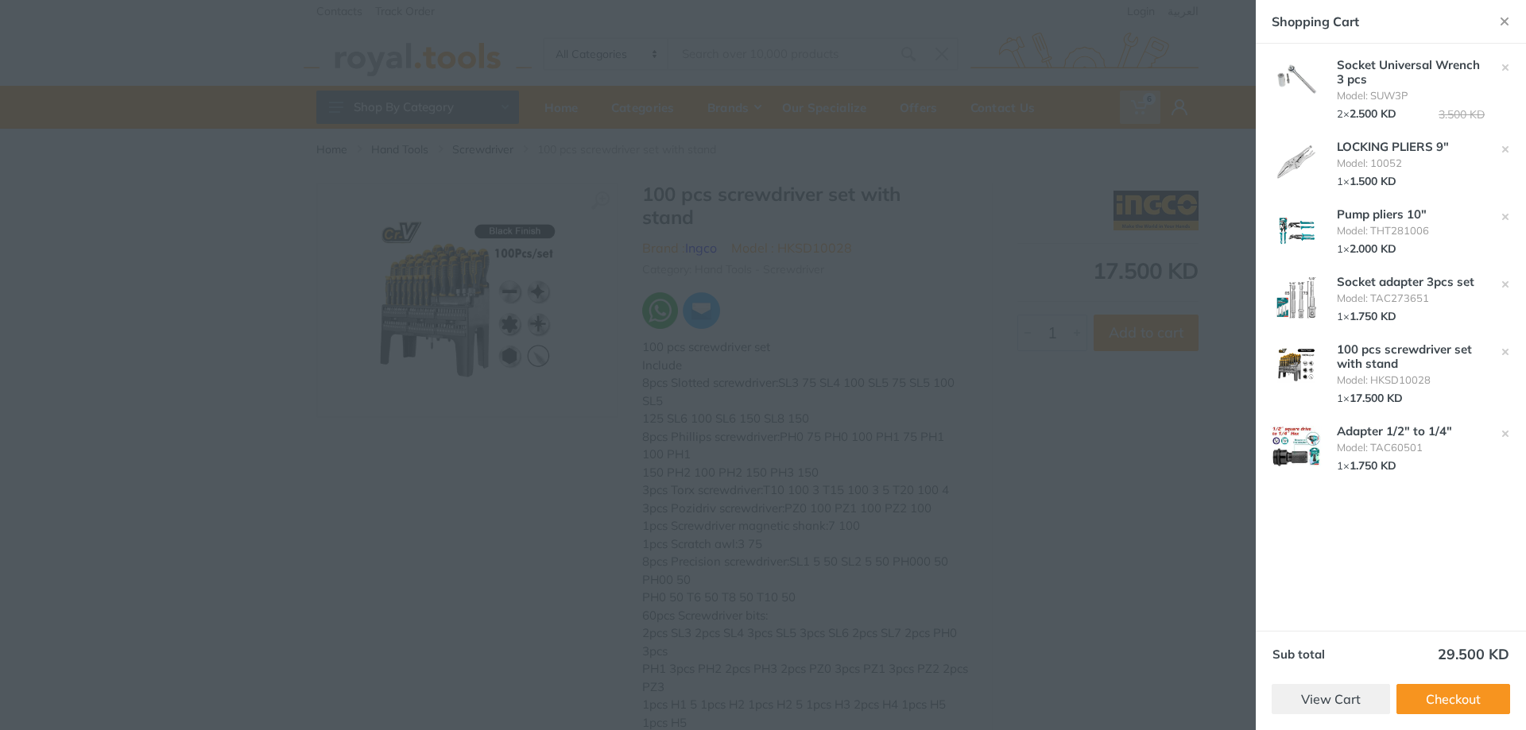
click at [1298, 457] on img at bounding box center [1296, 447] width 56 height 42
